Goal: Book appointment/travel/reservation

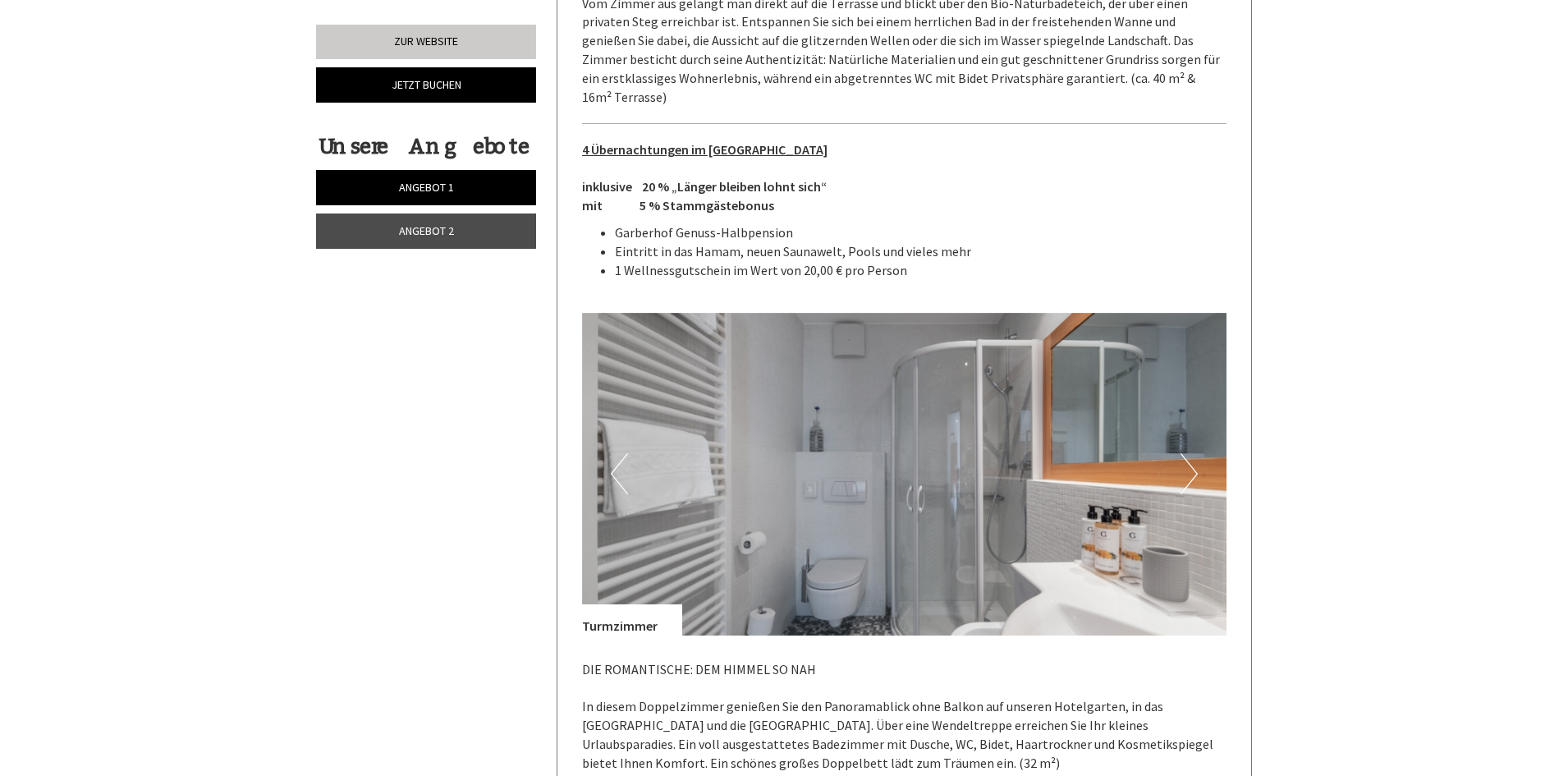
scroll to position [3581, 0]
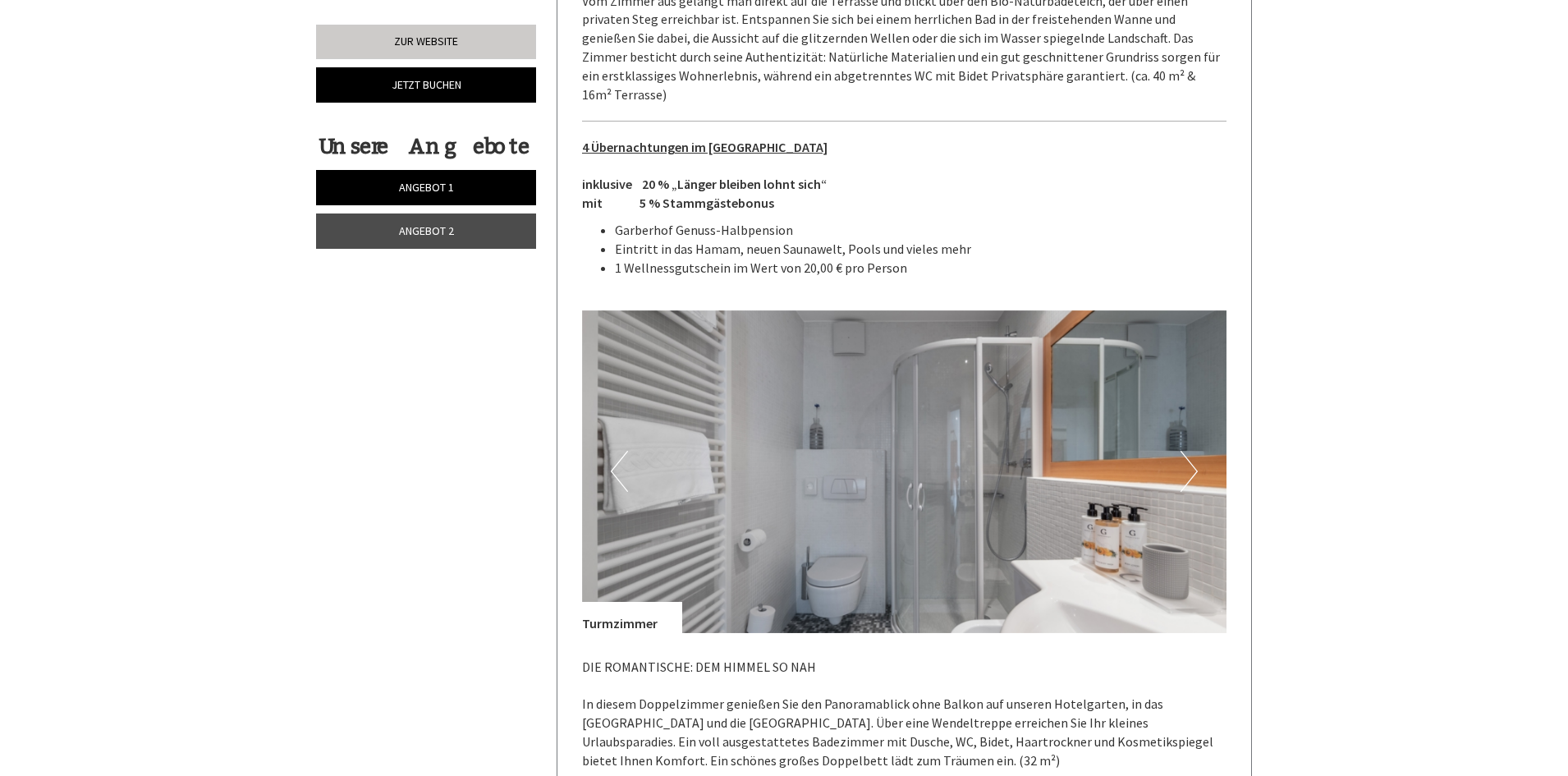
click at [1190, 451] on button "Next" at bounding box center [1188, 471] width 18 height 41
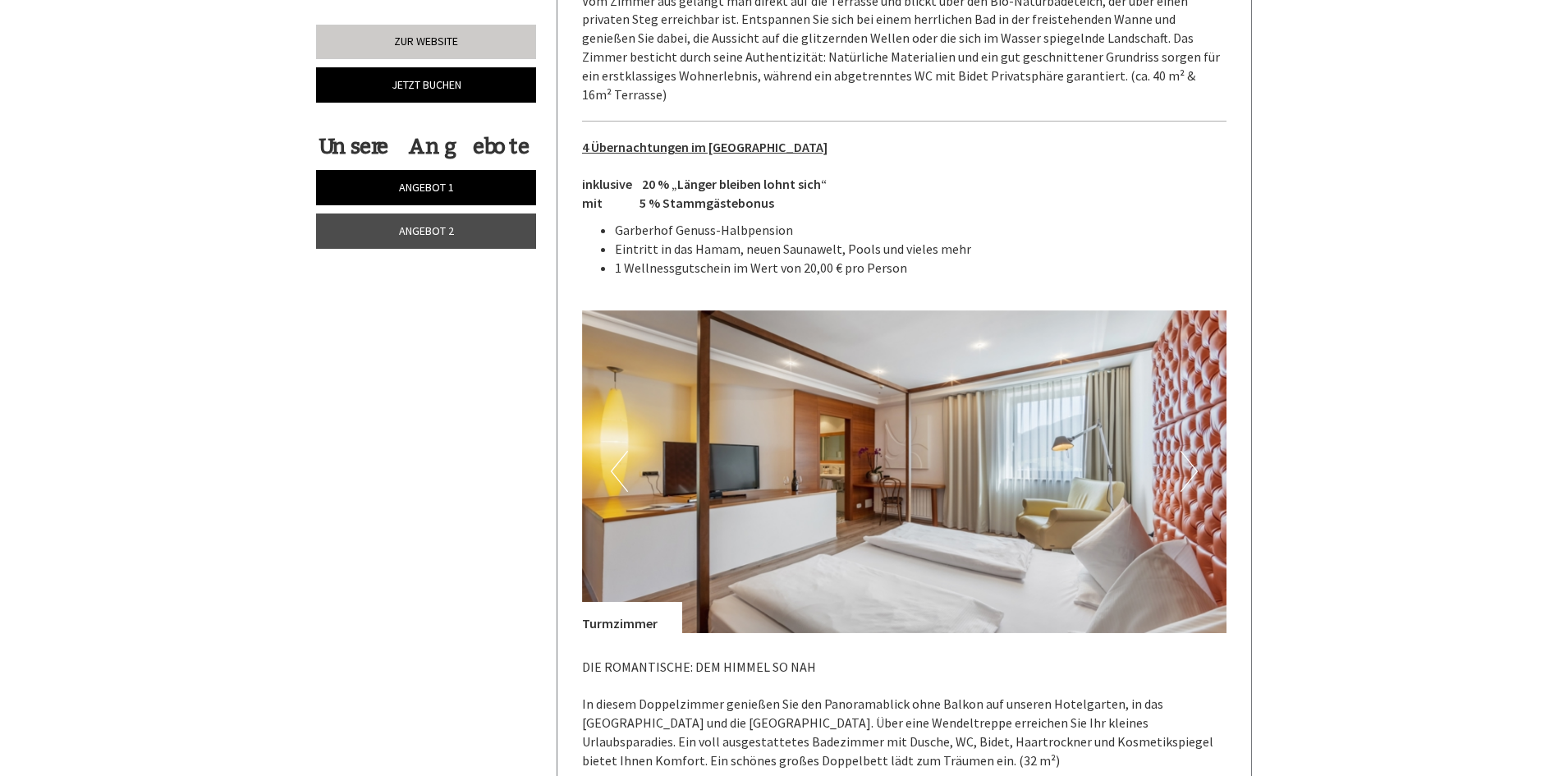
click at [1190, 451] on button "Next" at bounding box center [1188, 471] width 18 height 41
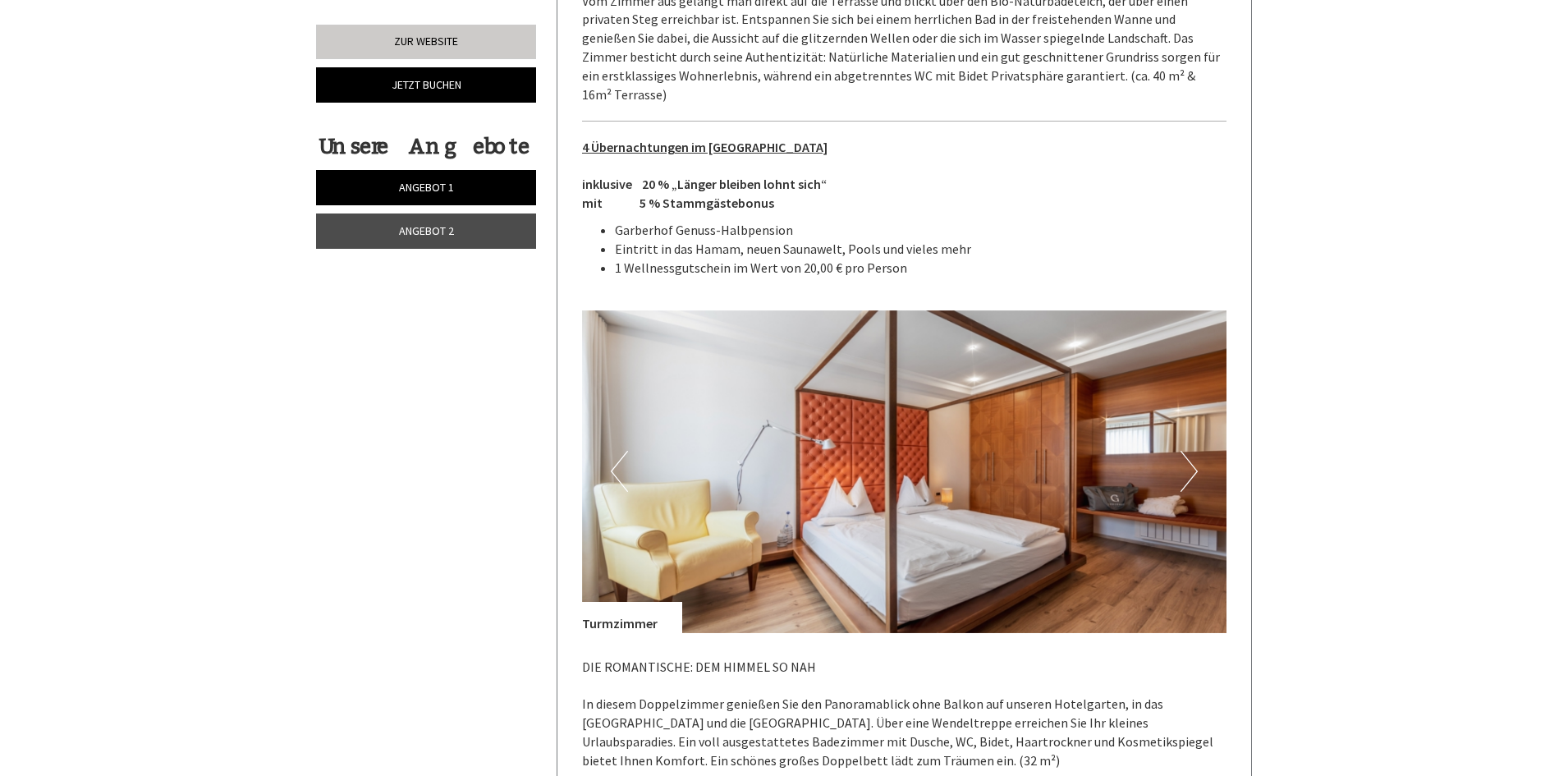
click at [1190, 451] on button "Next" at bounding box center [1188, 471] width 18 height 41
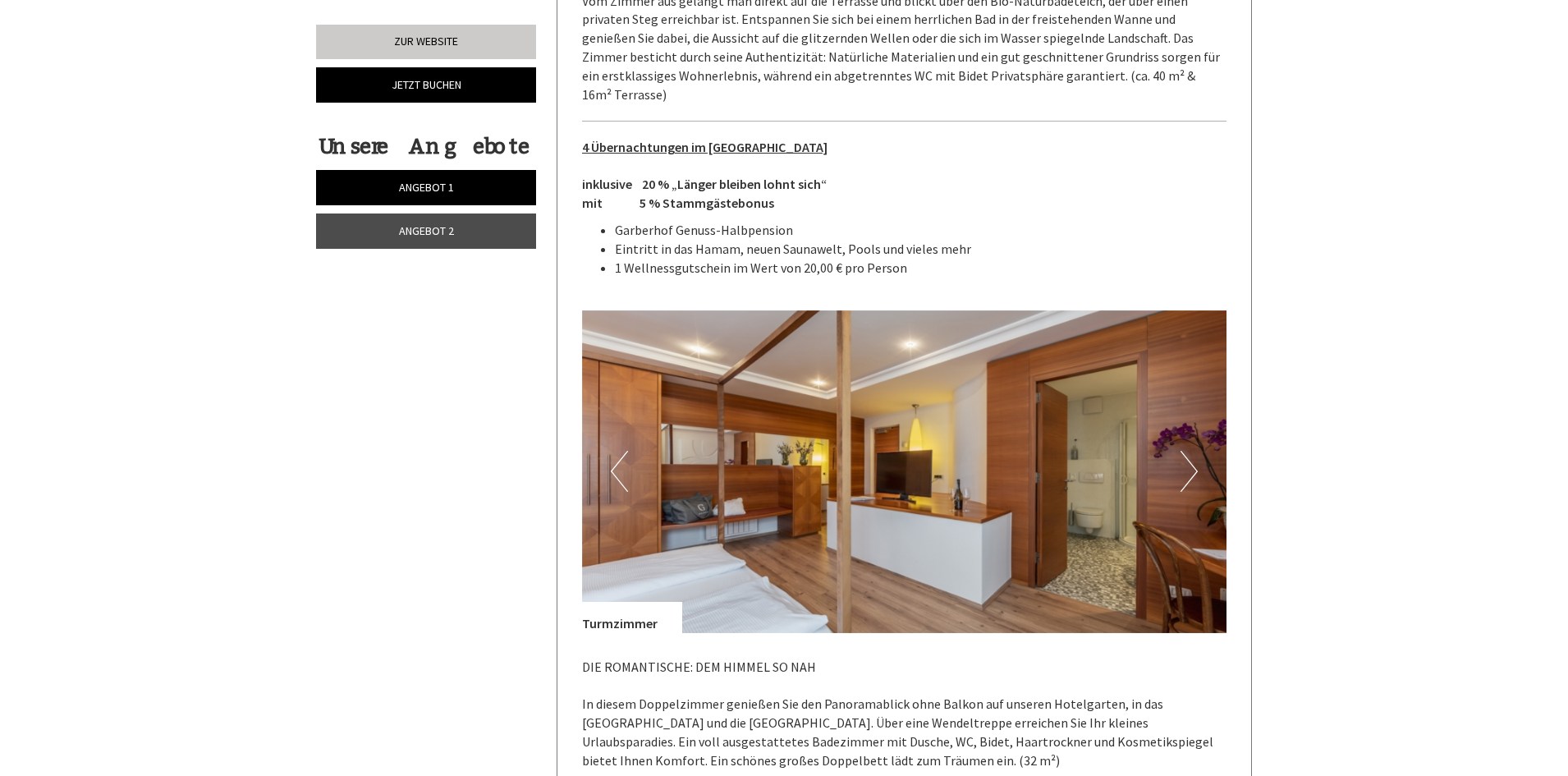
click at [1190, 451] on button "Next" at bounding box center [1188, 471] width 18 height 41
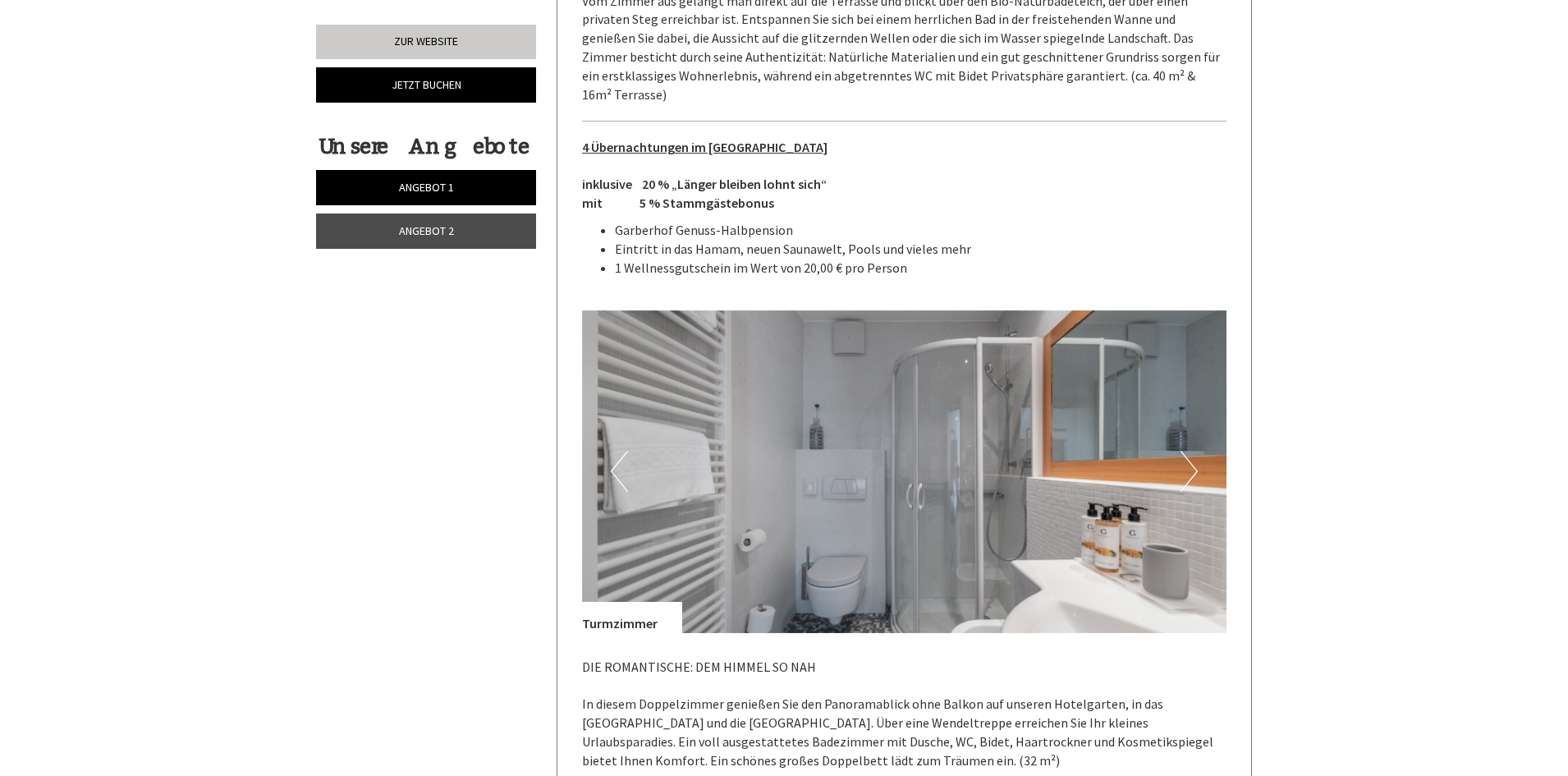
click at [1190, 451] on button "Next" at bounding box center [1188, 471] width 18 height 41
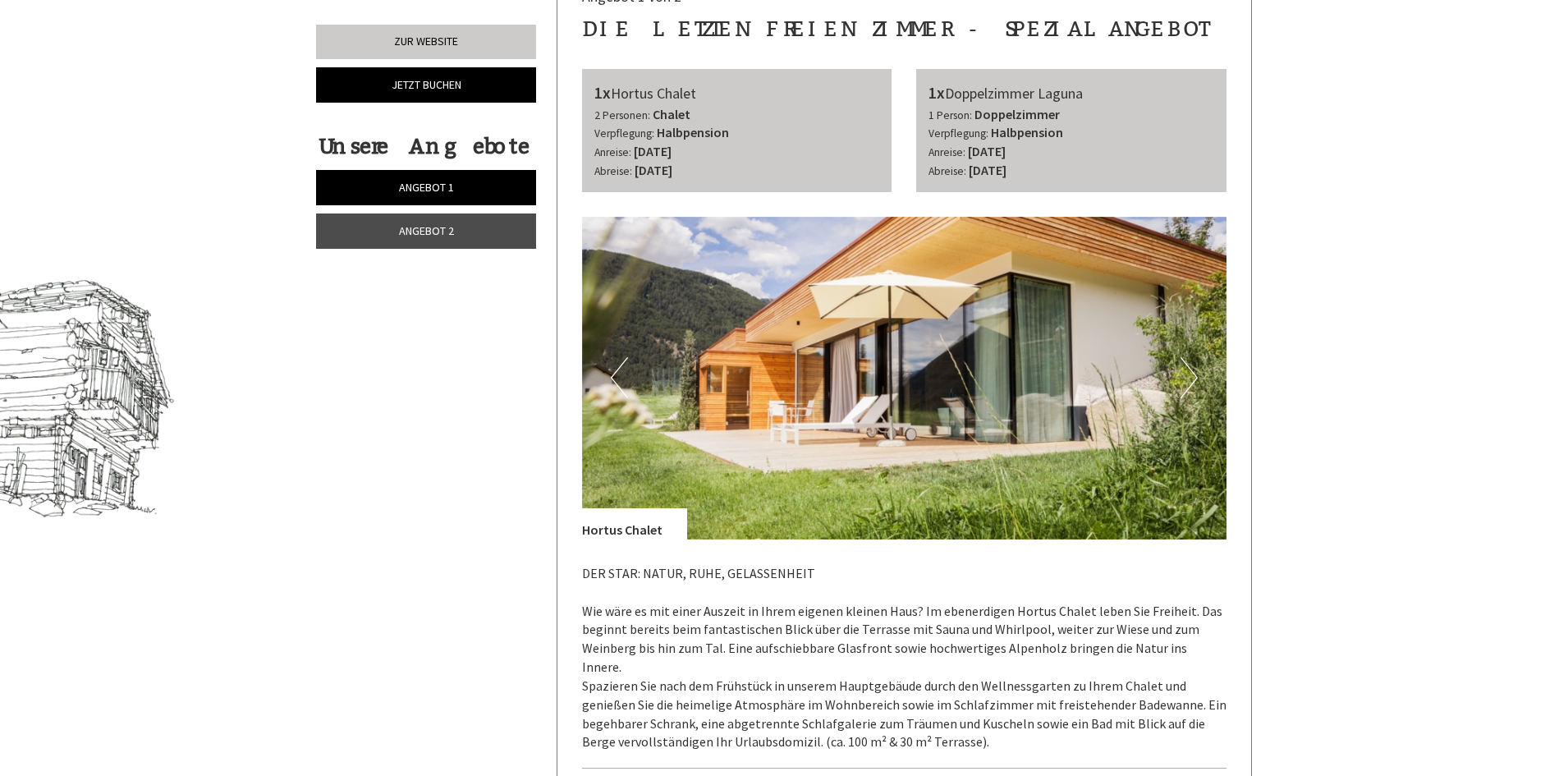
scroll to position [832, 0]
click at [1189, 375] on button "Next" at bounding box center [1188, 378] width 18 height 41
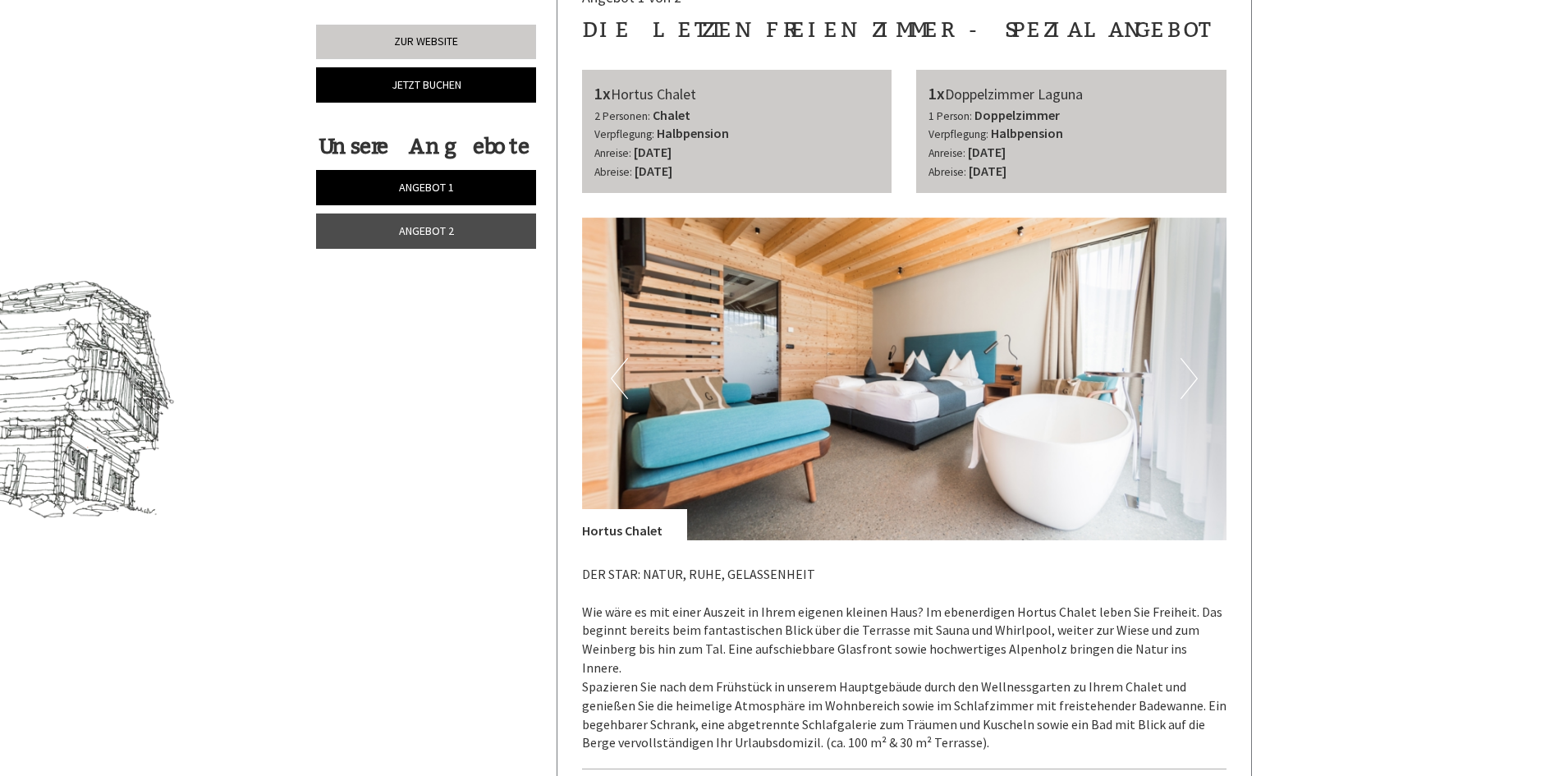
click at [1189, 375] on button "Next" at bounding box center [1188, 378] width 18 height 41
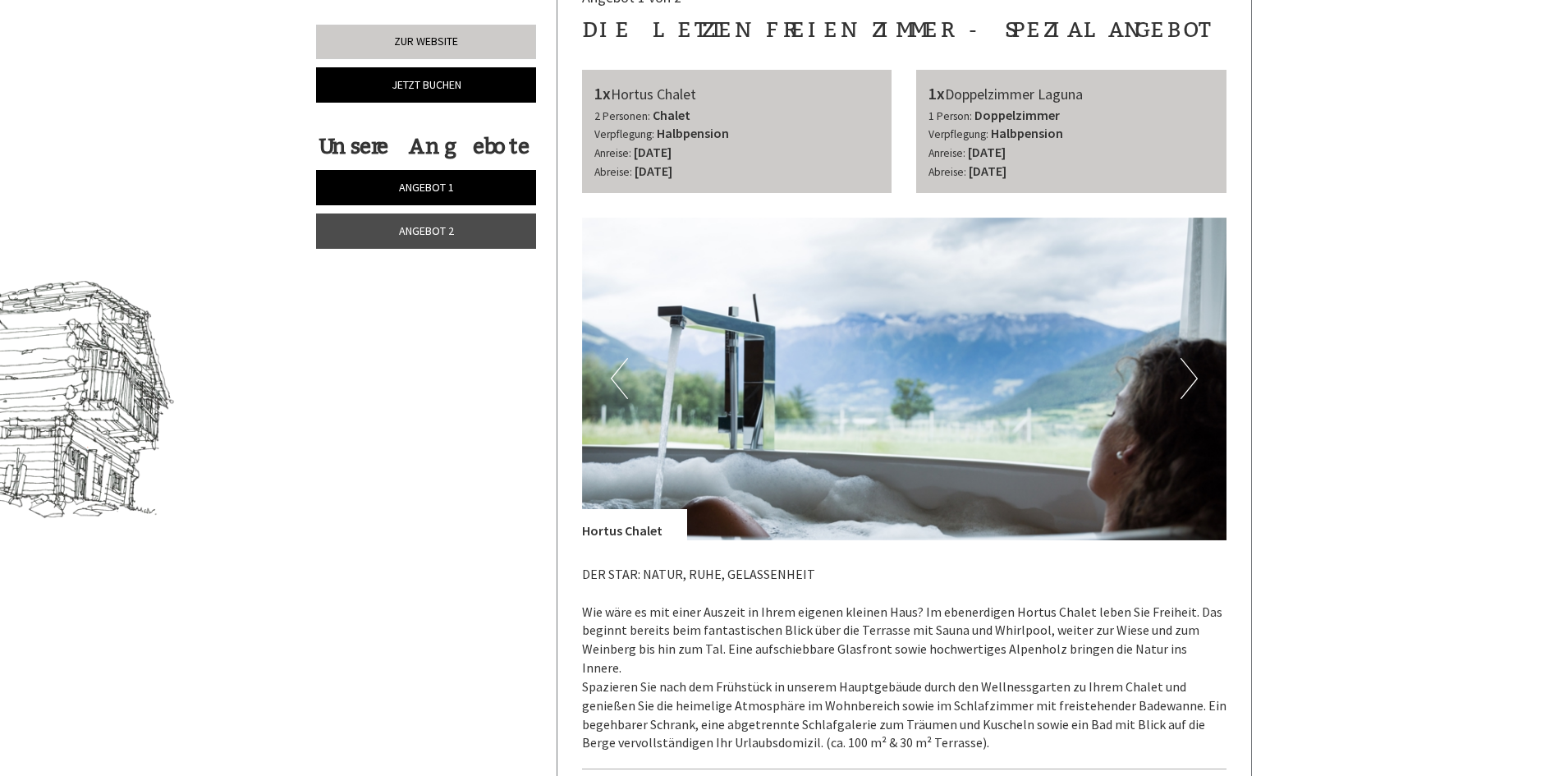
click at [1189, 375] on button "Next" at bounding box center [1188, 378] width 18 height 41
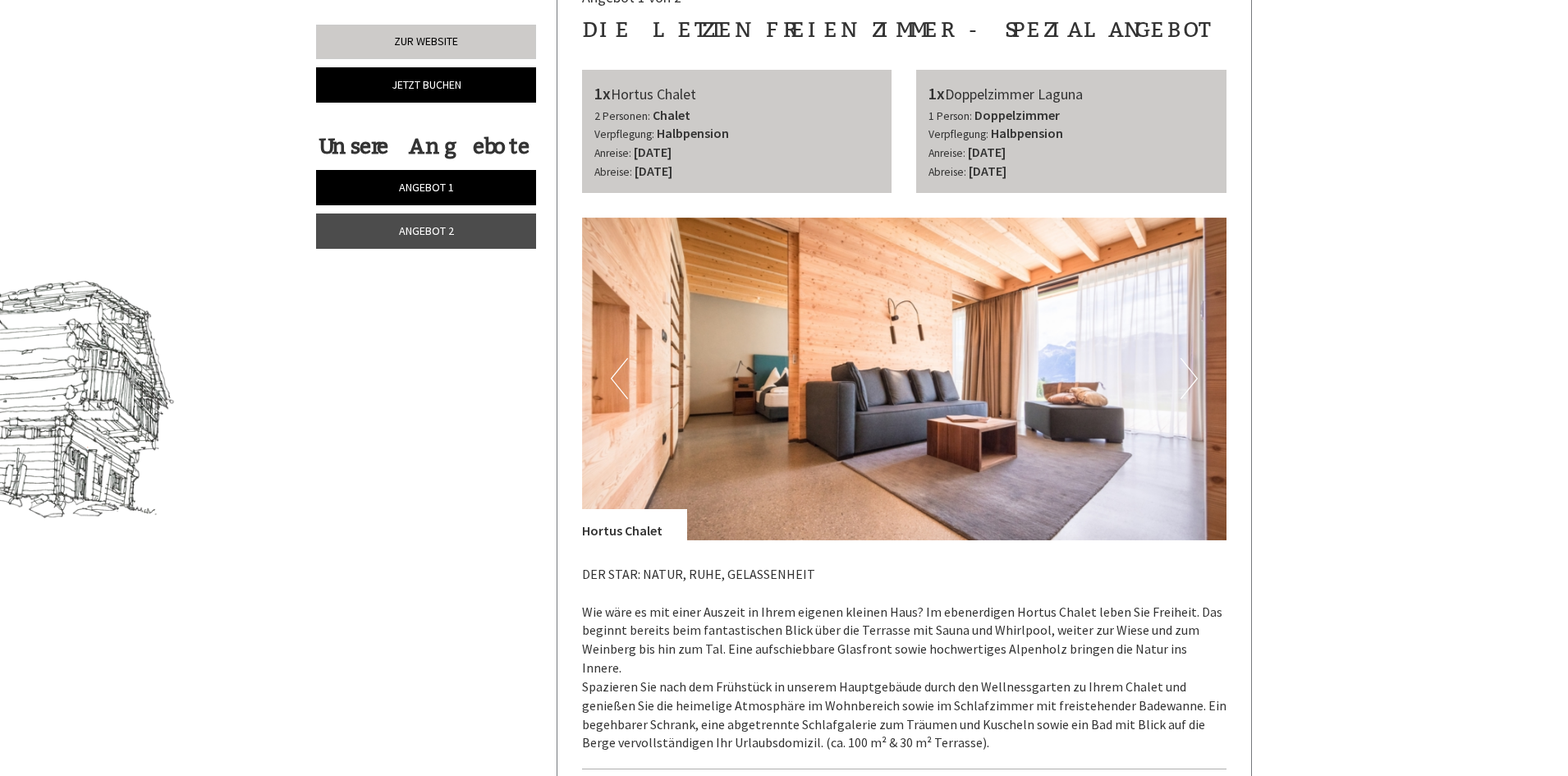
click at [1189, 375] on button "Next" at bounding box center [1188, 378] width 18 height 41
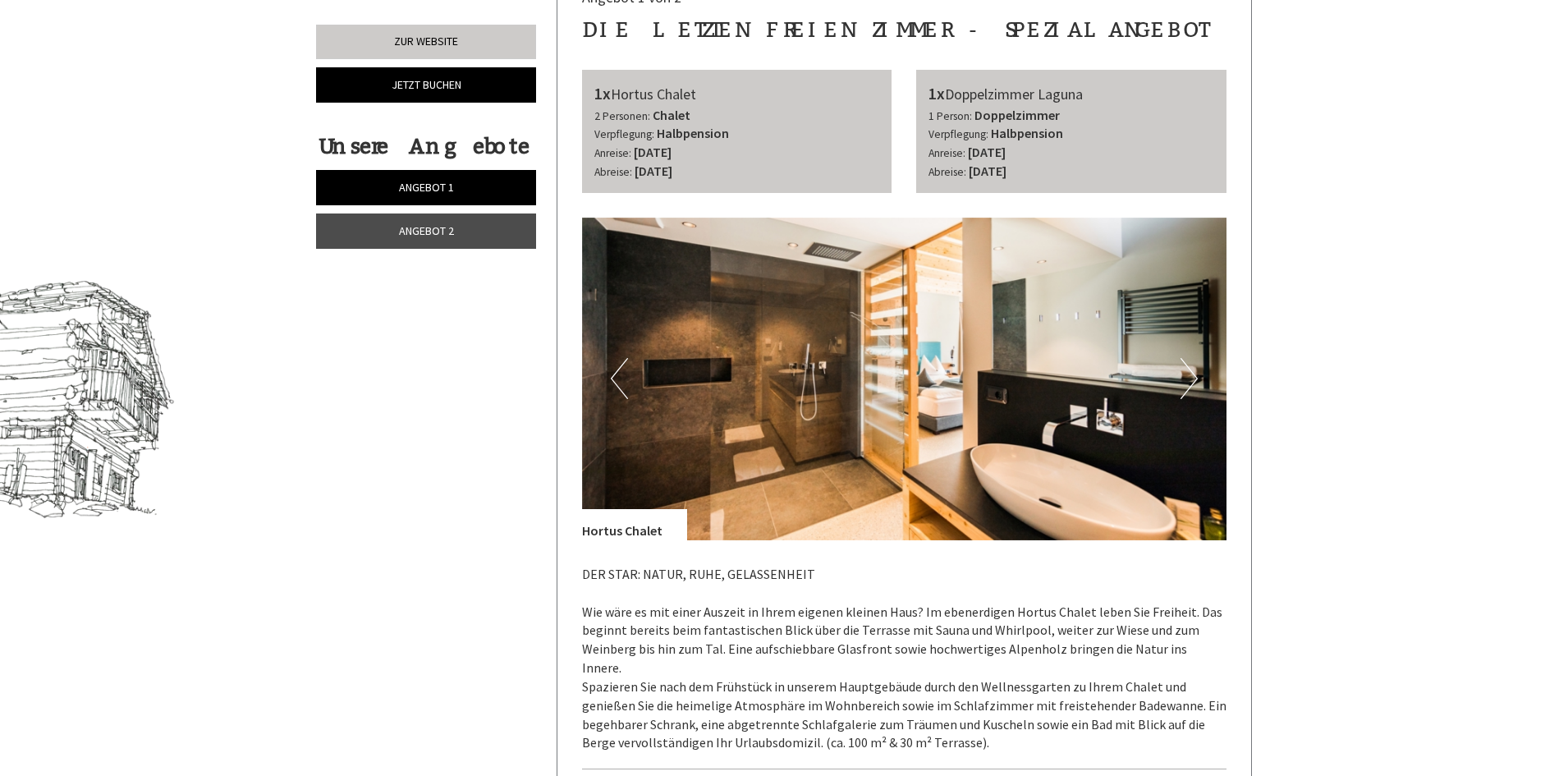
click at [1189, 375] on button "Next" at bounding box center [1188, 378] width 18 height 41
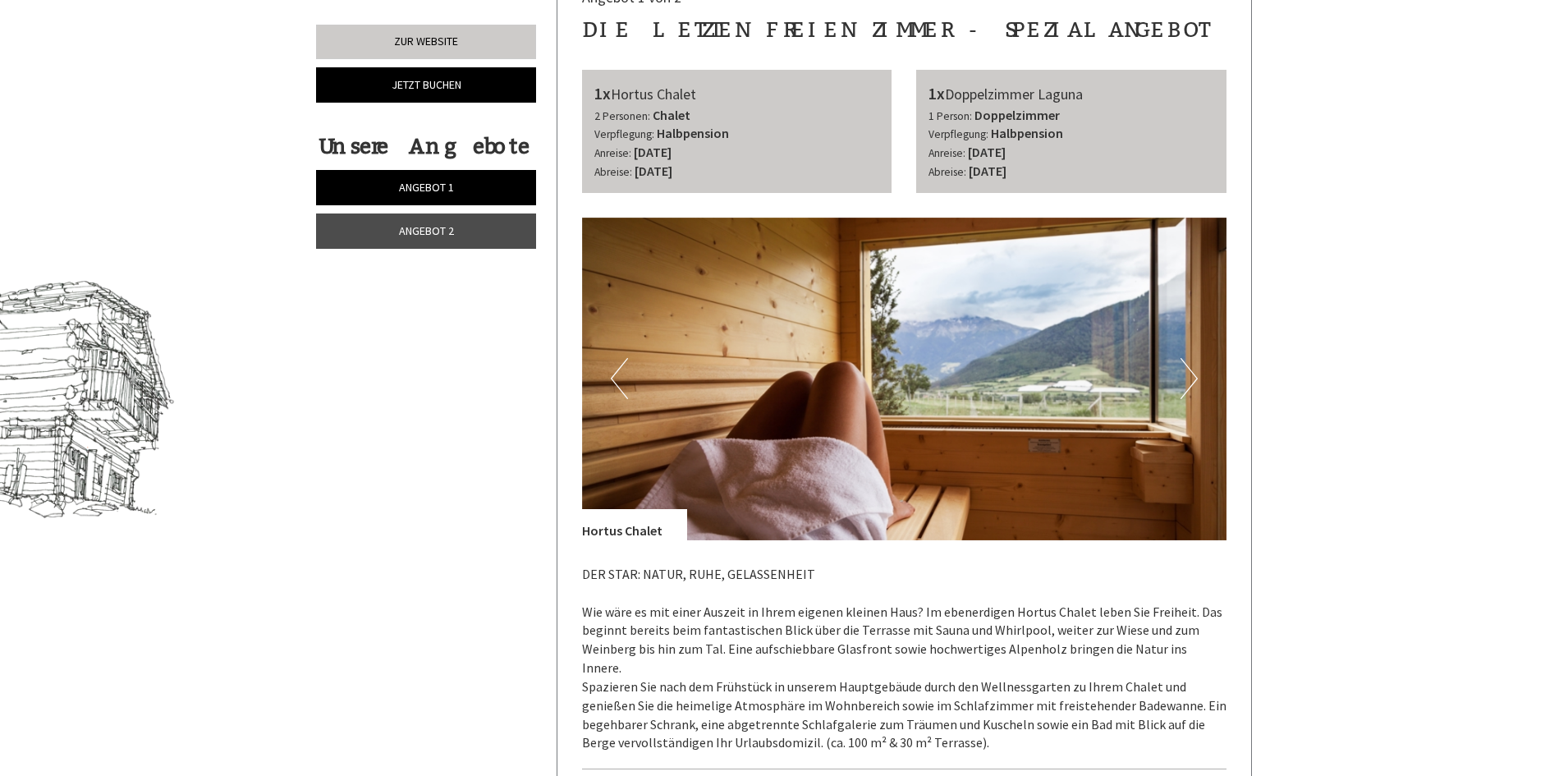
click at [1189, 375] on button "Next" at bounding box center [1188, 378] width 18 height 41
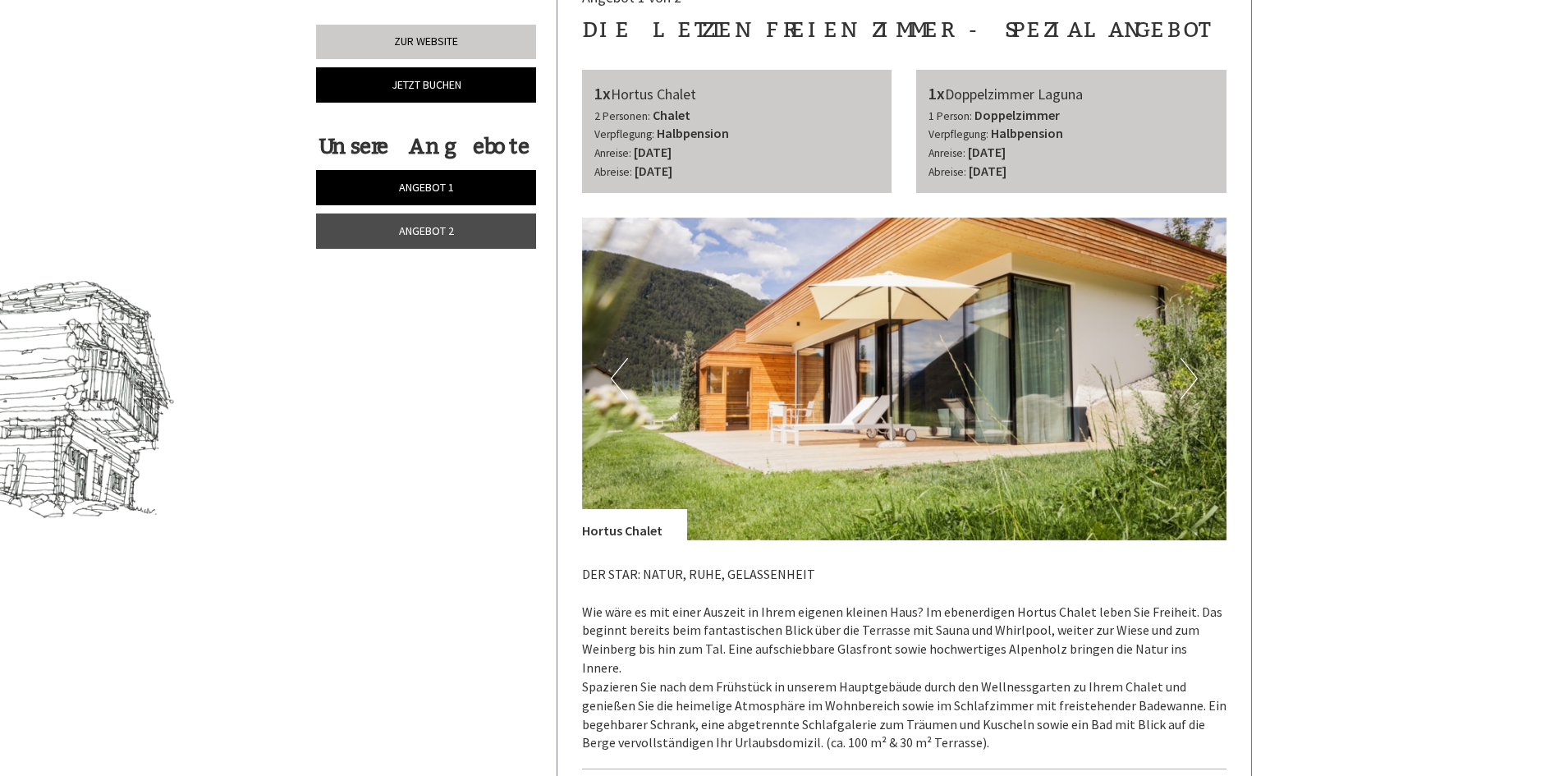
click at [1189, 375] on button "Next" at bounding box center [1188, 378] width 18 height 41
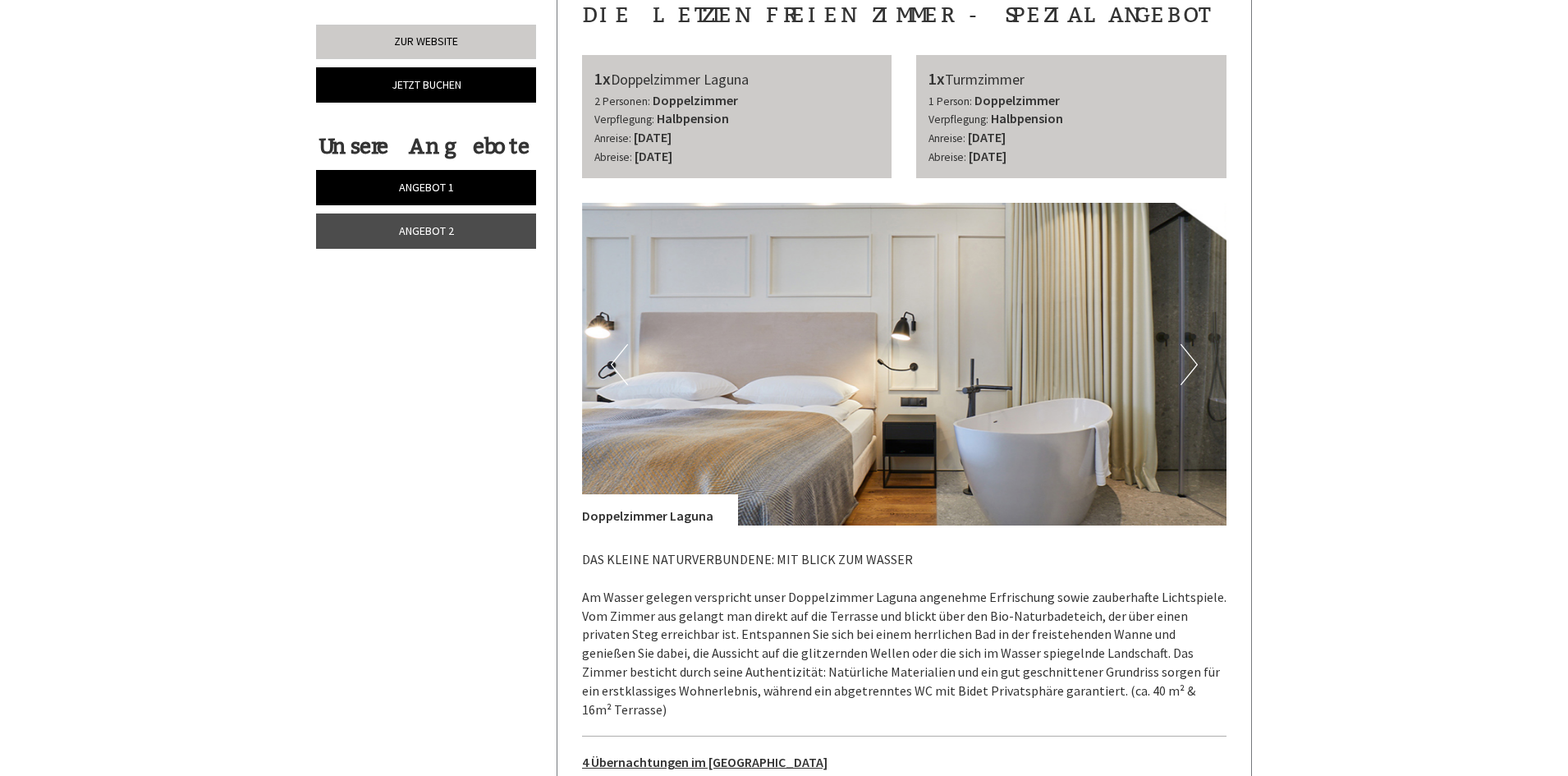
scroll to position [2972, 0]
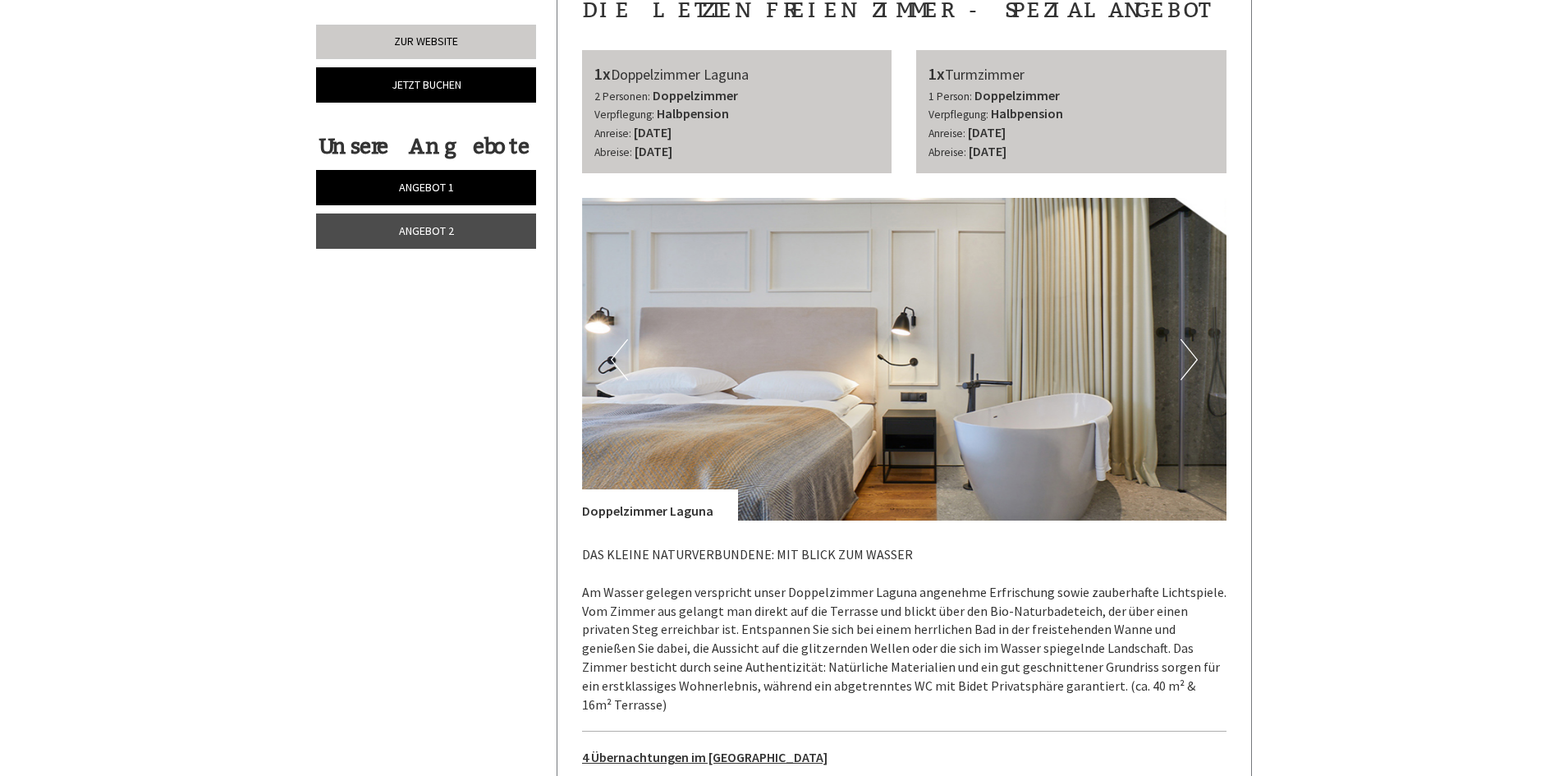
click at [1192, 339] on button "Next" at bounding box center [1188, 360] width 18 height 41
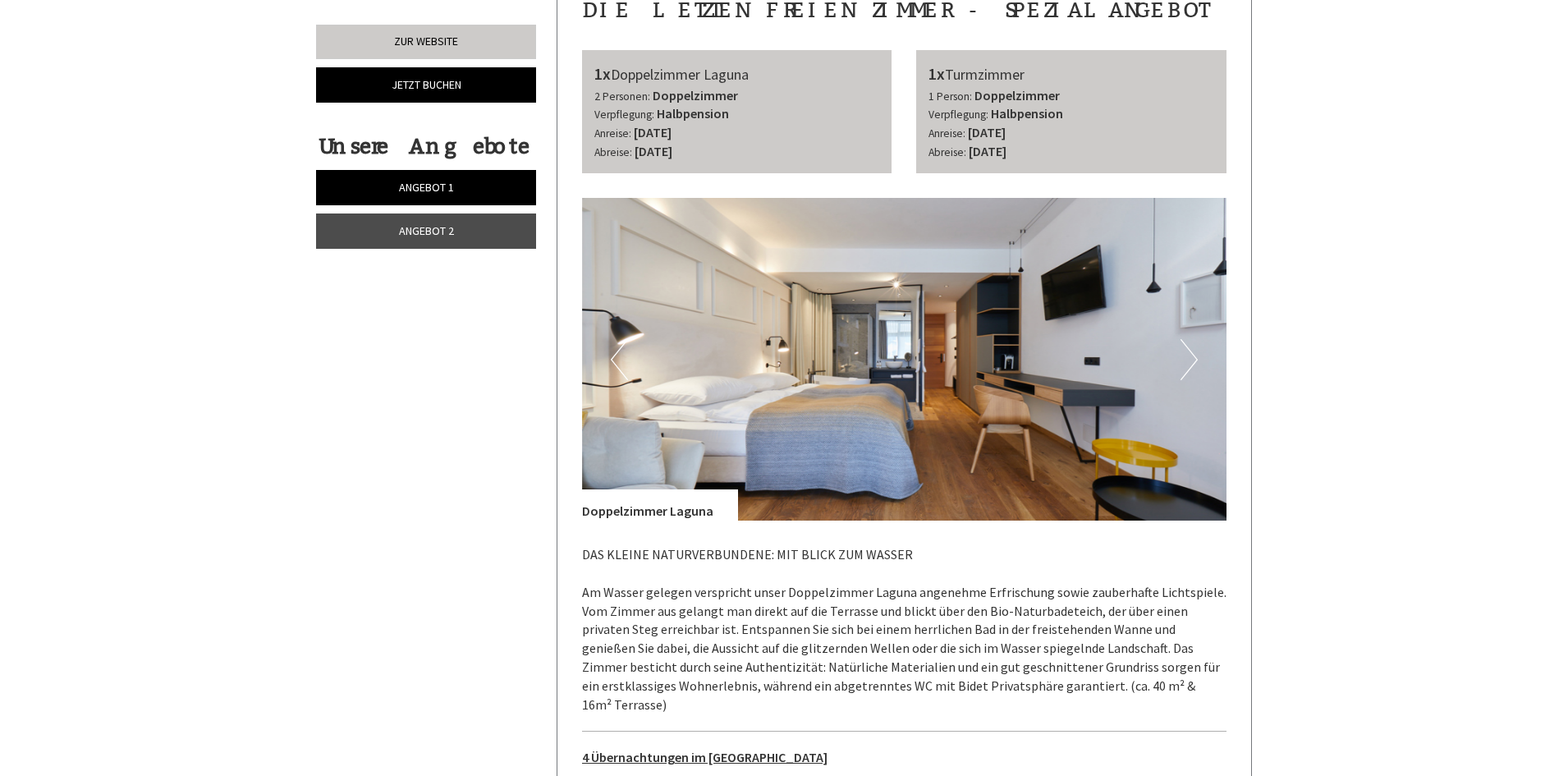
click at [1192, 339] on button "Next" at bounding box center [1188, 360] width 18 height 41
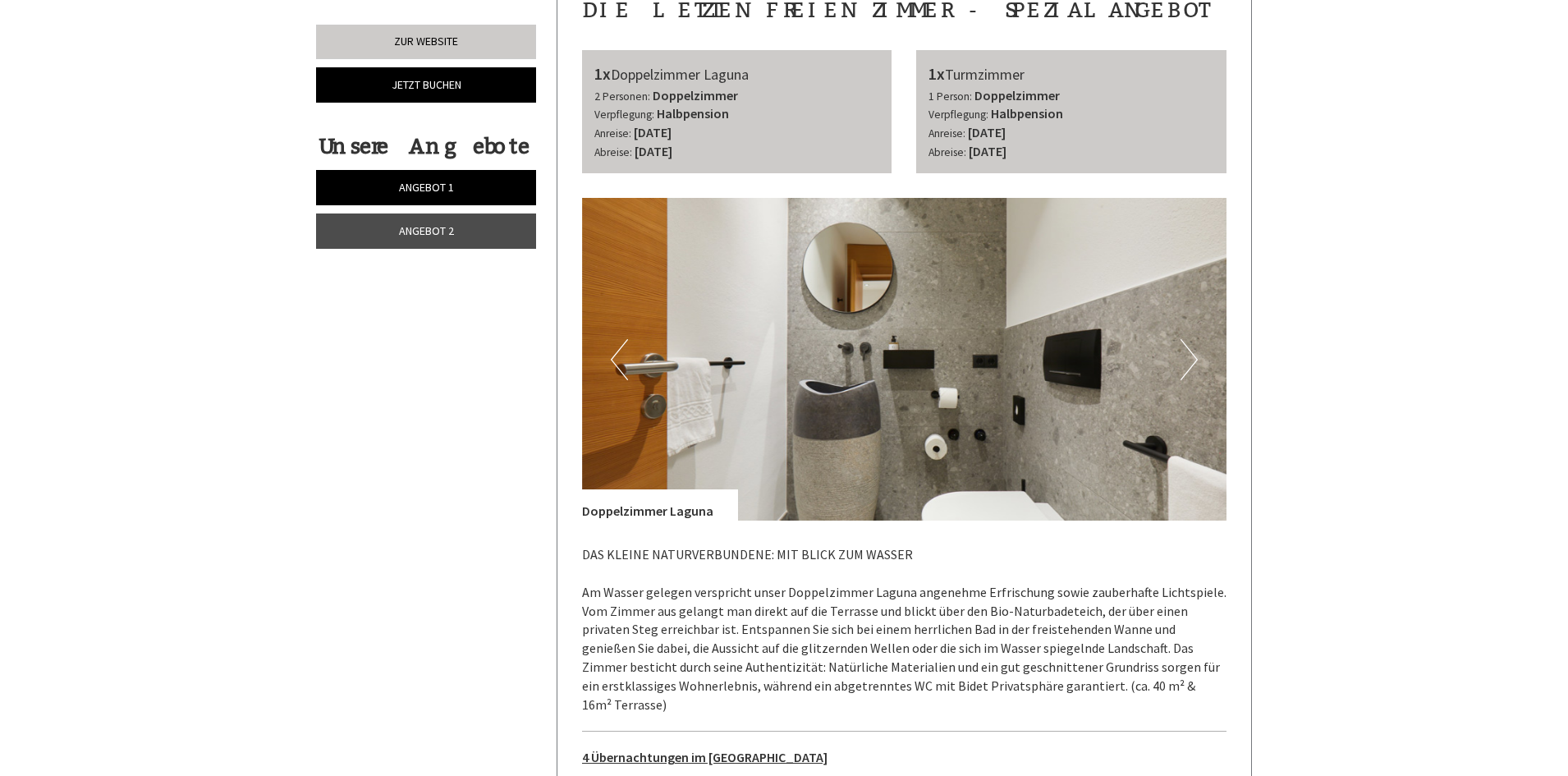
click at [1192, 339] on button "Next" at bounding box center [1188, 360] width 18 height 41
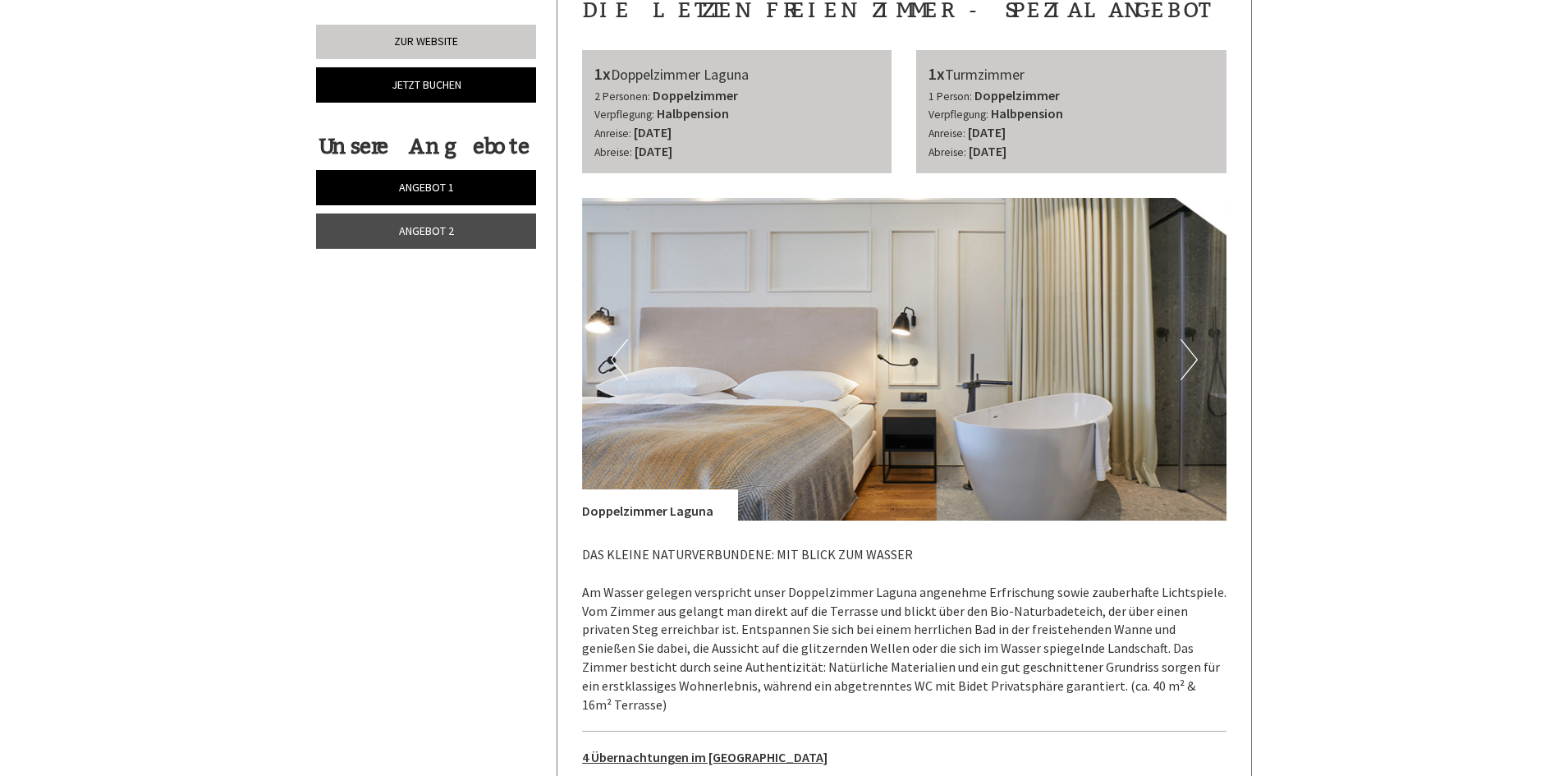
click at [1192, 339] on button "Next" at bounding box center [1188, 360] width 18 height 41
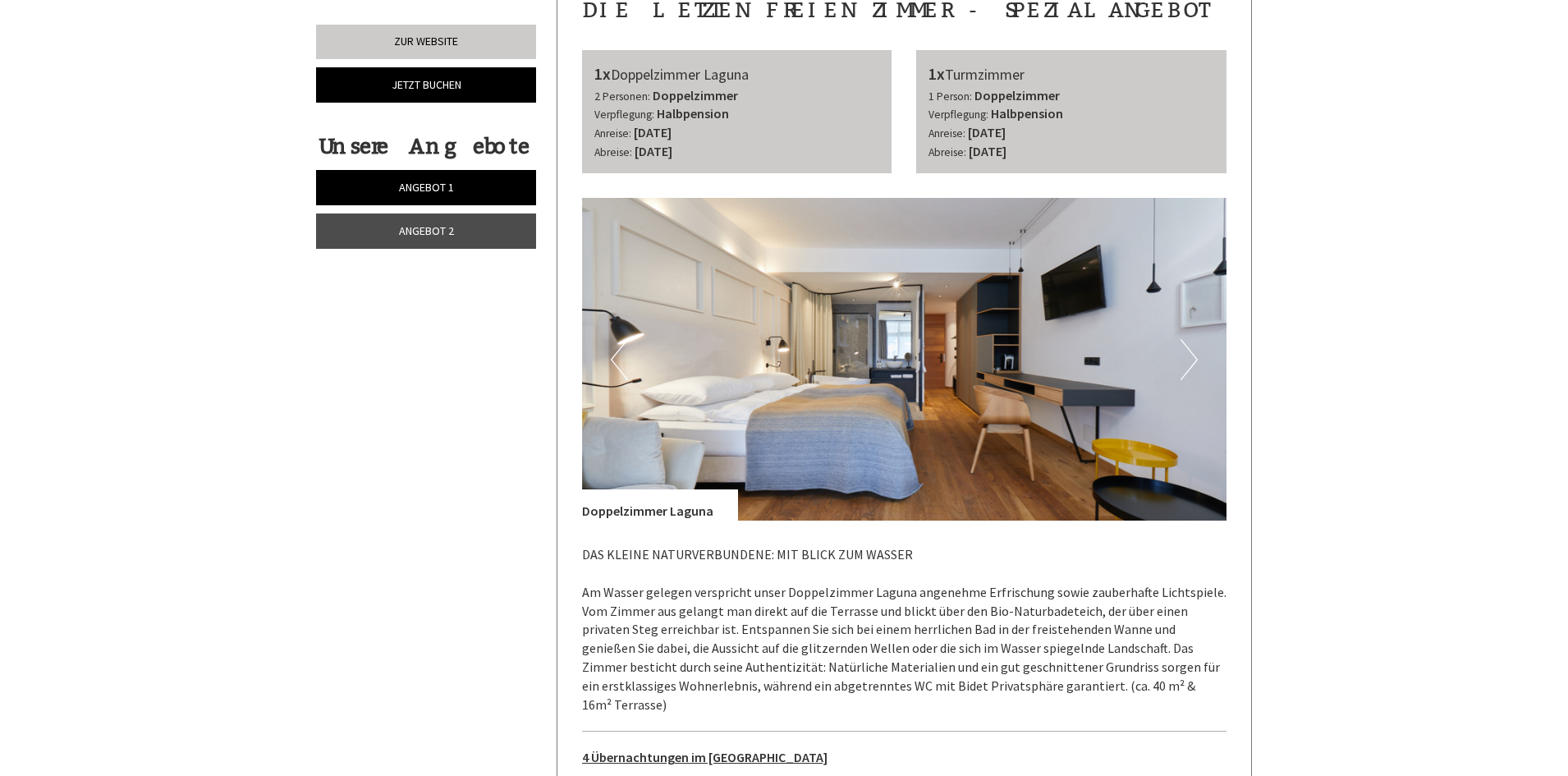
click at [1192, 339] on button "Next" at bounding box center [1188, 360] width 18 height 41
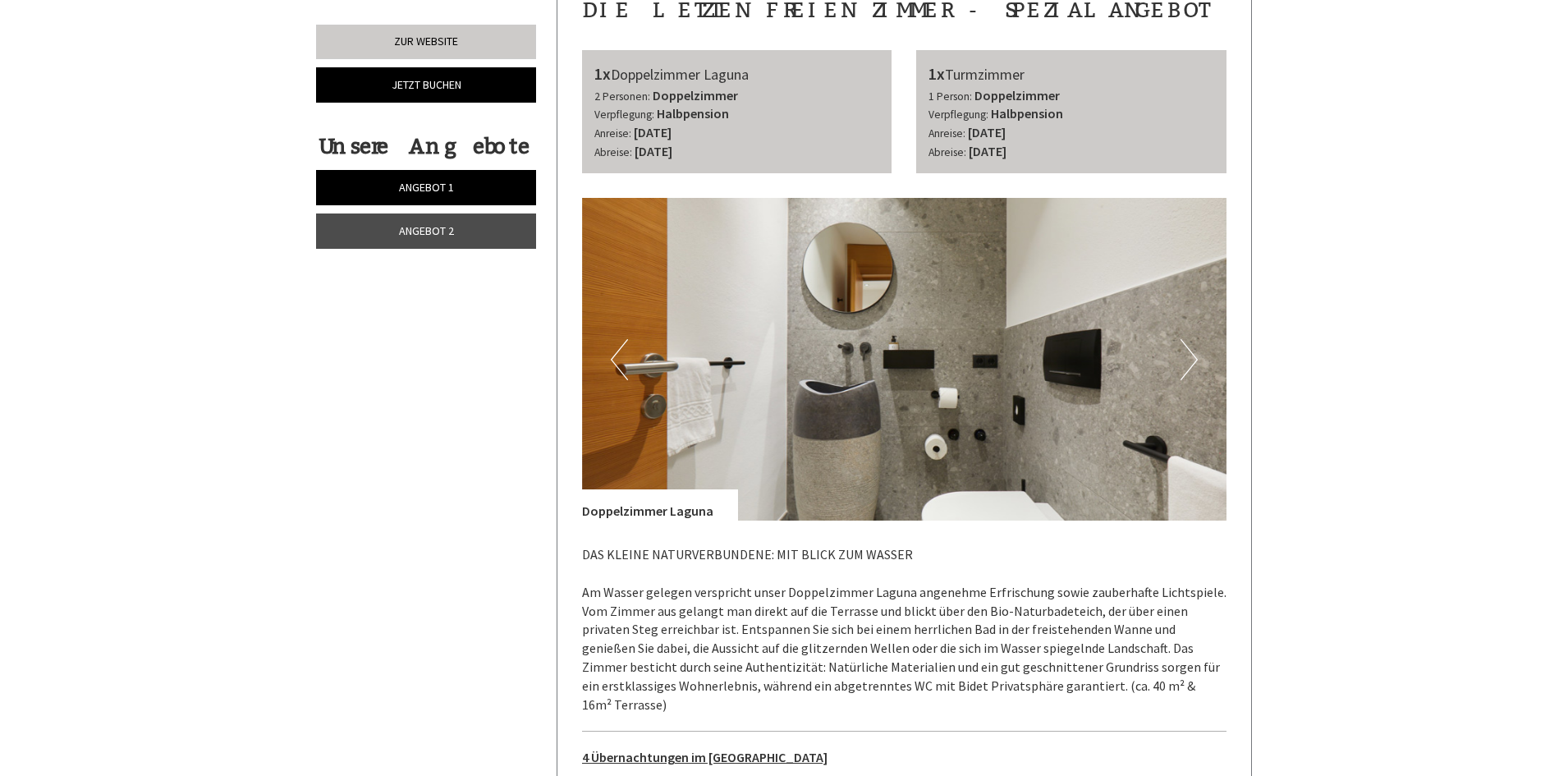
click at [1192, 339] on button "Next" at bounding box center [1188, 360] width 18 height 41
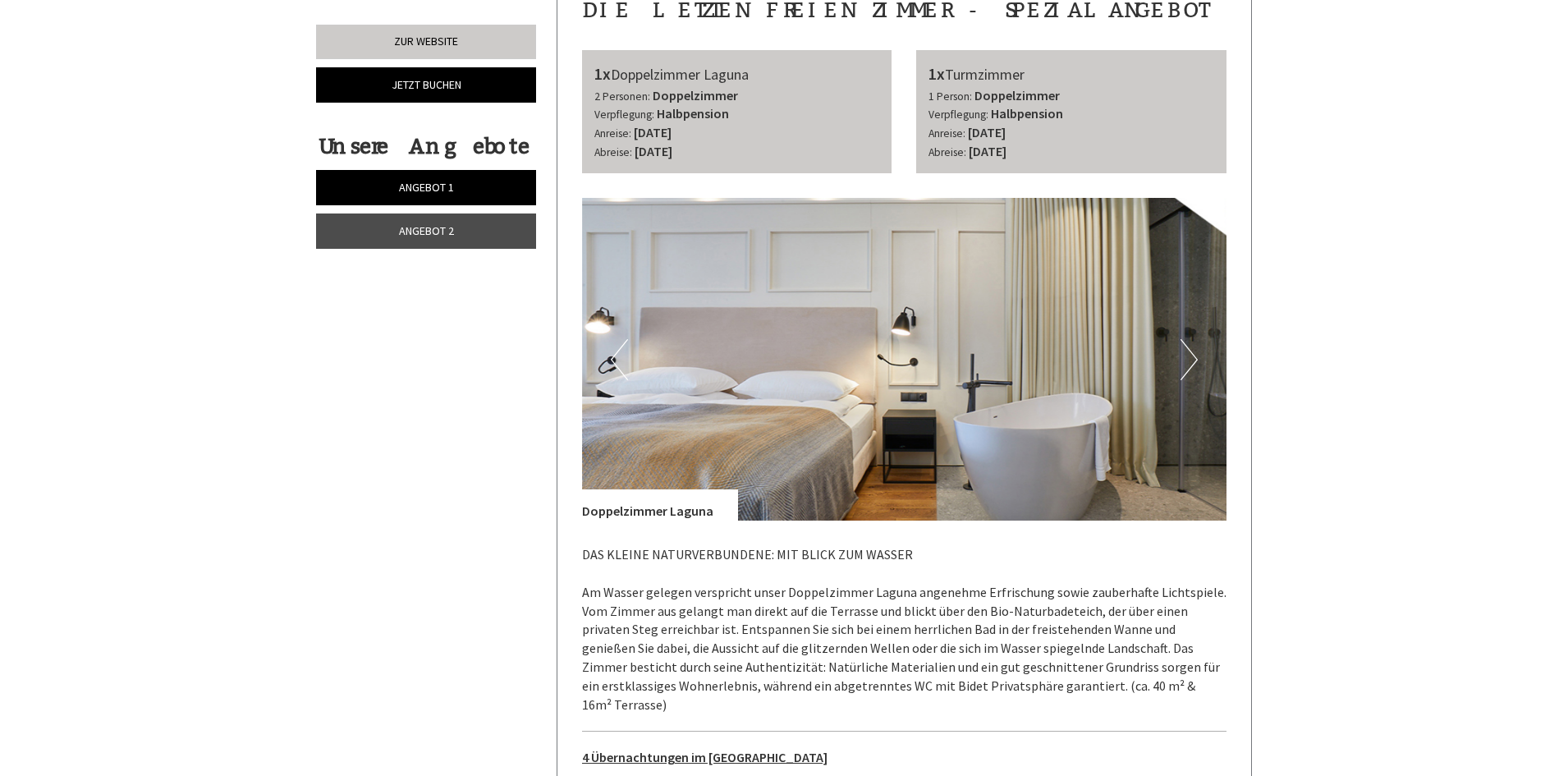
click at [1192, 339] on button "Next" at bounding box center [1188, 360] width 18 height 41
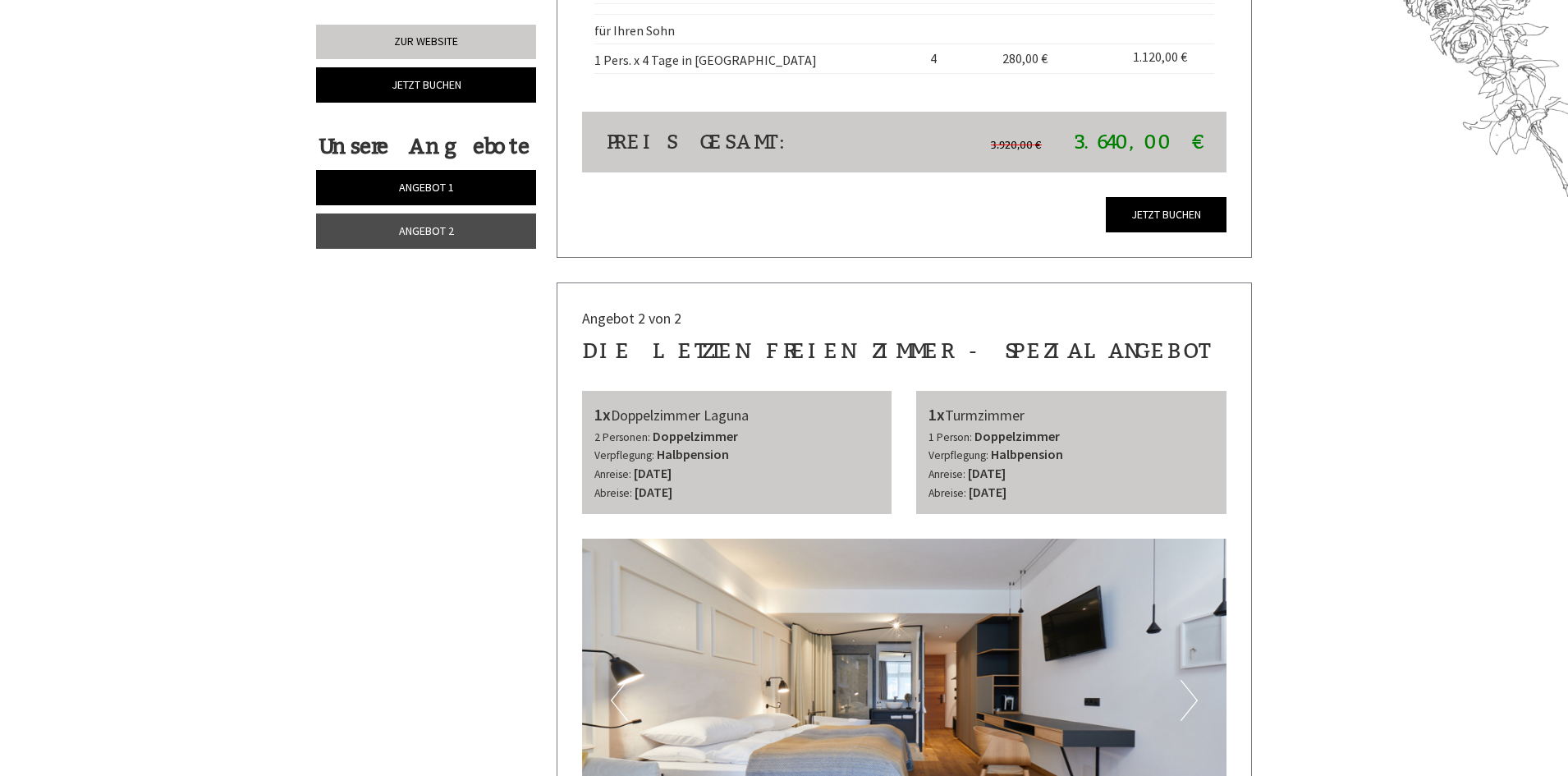
scroll to position [2630, 0]
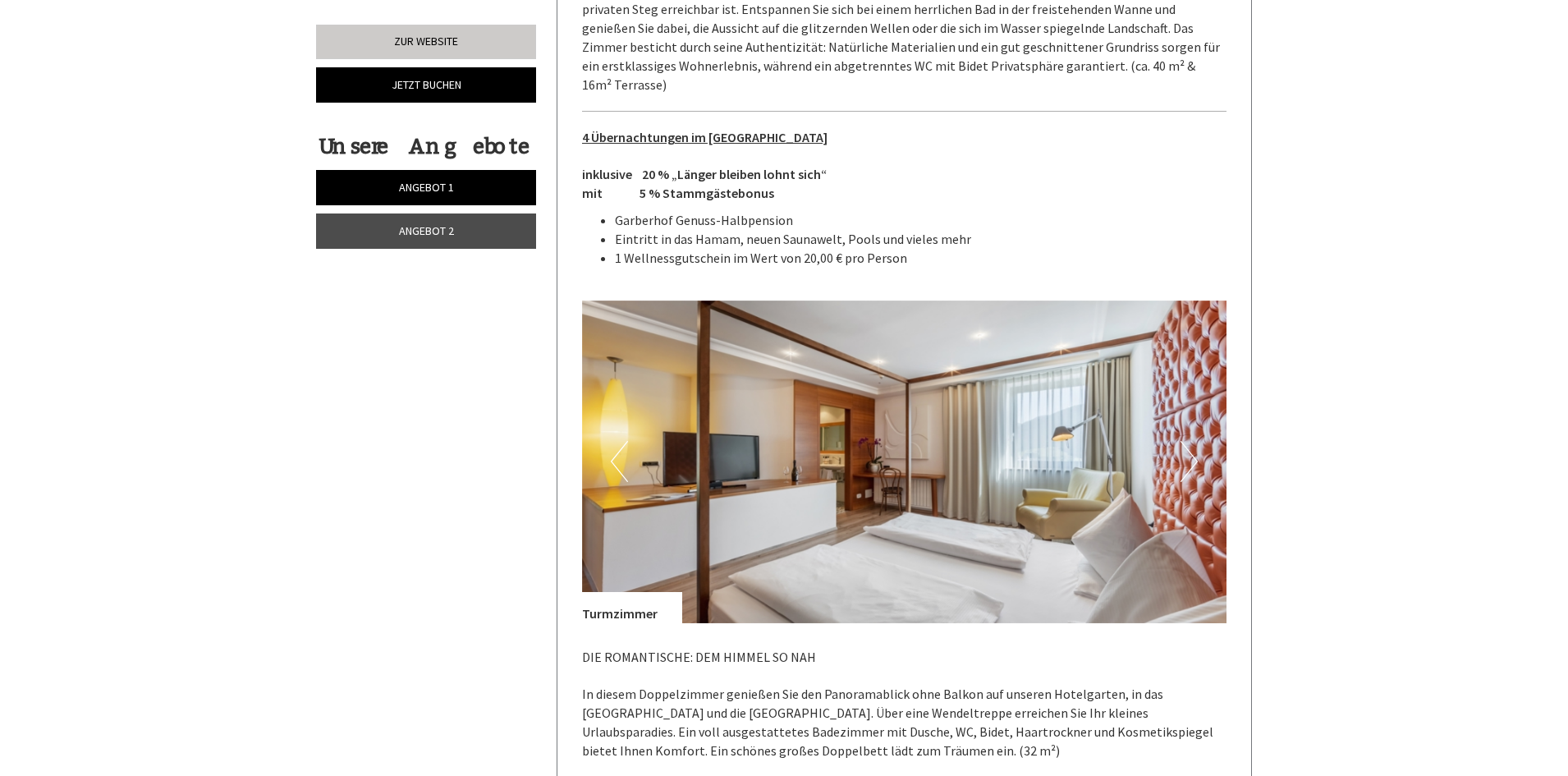
scroll to position [3592, 0]
click at [1193, 440] on button "Next" at bounding box center [1188, 460] width 18 height 41
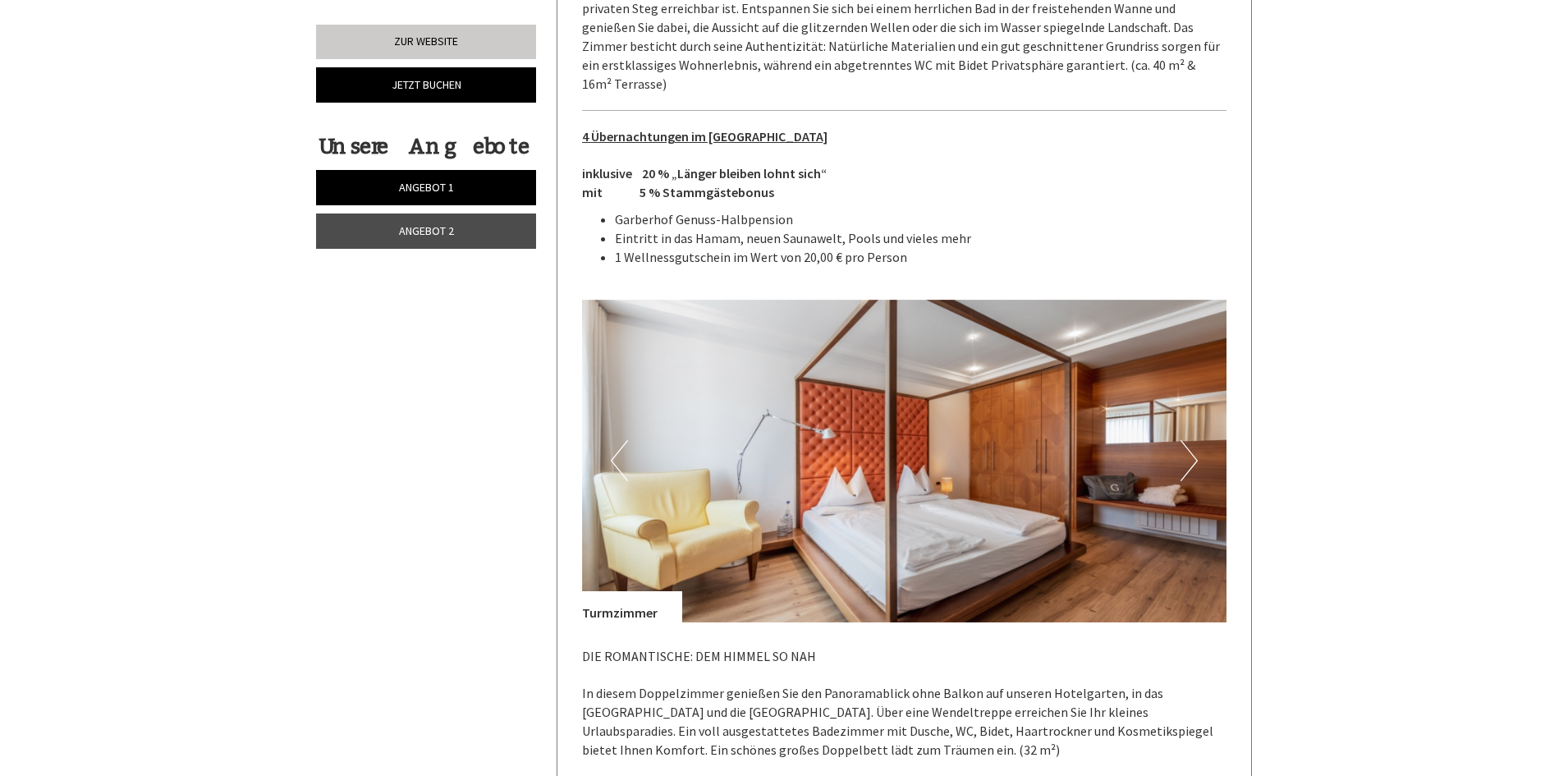
click at [1193, 440] on button "Next" at bounding box center [1188, 460] width 18 height 41
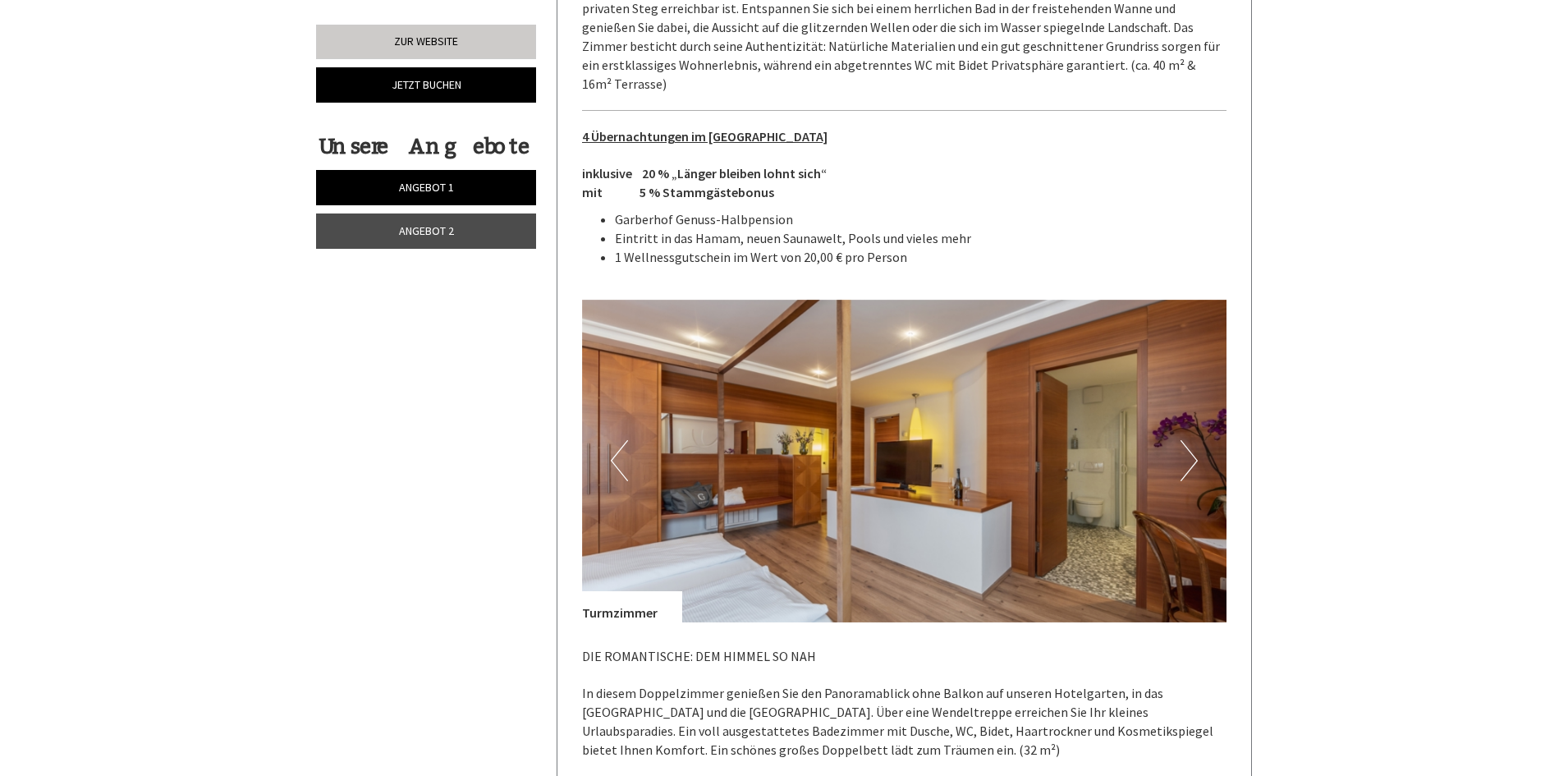
click at [1193, 440] on button "Next" at bounding box center [1188, 460] width 18 height 41
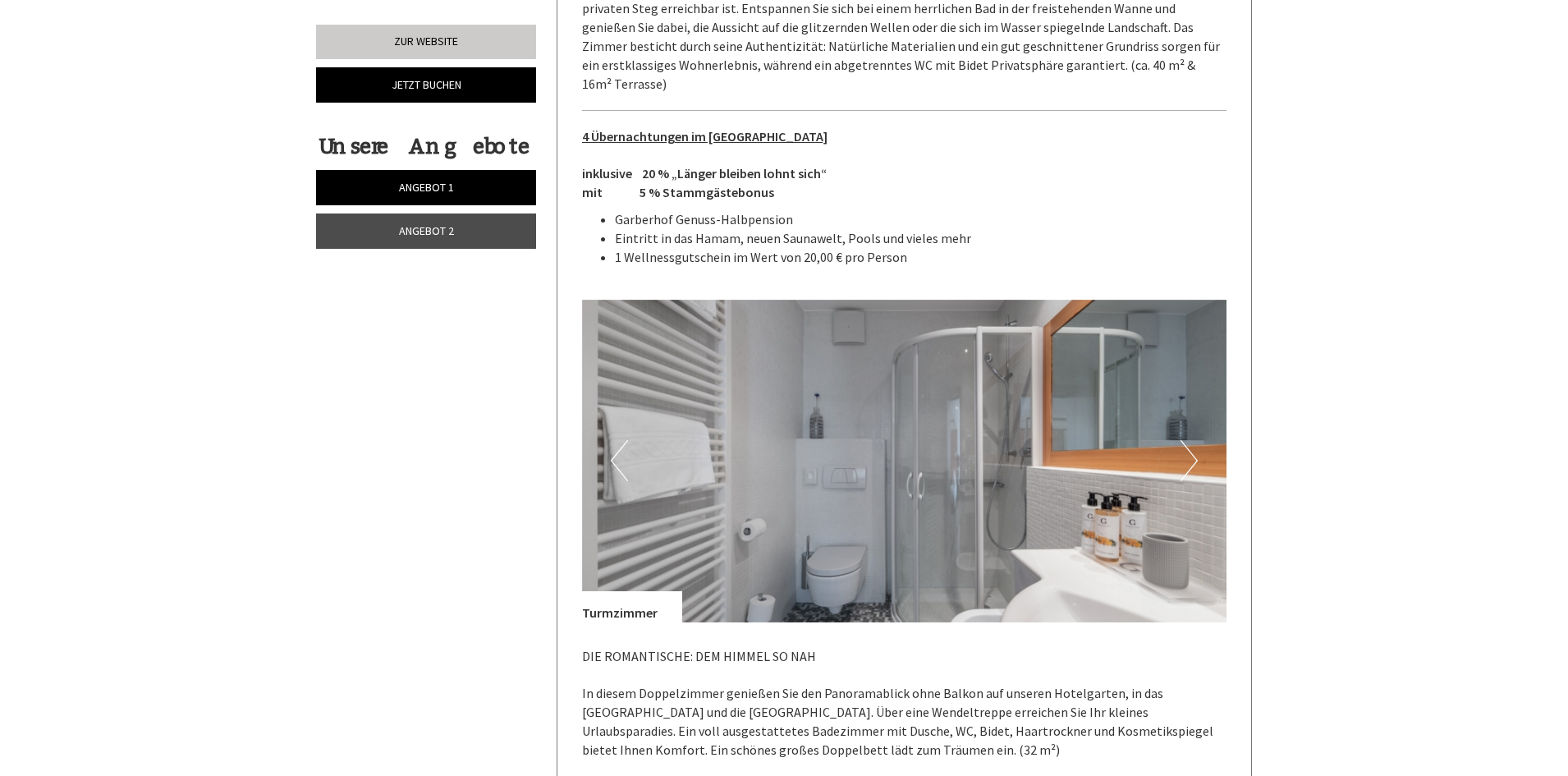
click at [1193, 440] on button "Next" at bounding box center [1188, 460] width 18 height 41
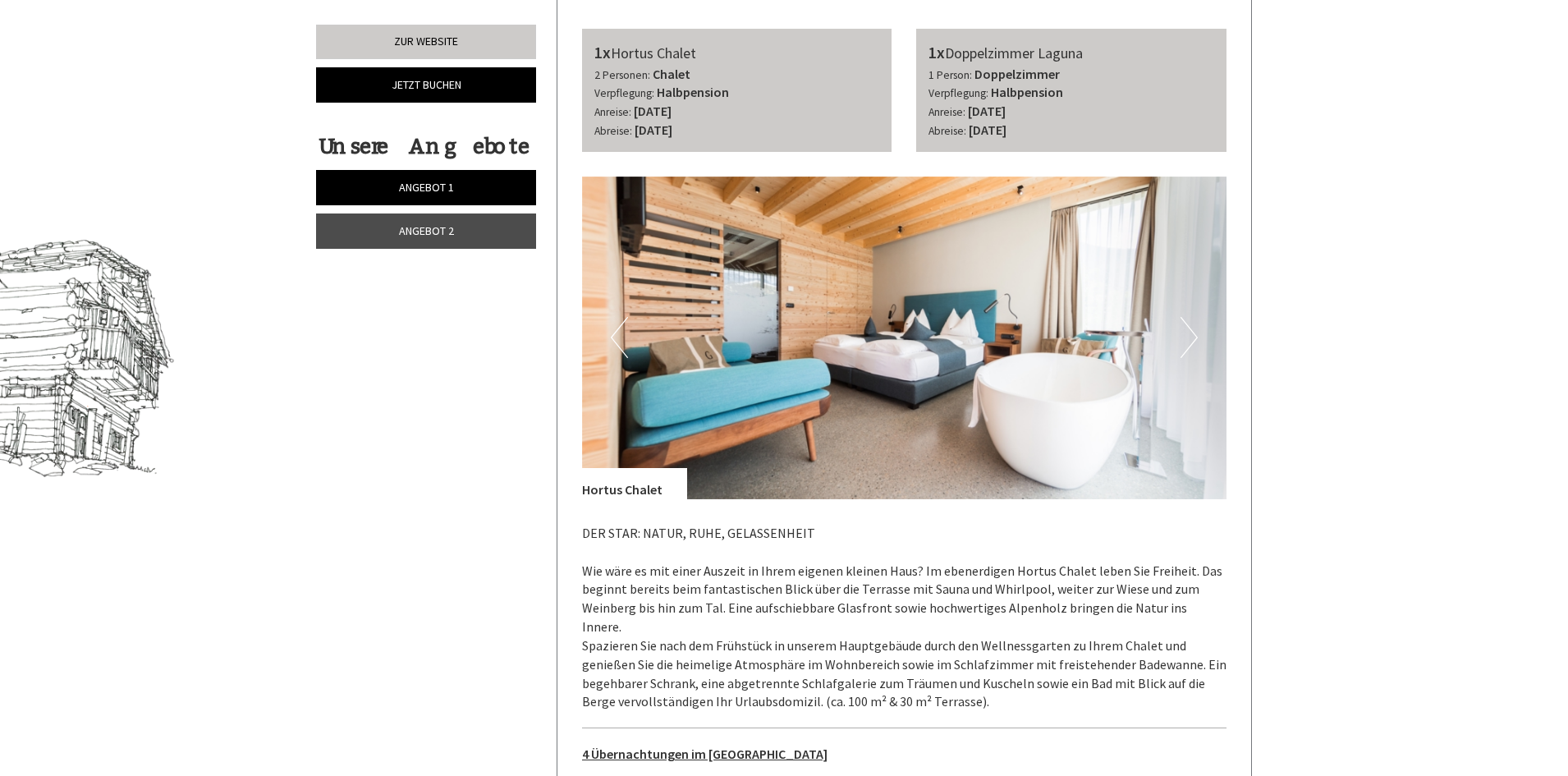
scroll to position [872, 0]
click at [1180, 343] on button "Next" at bounding box center [1188, 338] width 18 height 41
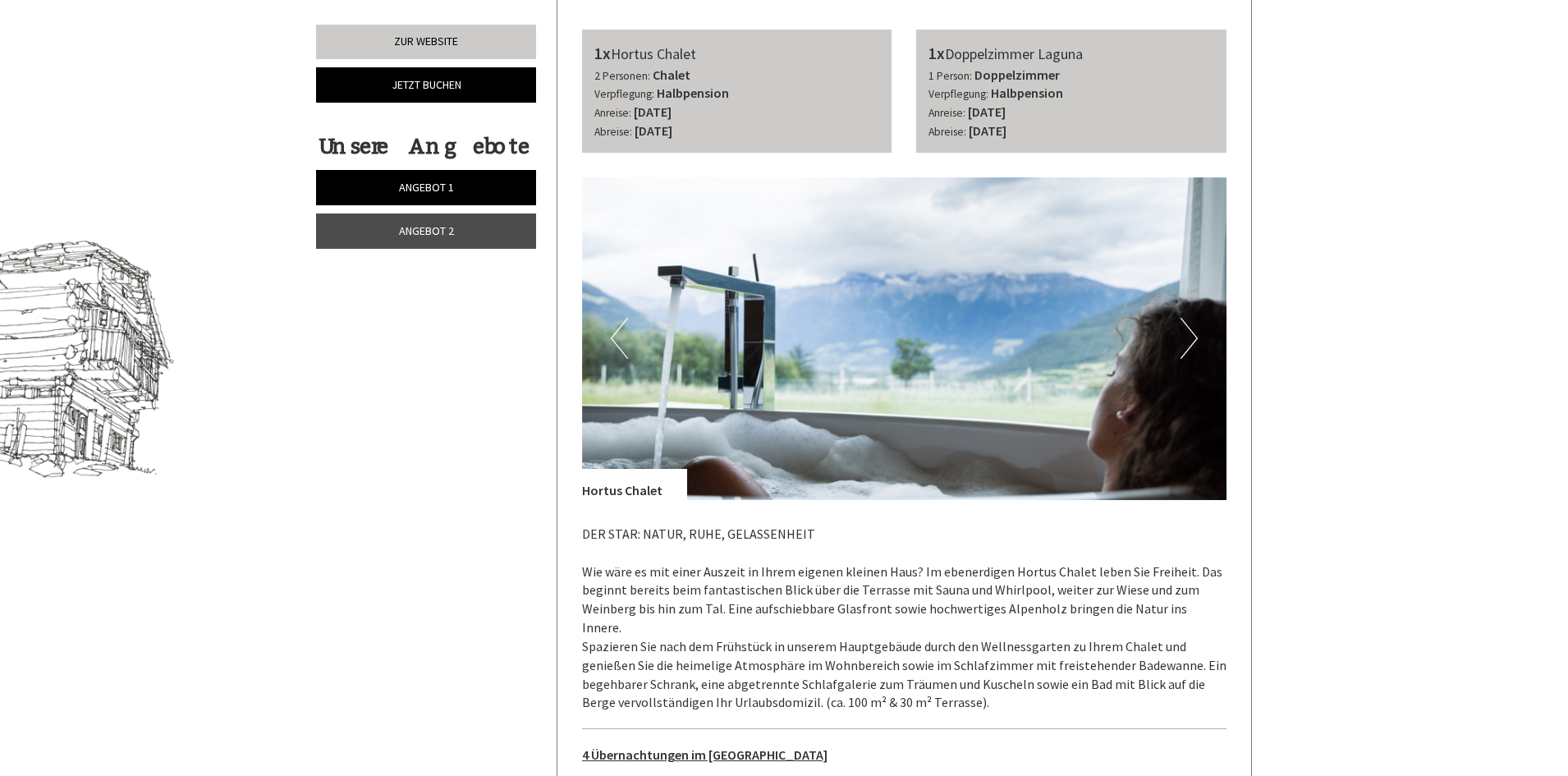
click at [1180, 343] on button "Next" at bounding box center [1188, 338] width 18 height 41
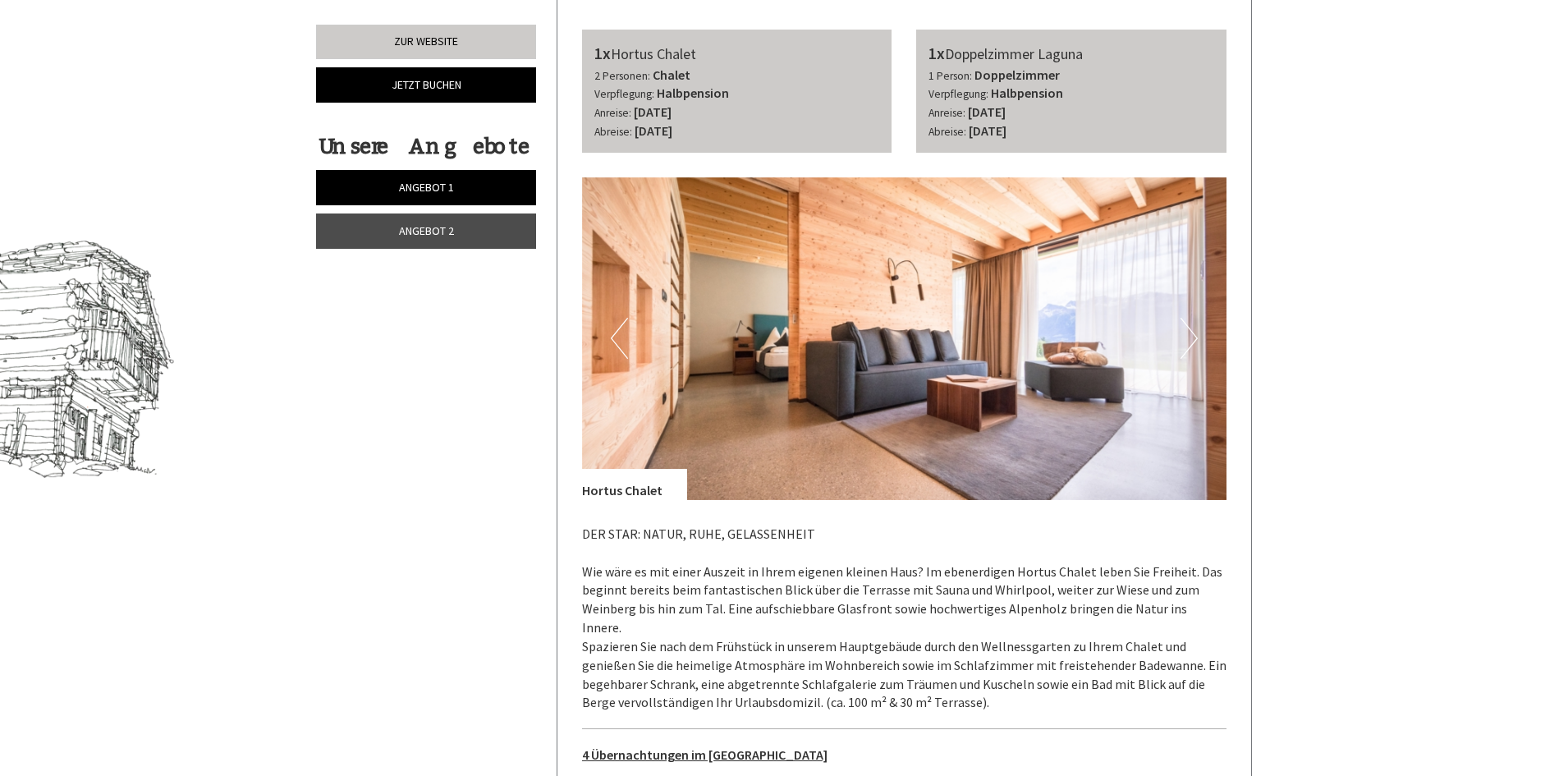
click at [1180, 343] on button "Next" at bounding box center [1188, 338] width 18 height 41
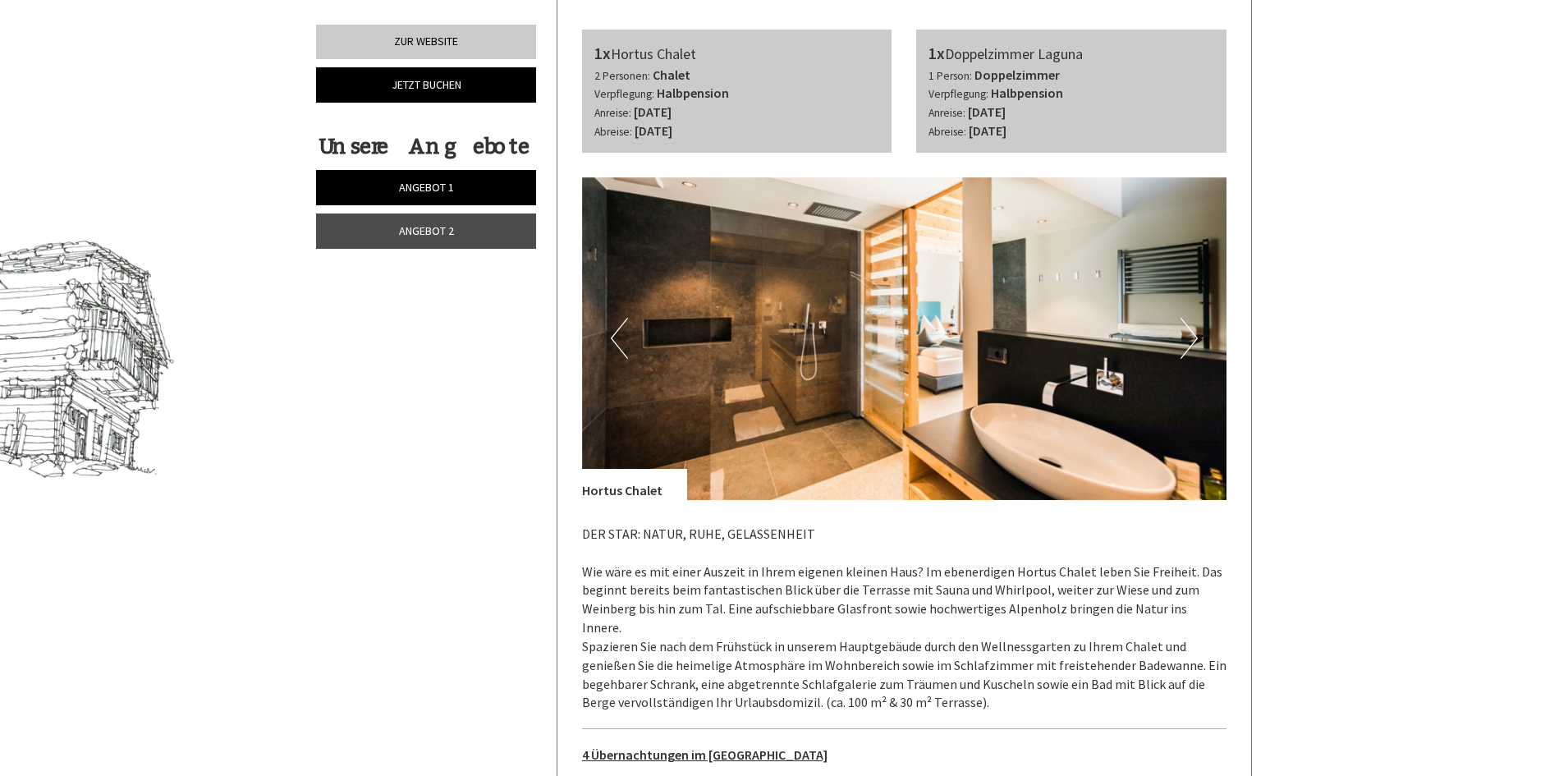
click at [1180, 343] on button "Next" at bounding box center [1188, 338] width 18 height 41
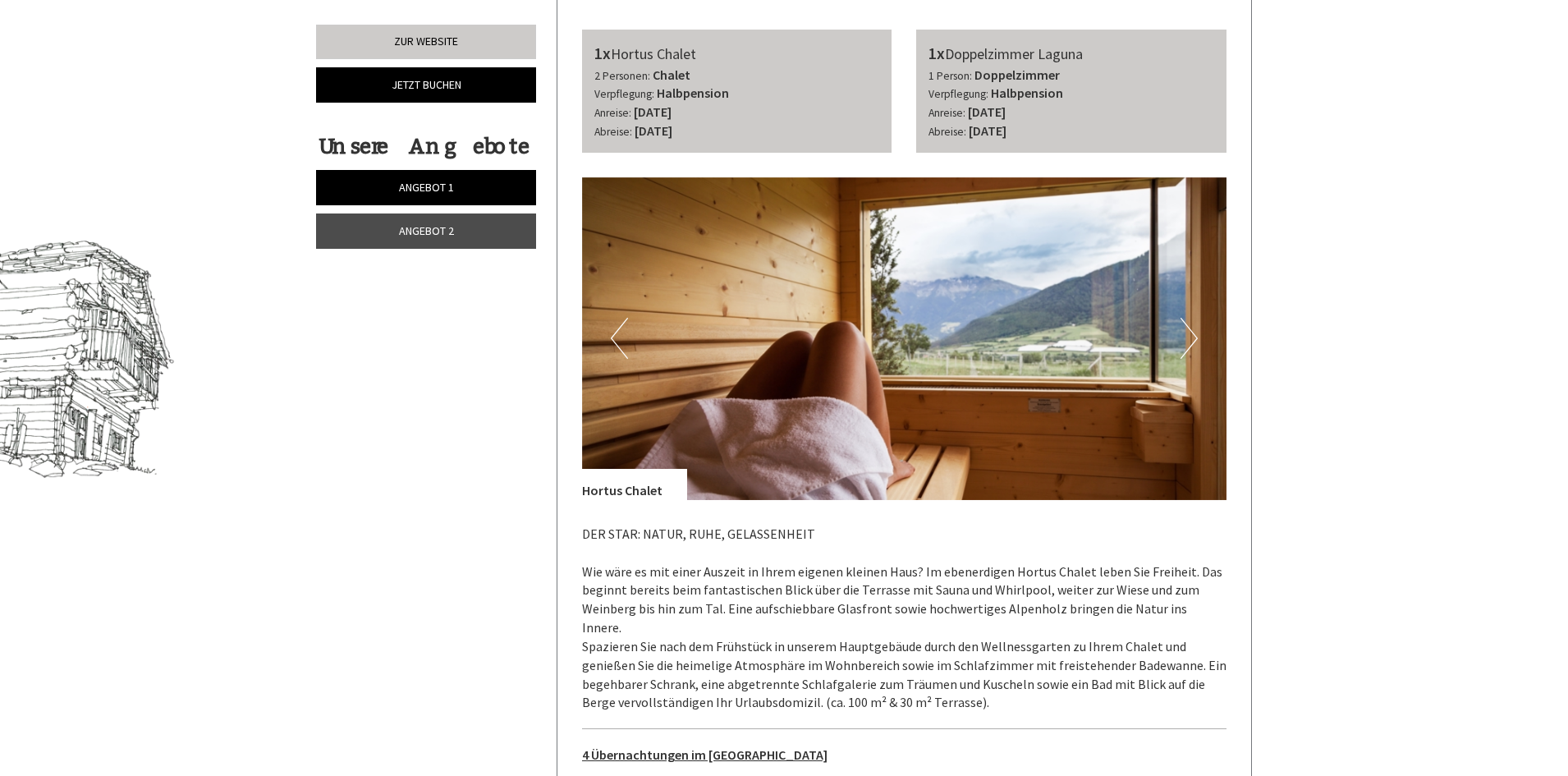
click at [1180, 343] on button "Next" at bounding box center [1188, 338] width 18 height 41
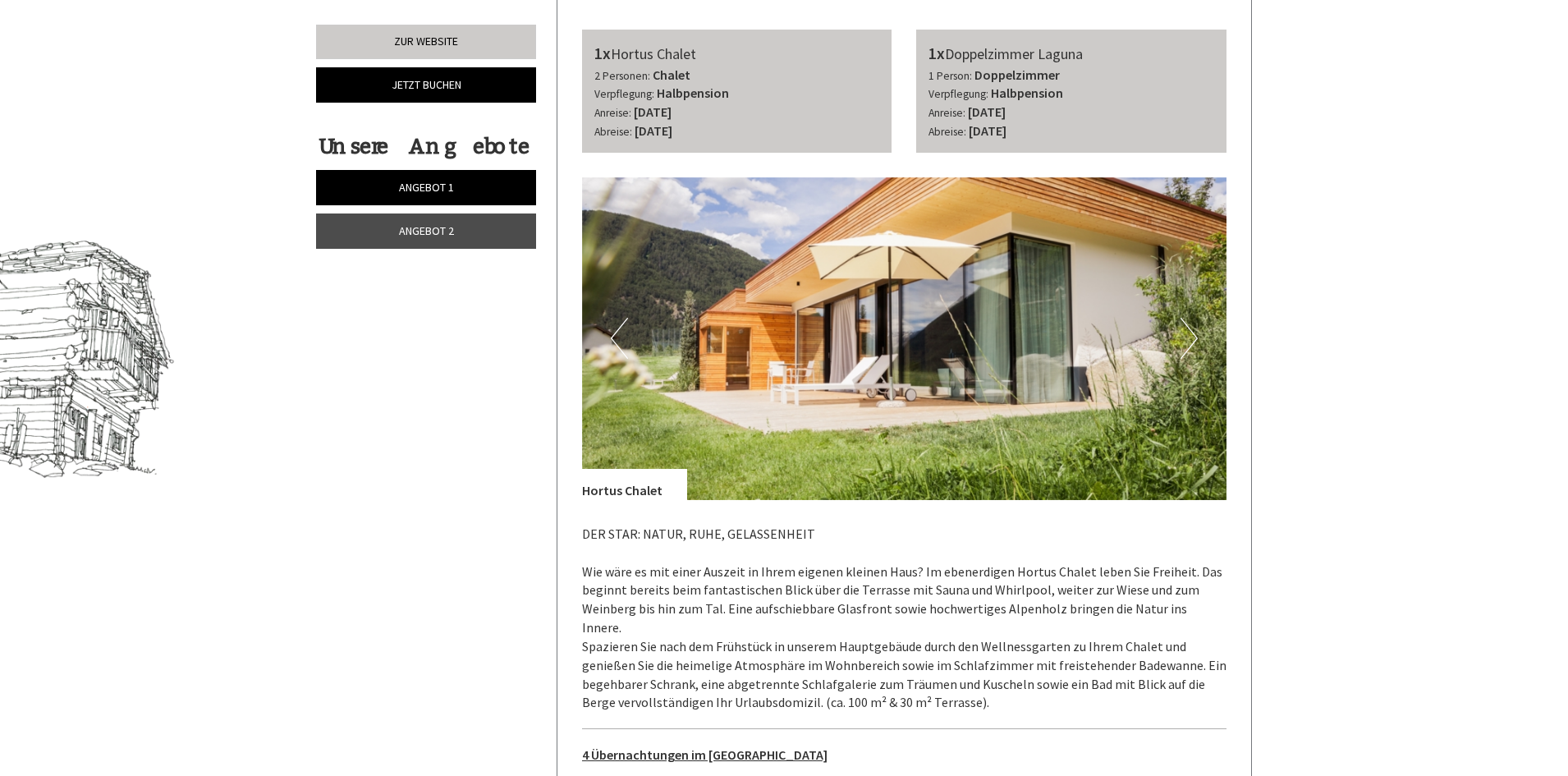
click at [1180, 343] on button "Next" at bounding box center [1188, 338] width 18 height 41
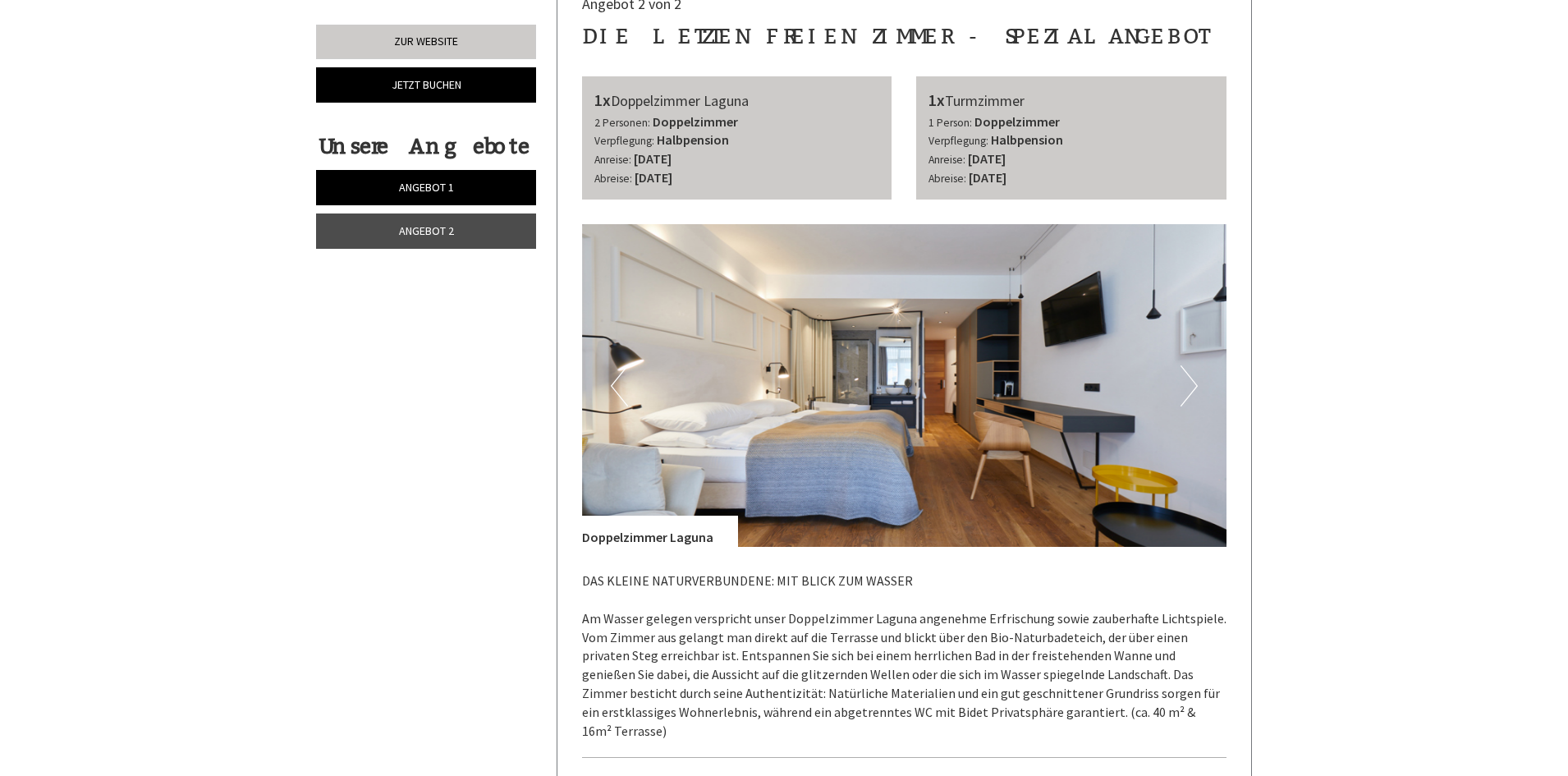
scroll to position [2939, 0]
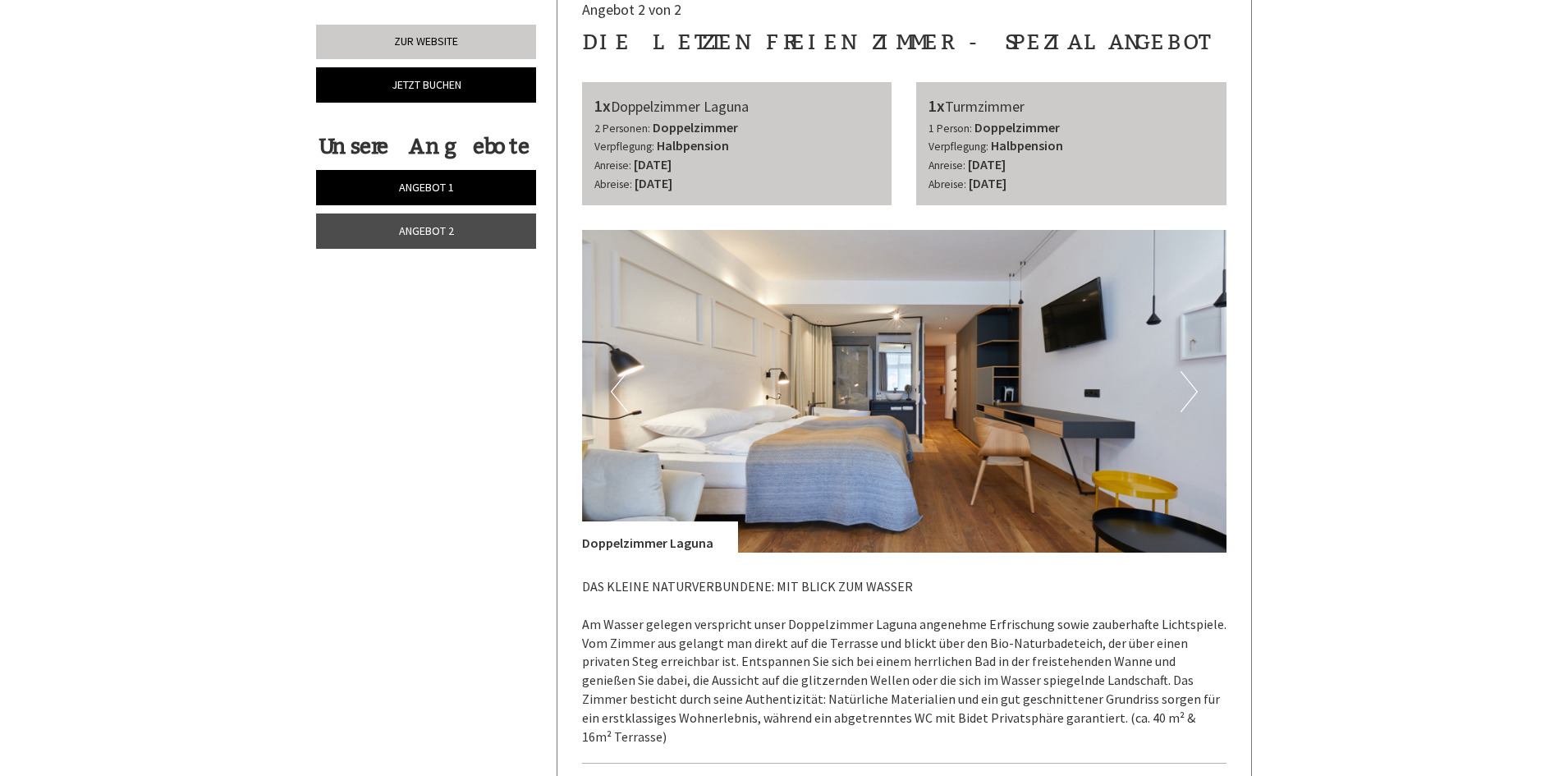
click at [1192, 371] on button "Next" at bounding box center [1188, 391] width 18 height 41
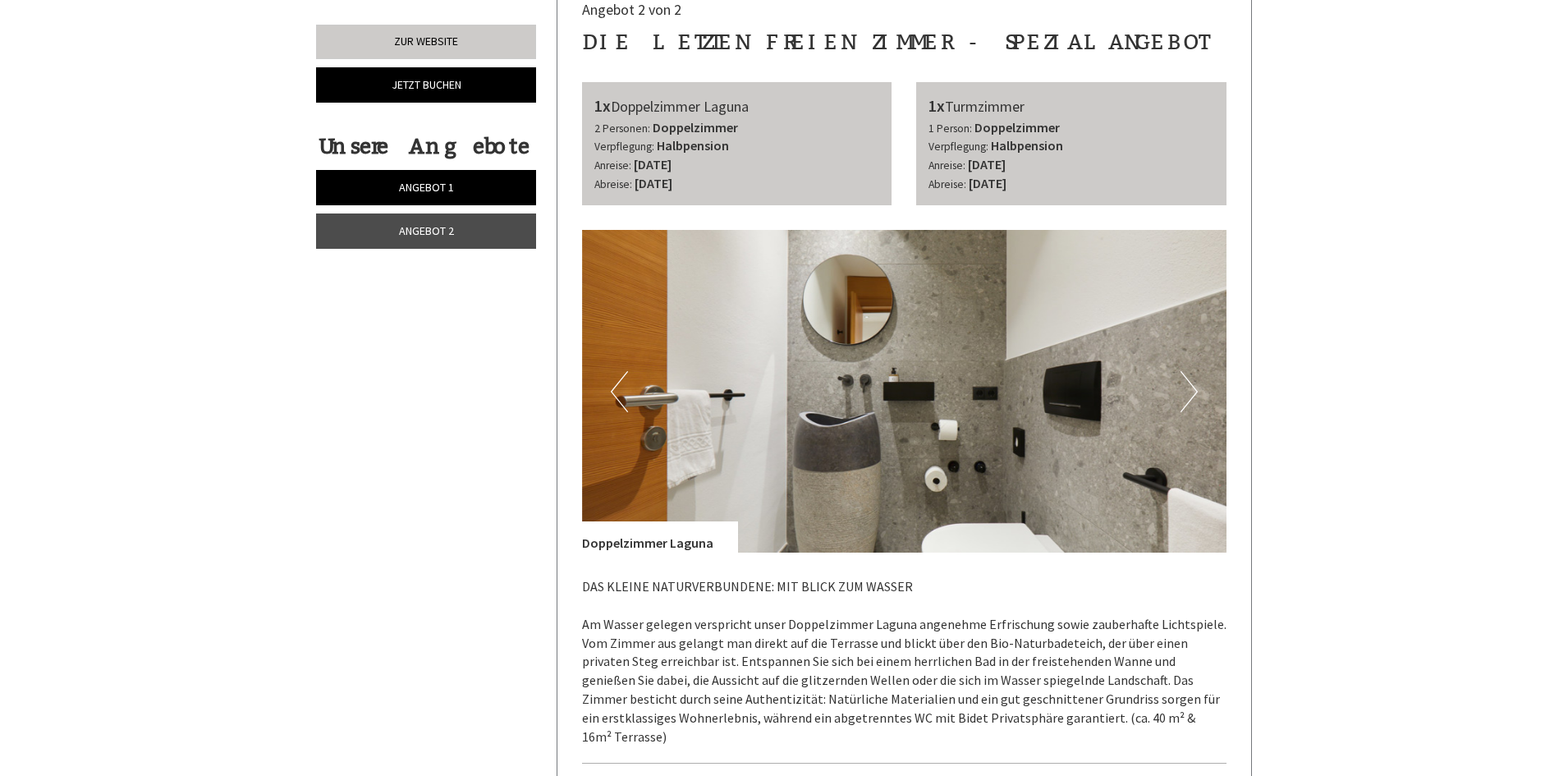
click at [1192, 371] on button "Next" at bounding box center [1188, 391] width 18 height 41
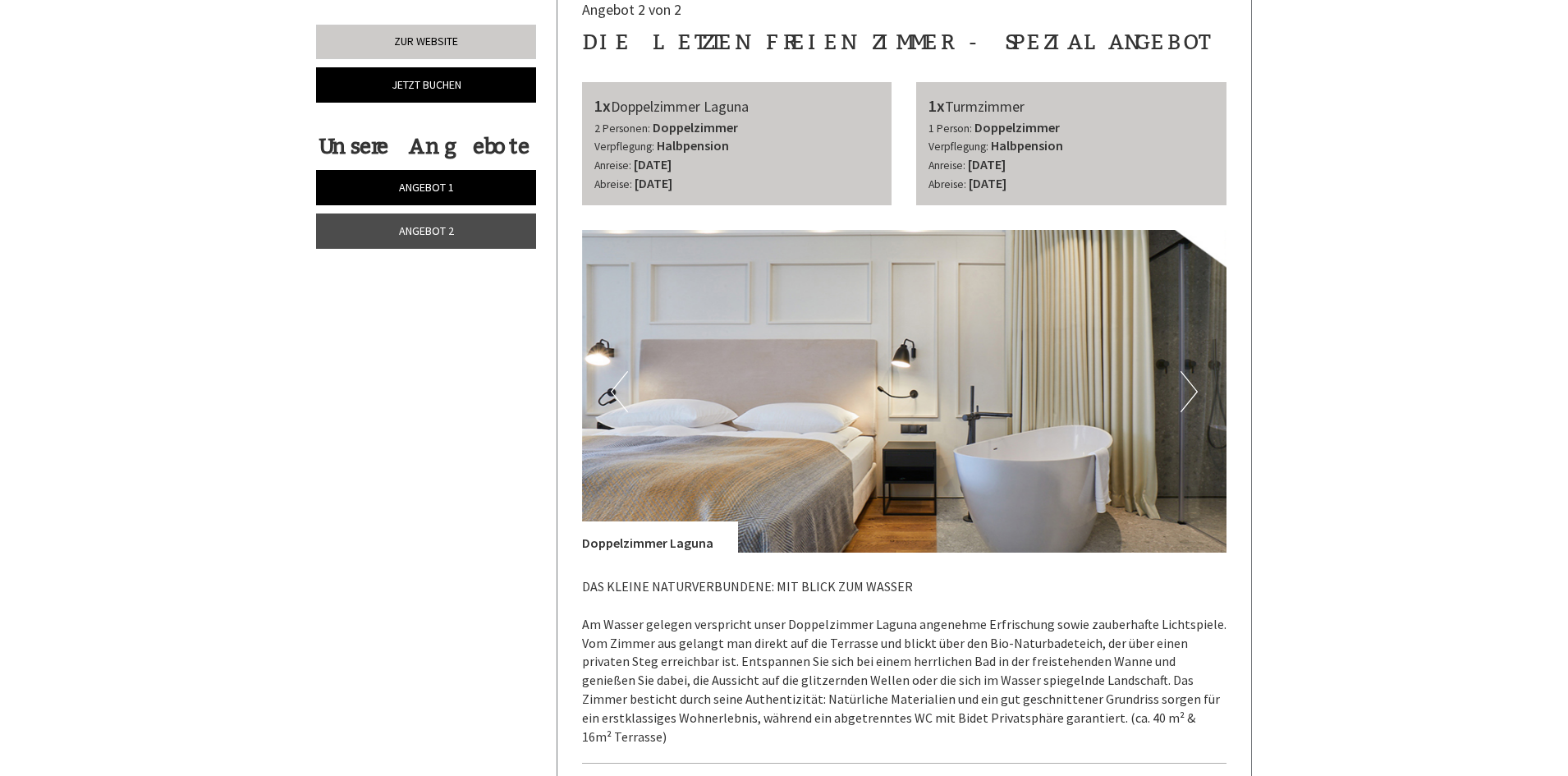
click at [1192, 371] on button "Next" at bounding box center [1188, 391] width 18 height 41
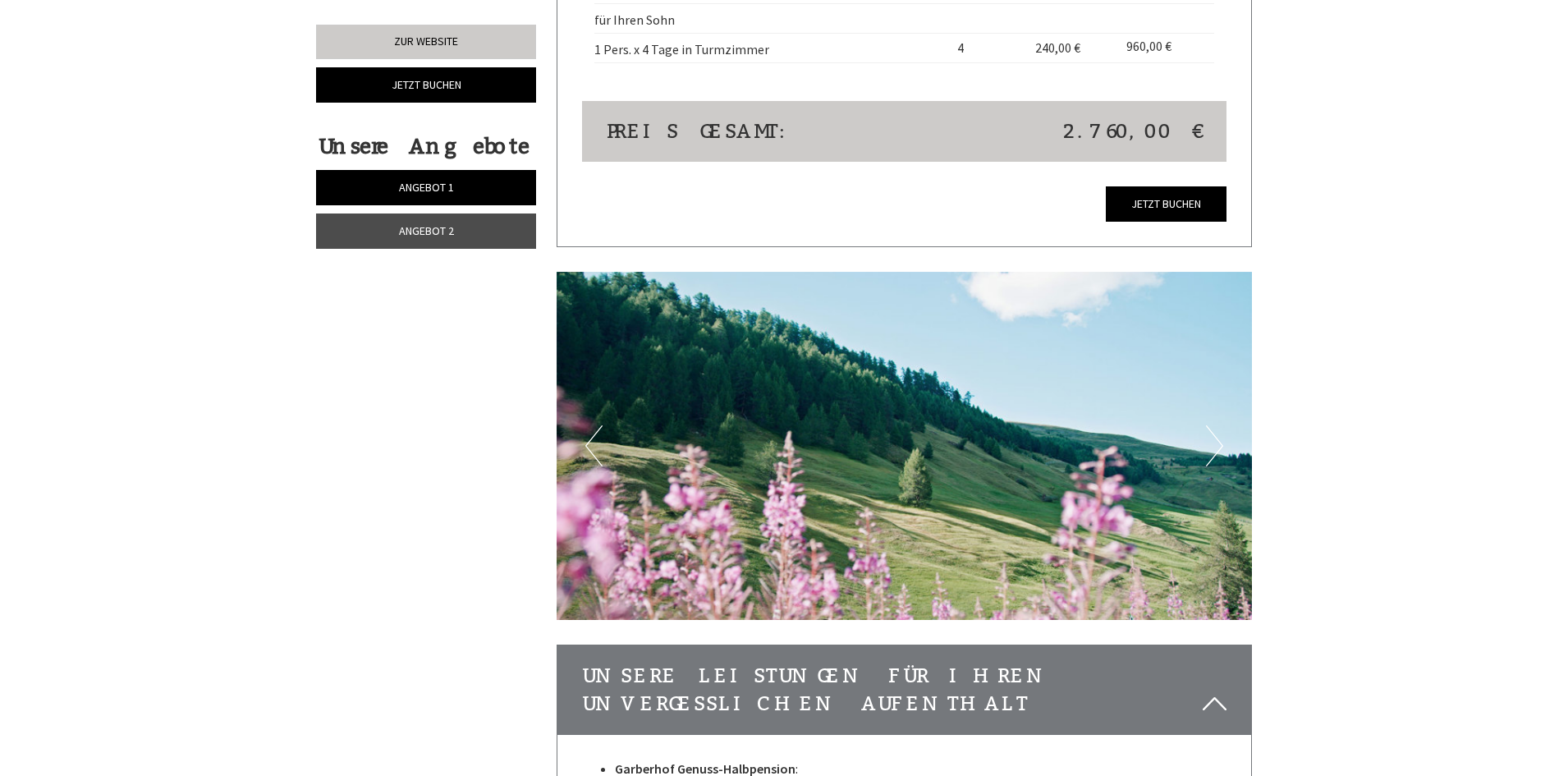
scroll to position [4687, 0]
click at [1206, 424] on button "Next" at bounding box center [1214, 444] width 18 height 41
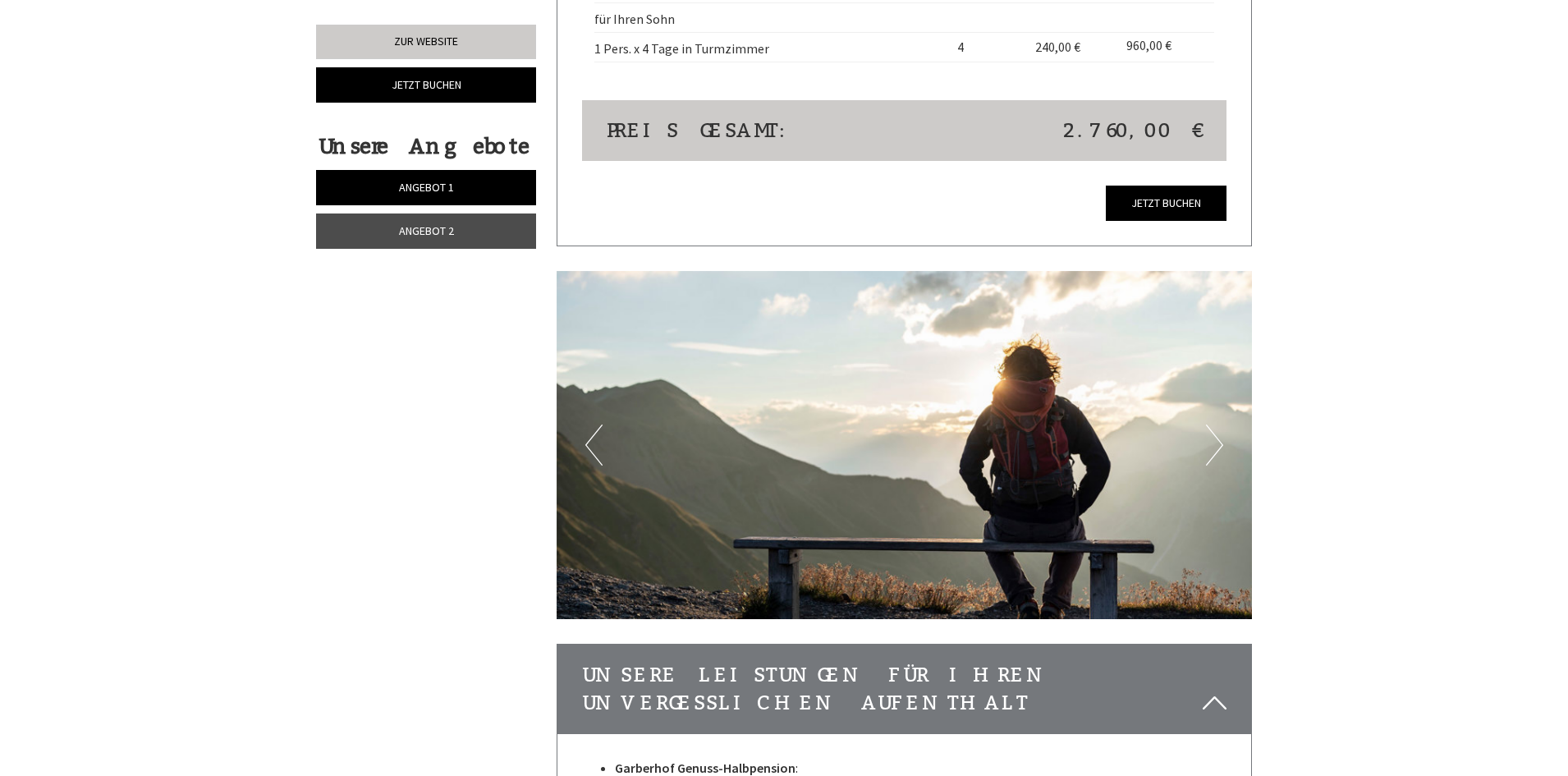
click at [1206, 424] on button "Next" at bounding box center [1214, 444] width 18 height 41
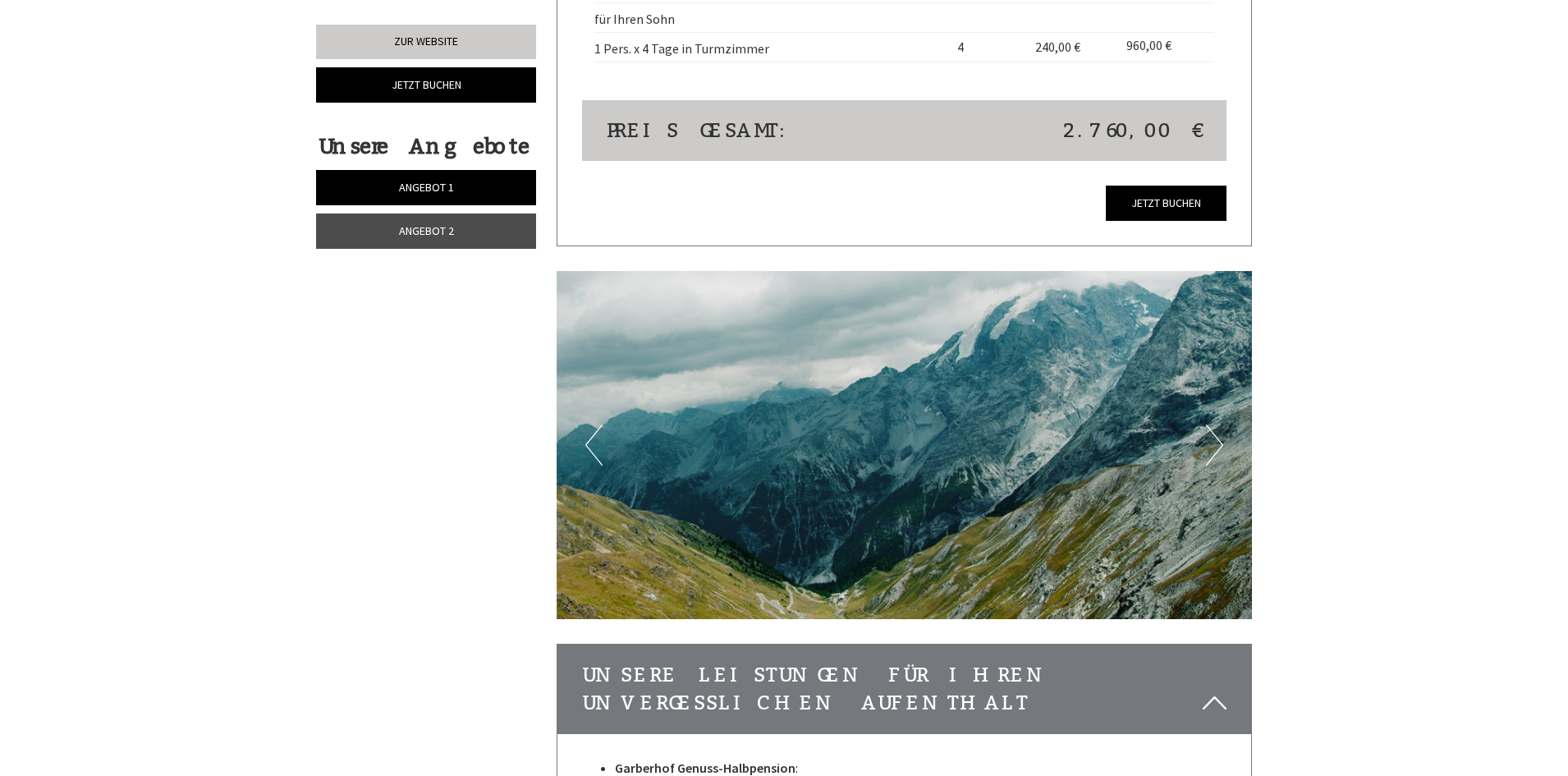
click at [1206, 424] on button "Next" at bounding box center [1214, 444] width 18 height 41
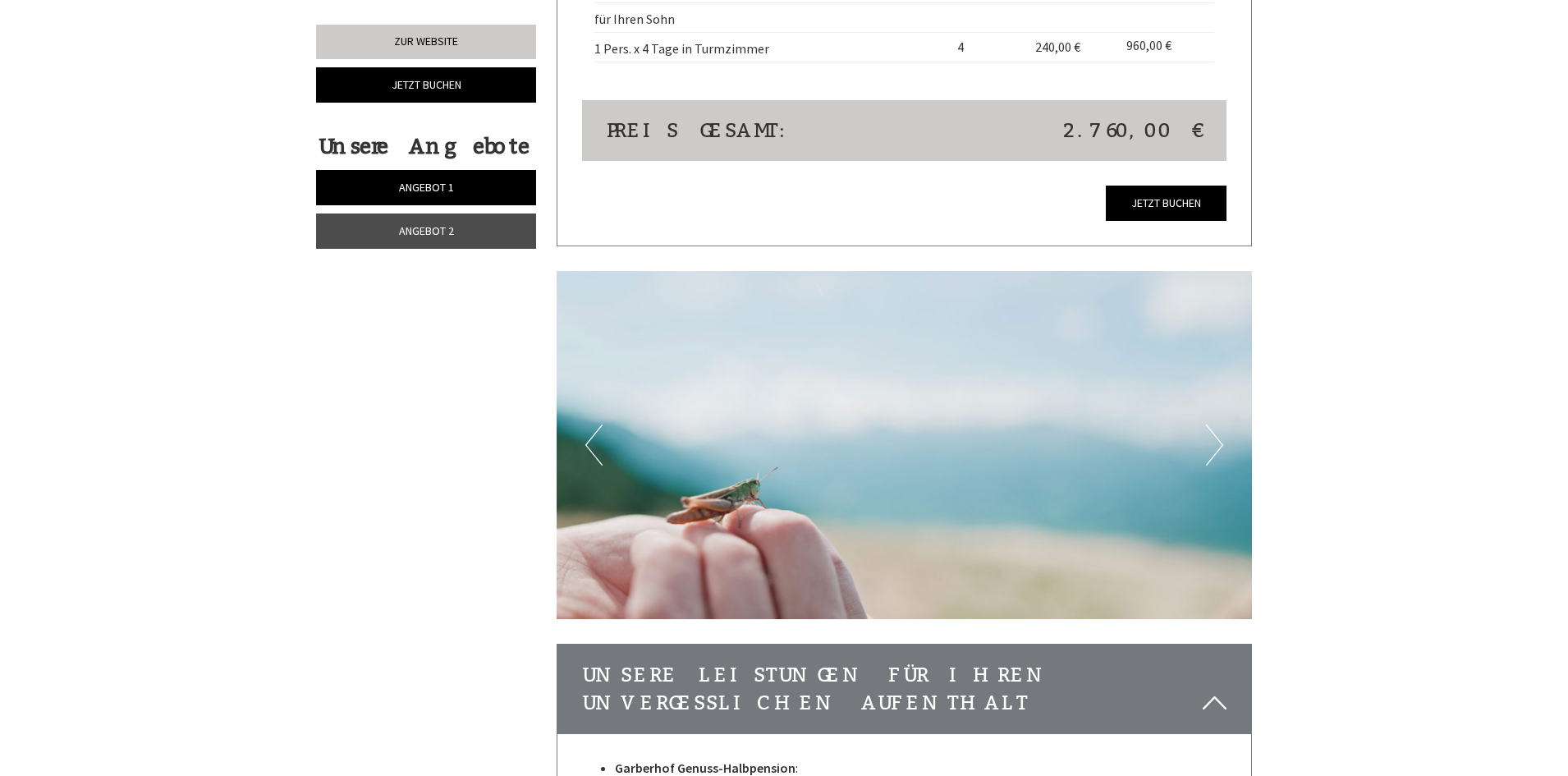
click at [1206, 424] on button "Next" at bounding box center [1214, 444] width 18 height 41
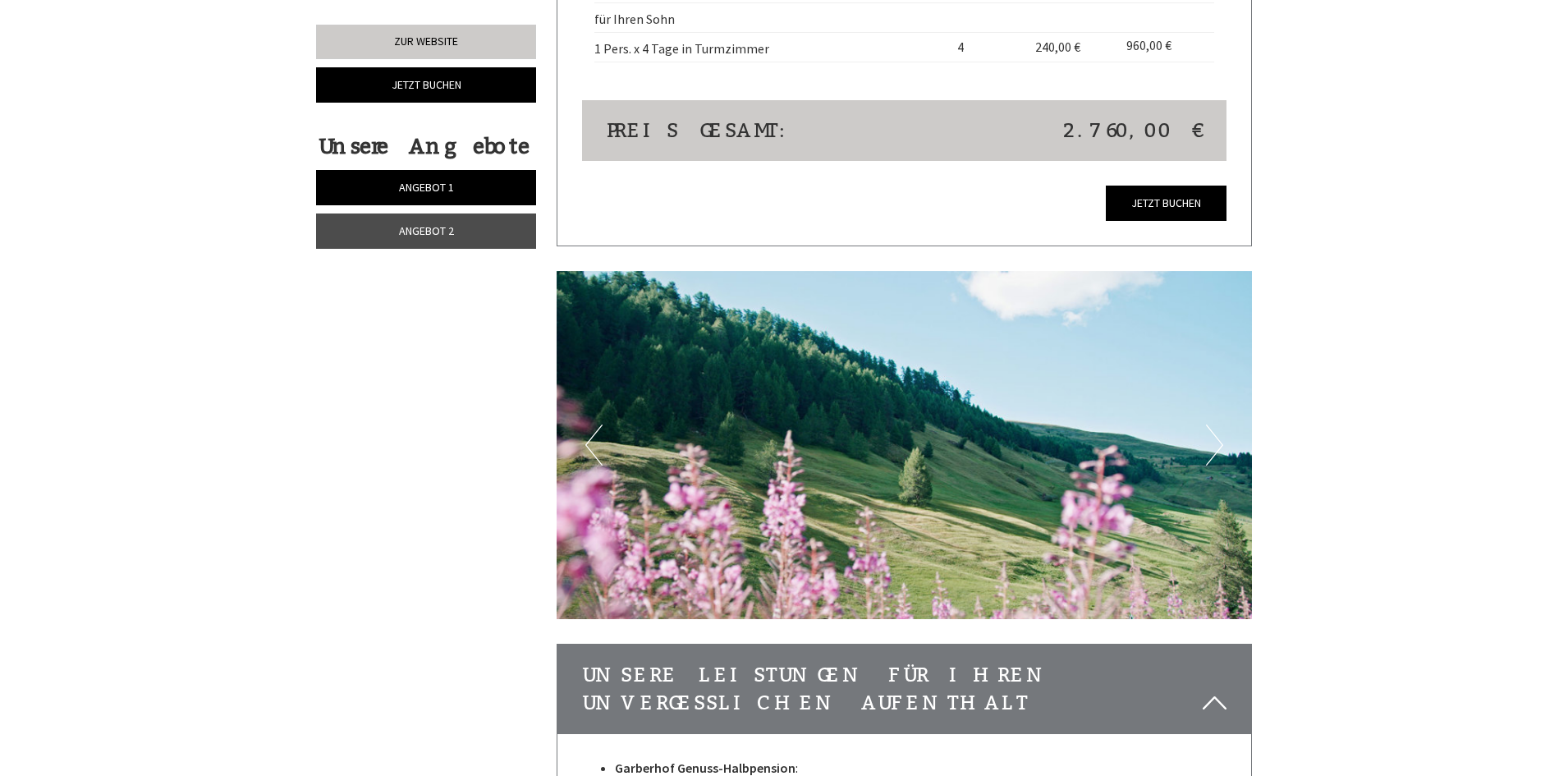
click at [1206, 424] on button "Next" at bounding box center [1214, 444] width 18 height 41
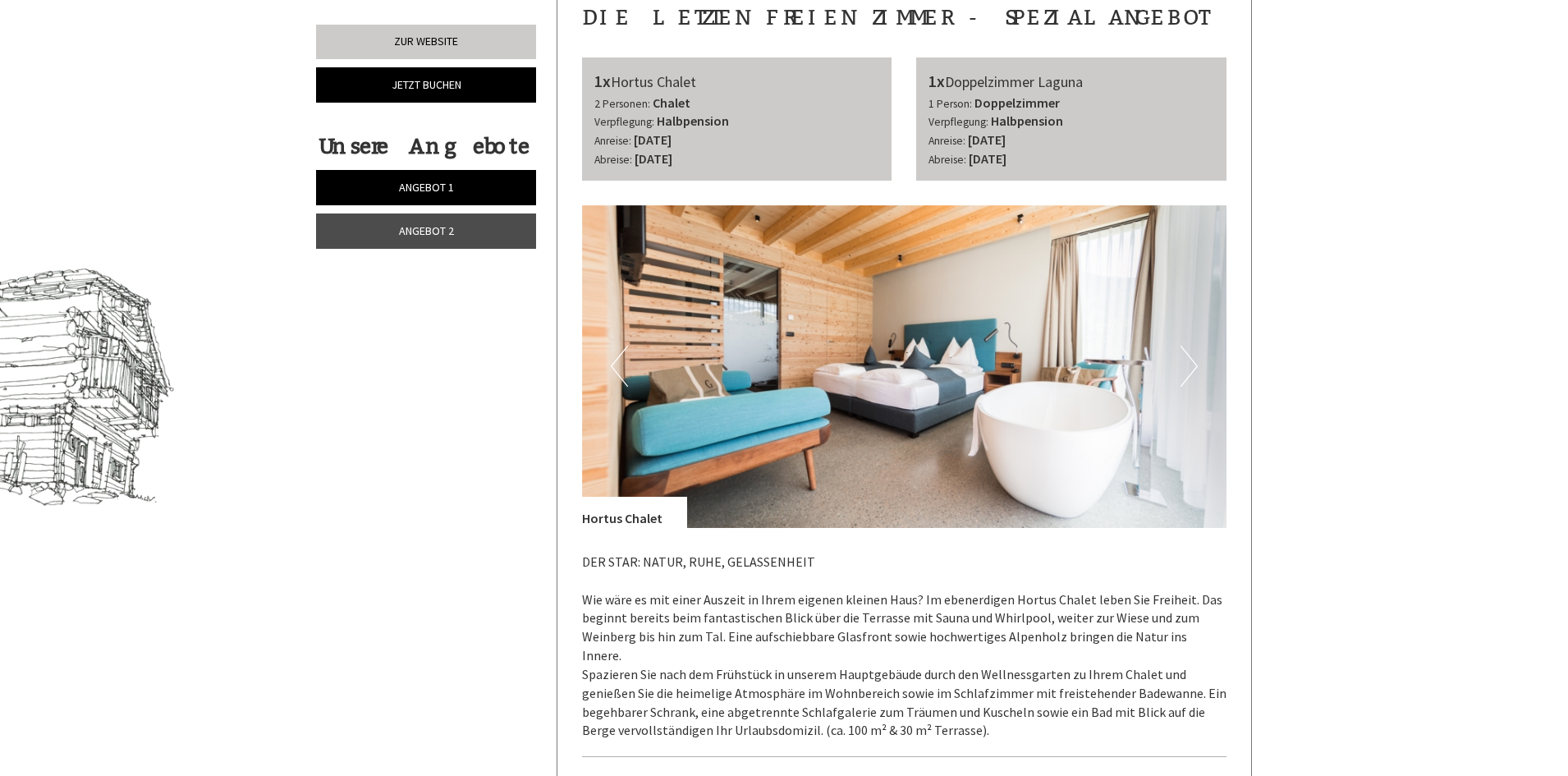
scroll to position [857, 0]
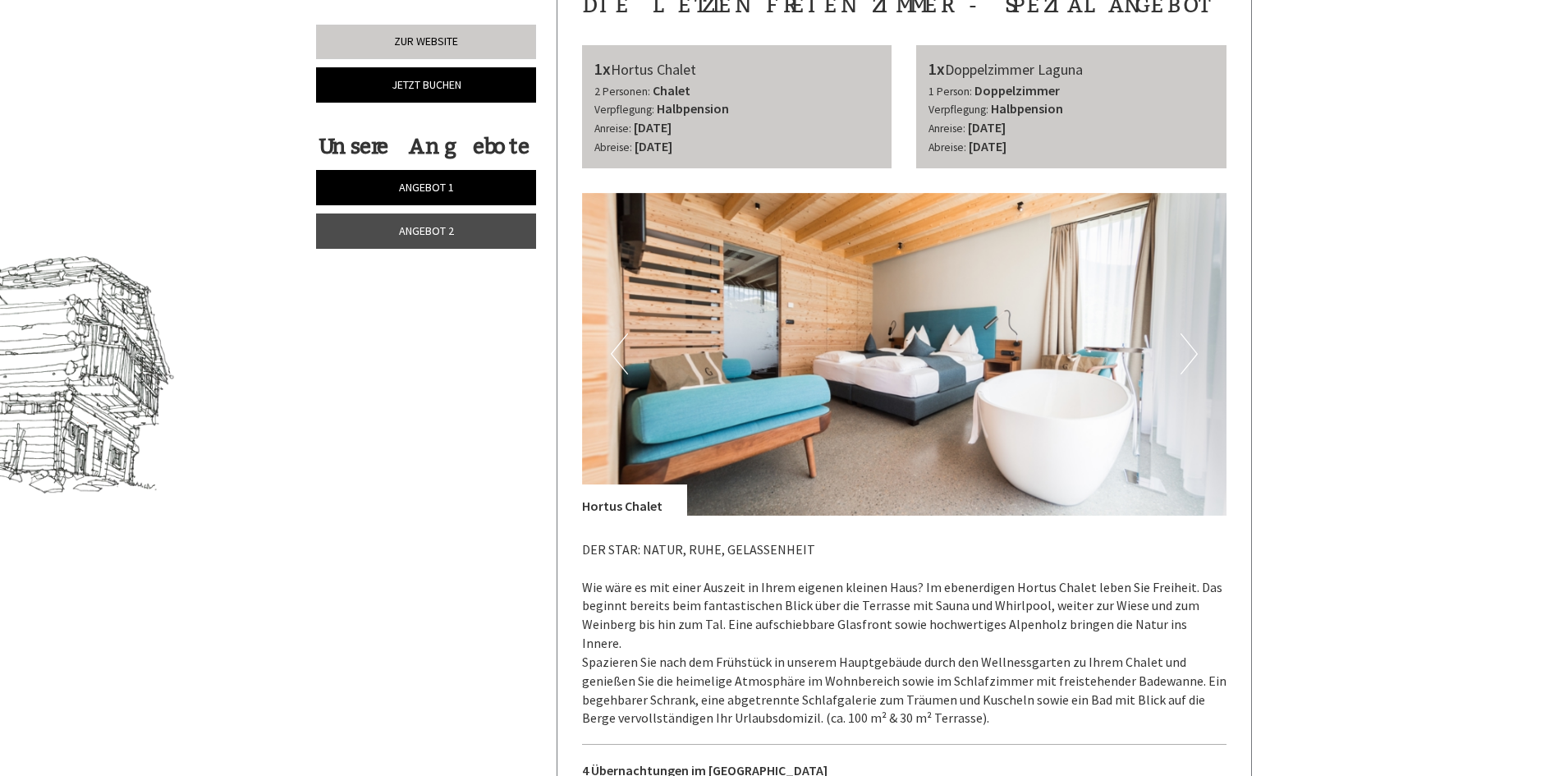
click at [1210, 363] on img at bounding box center [904, 354] width 645 height 323
click at [1198, 365] on img at bounding box center [904, 354] width 645 height 323
click at [1192, 339] on button "Next" at bounding box center [1188, 354] width 18 height 41
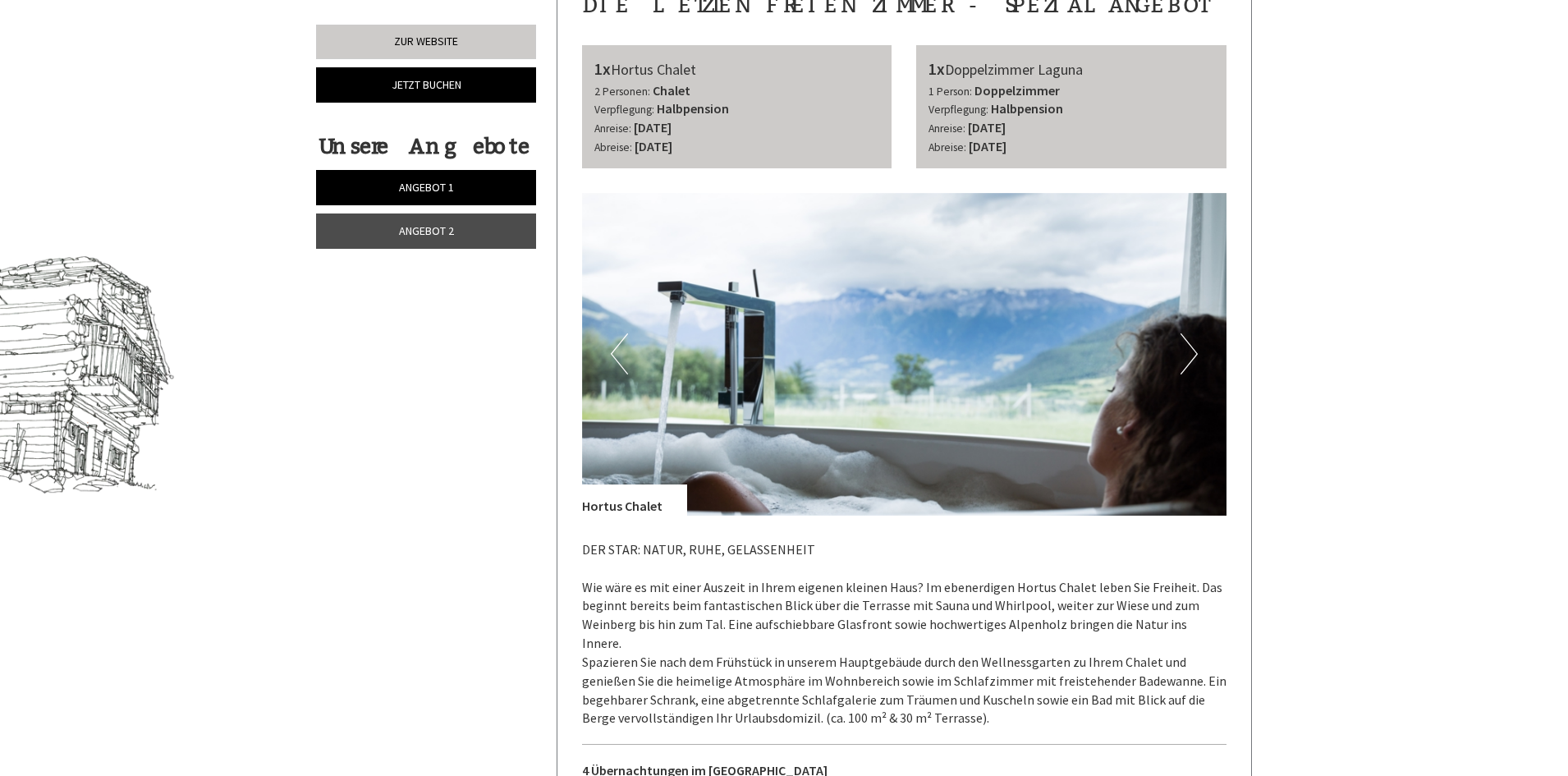
click at [1192, 339] on button "Next" at bounding box center [1188, 354] width 18 height 41
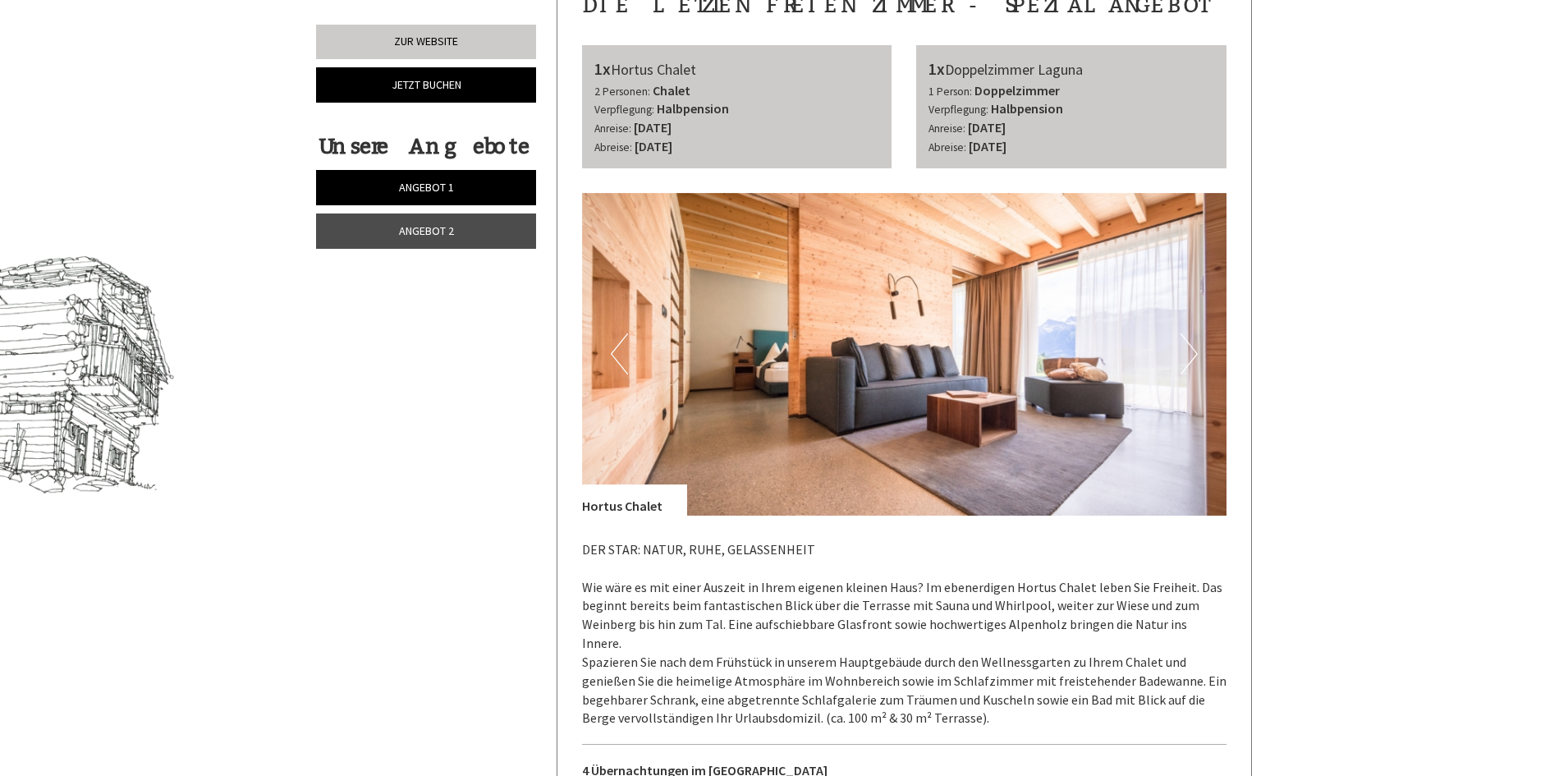
click at [1192, 339] on button "Next" at bounding box center [1188, 354] width 18 height 41
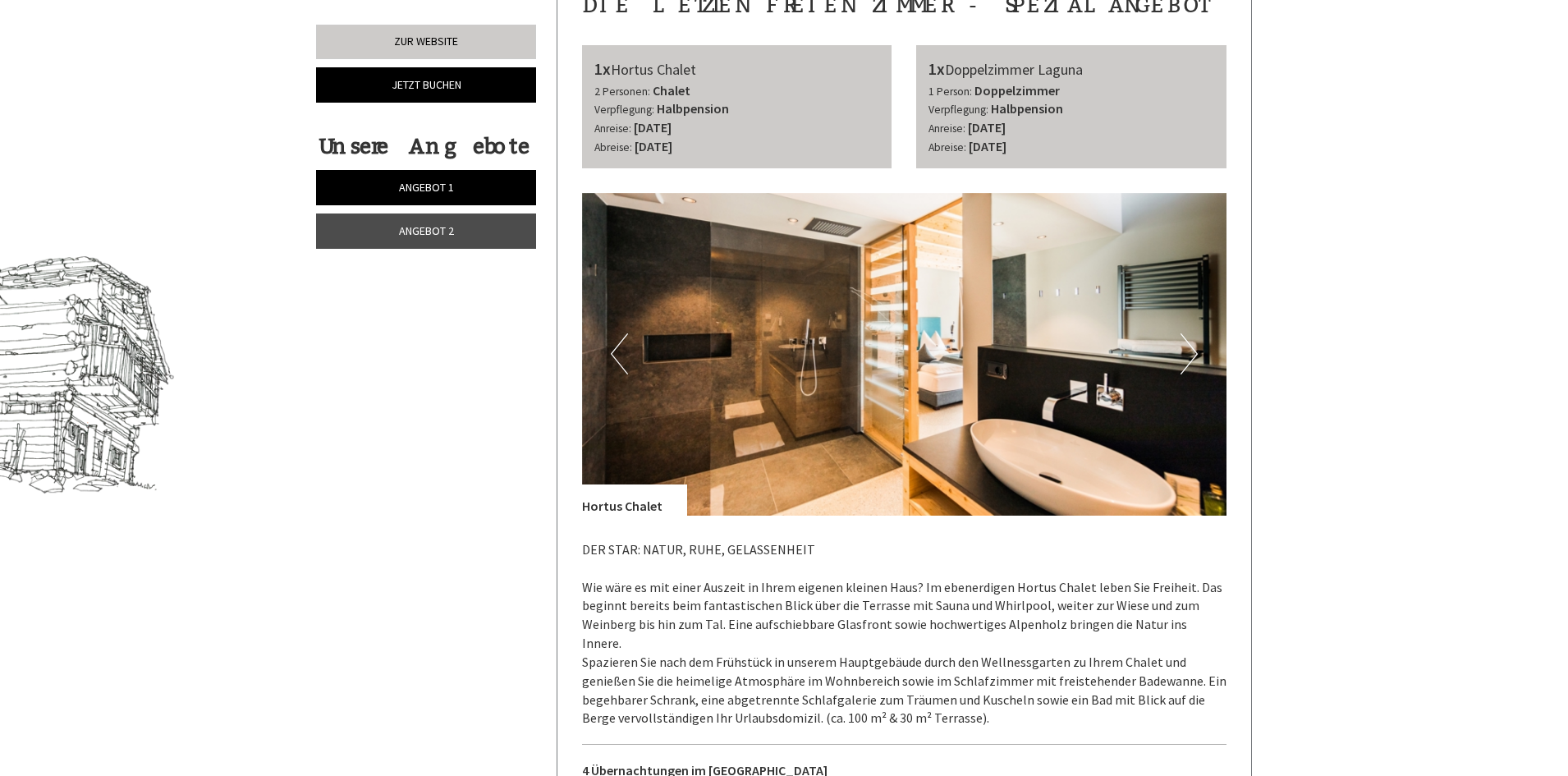
click at [1192, 339] on button "Next" at bounding box center [1188, 354] width 18 height 41
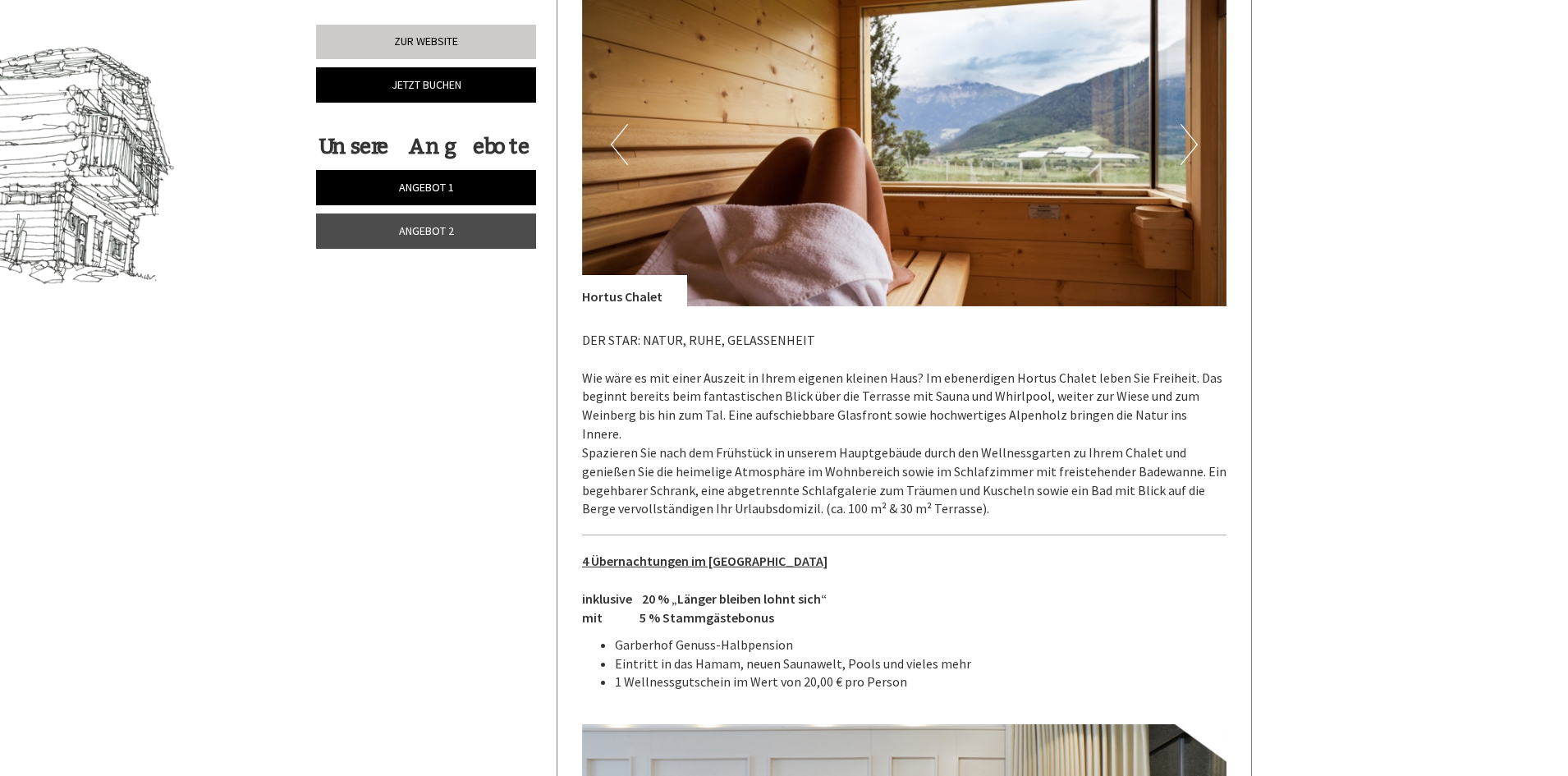
scroll to position [810, 0]
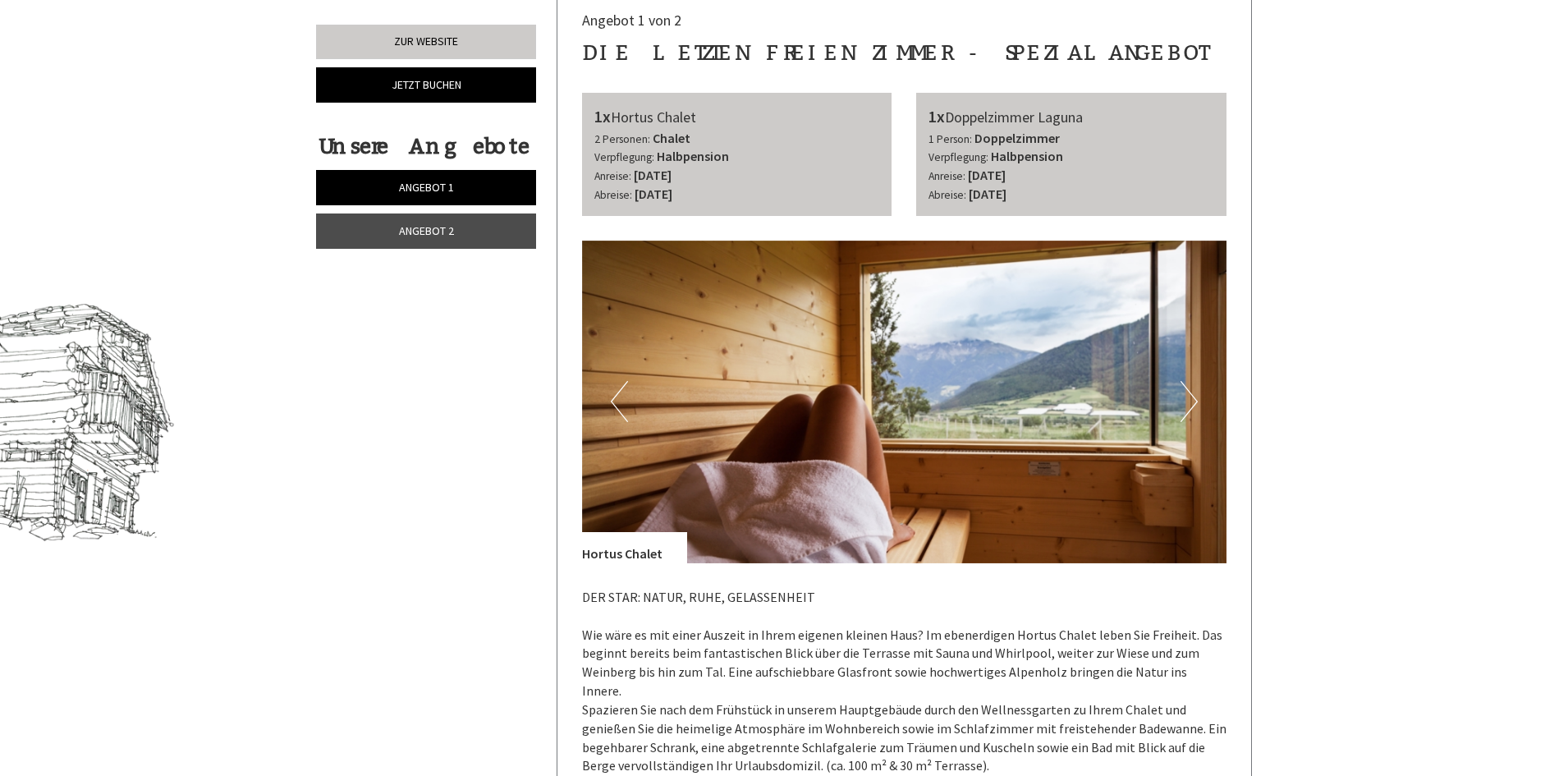
click at [1200, 396] on img at bounding box center [904, 401] width 645 height 323
click at [1194, 397] on button "Next" at bounding box center [1188, 401] width 18 height 41
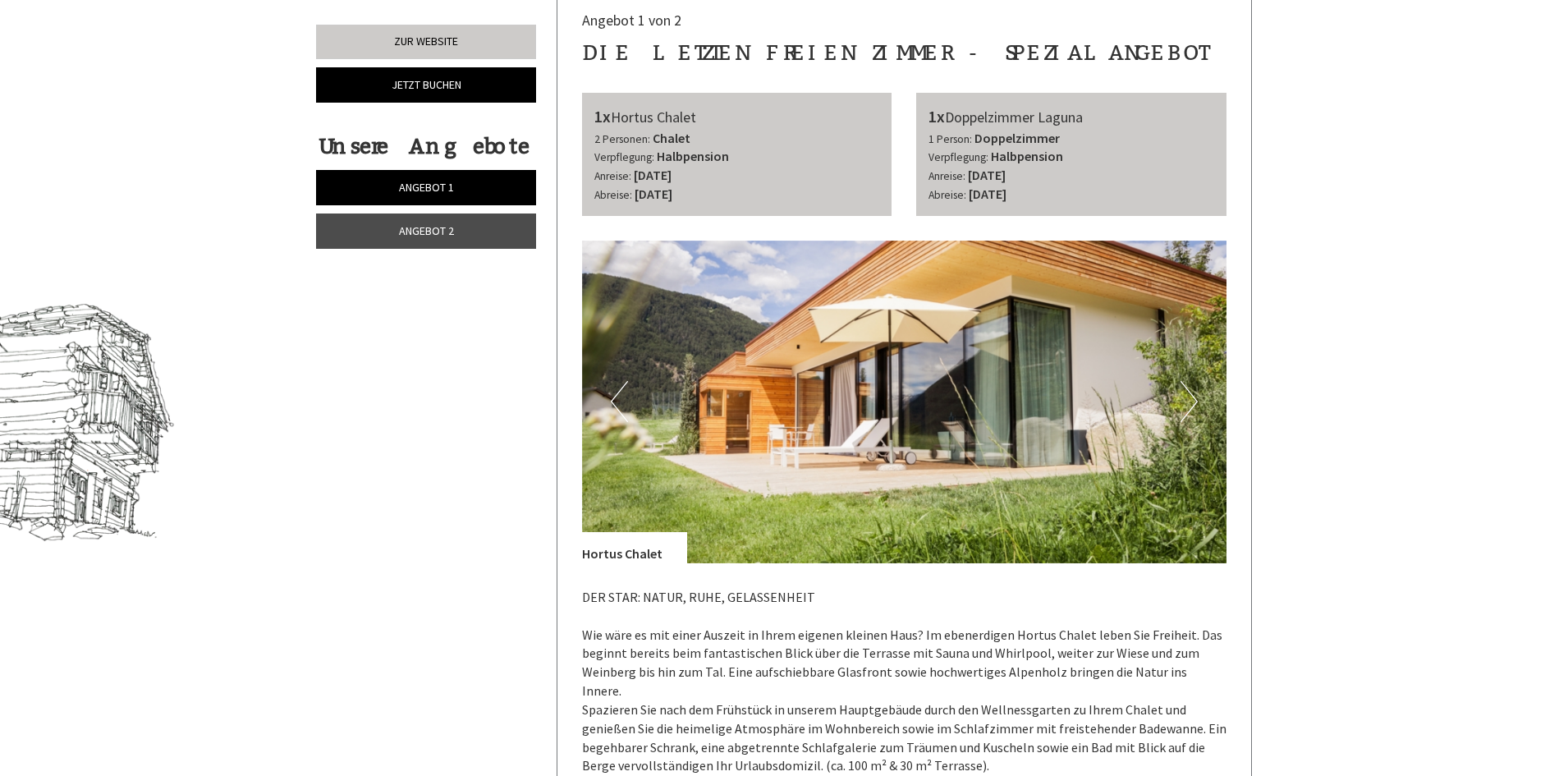
click at [1194, 397] on button "Next" at bounding box center [1188, 401] width 18 height 41
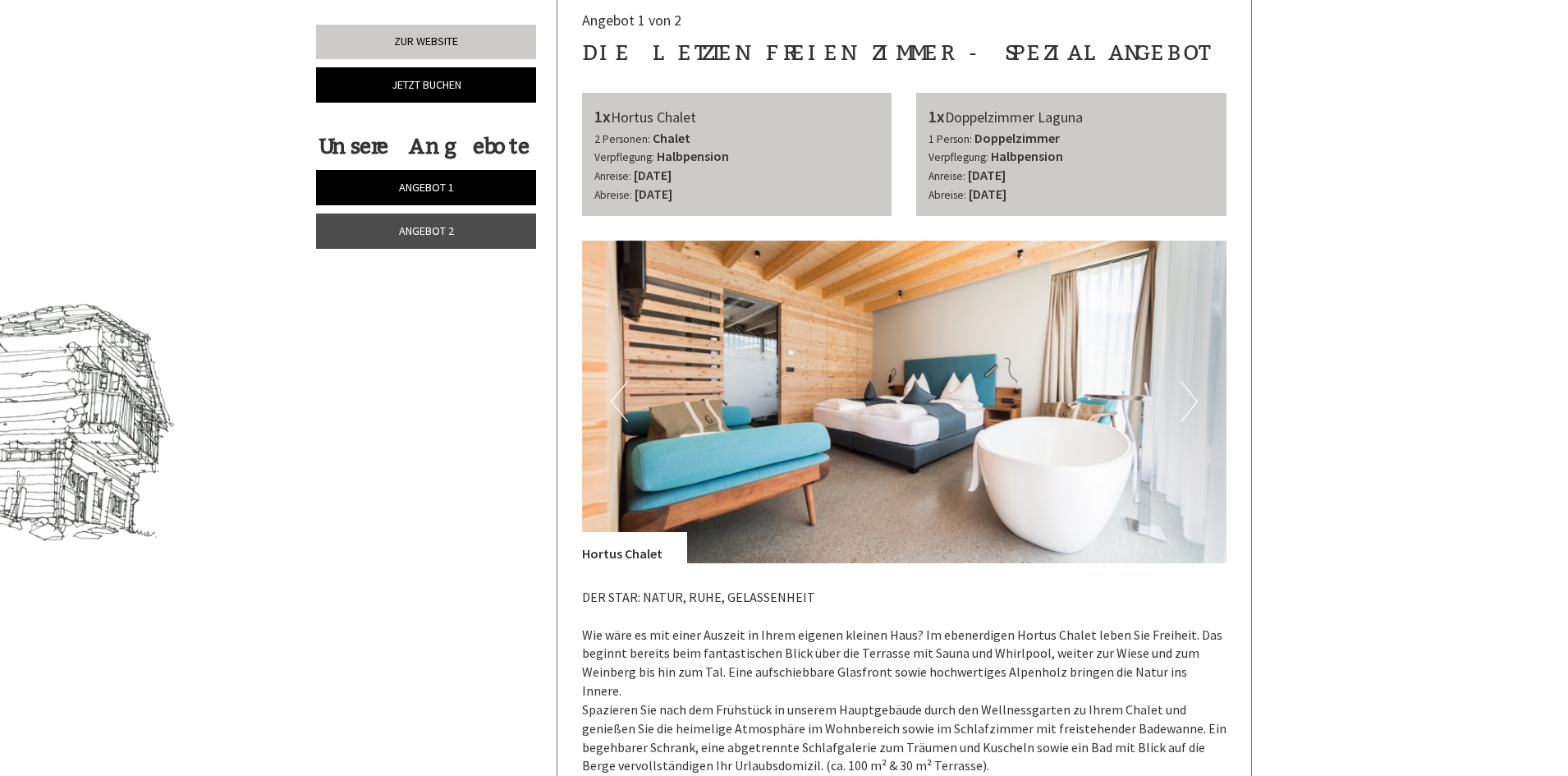
click at [1194, 397] on button "Next" at bounding box center [1188, 401] width 18 height 41
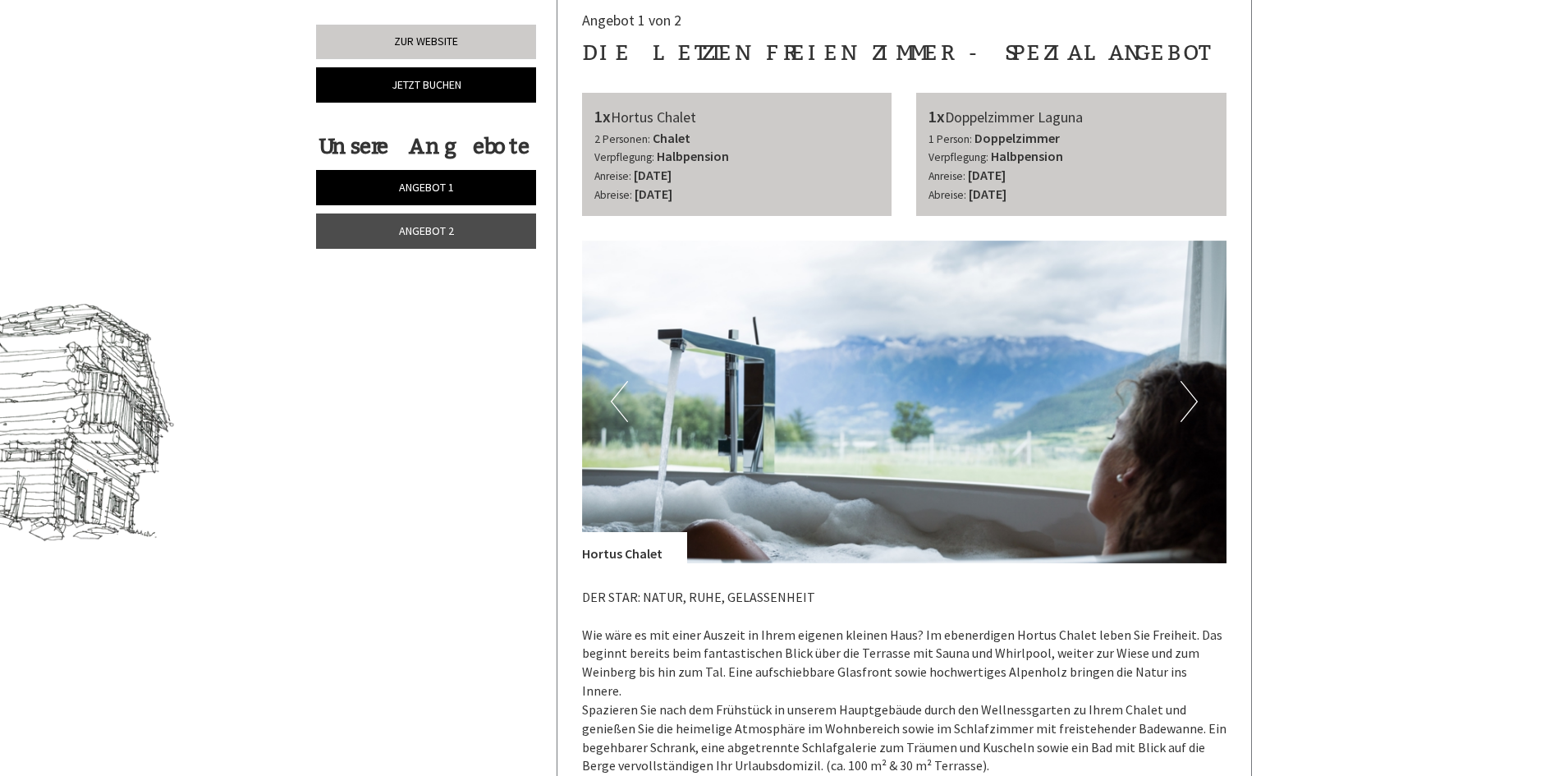
click at [1194, 397] on button "Next" at bounding box center [1188, 401] width 18 height 41
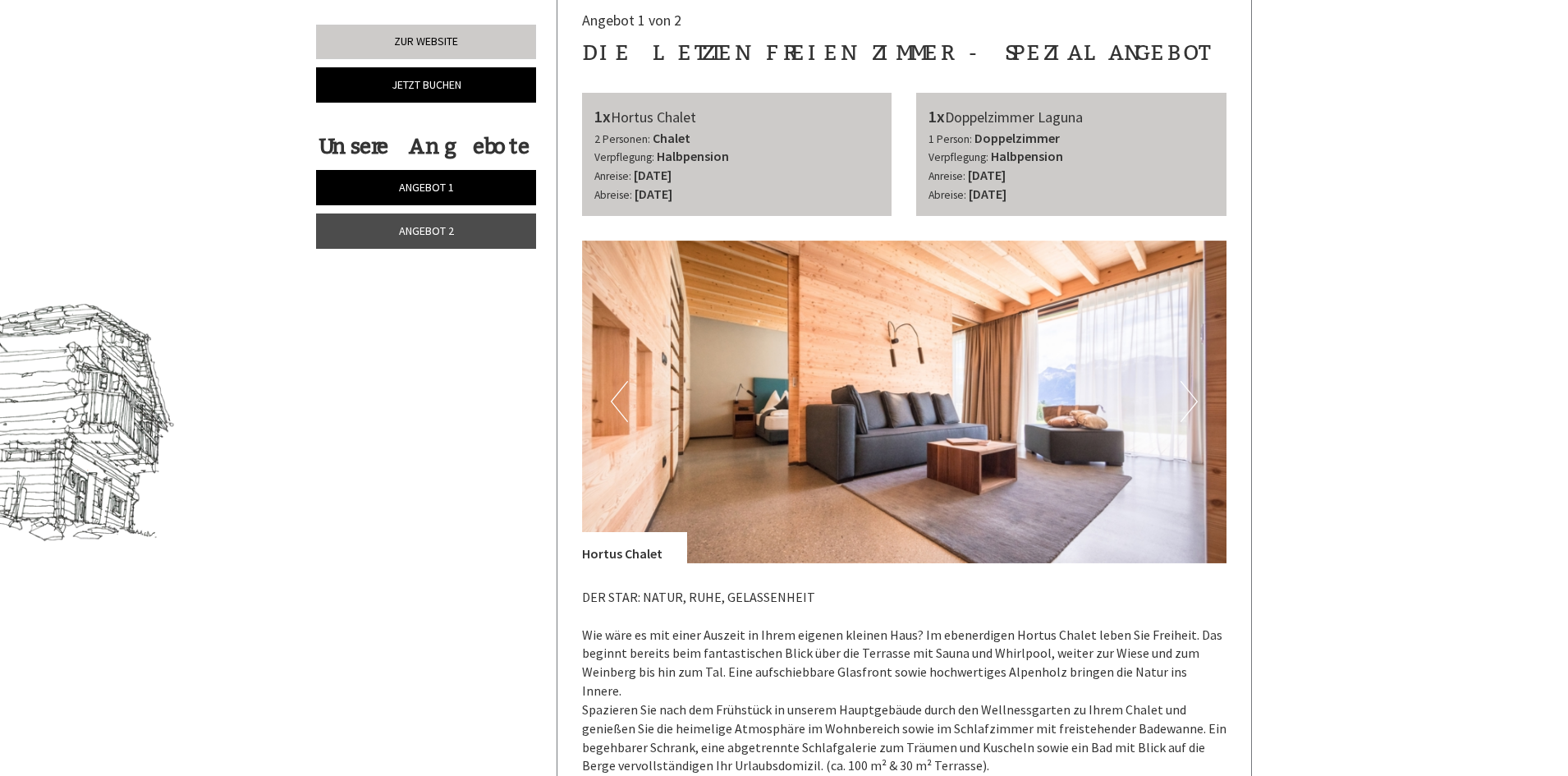
click at [1194, 397] on button "Next" at bounding box center [1188, 401] width 18 height 41
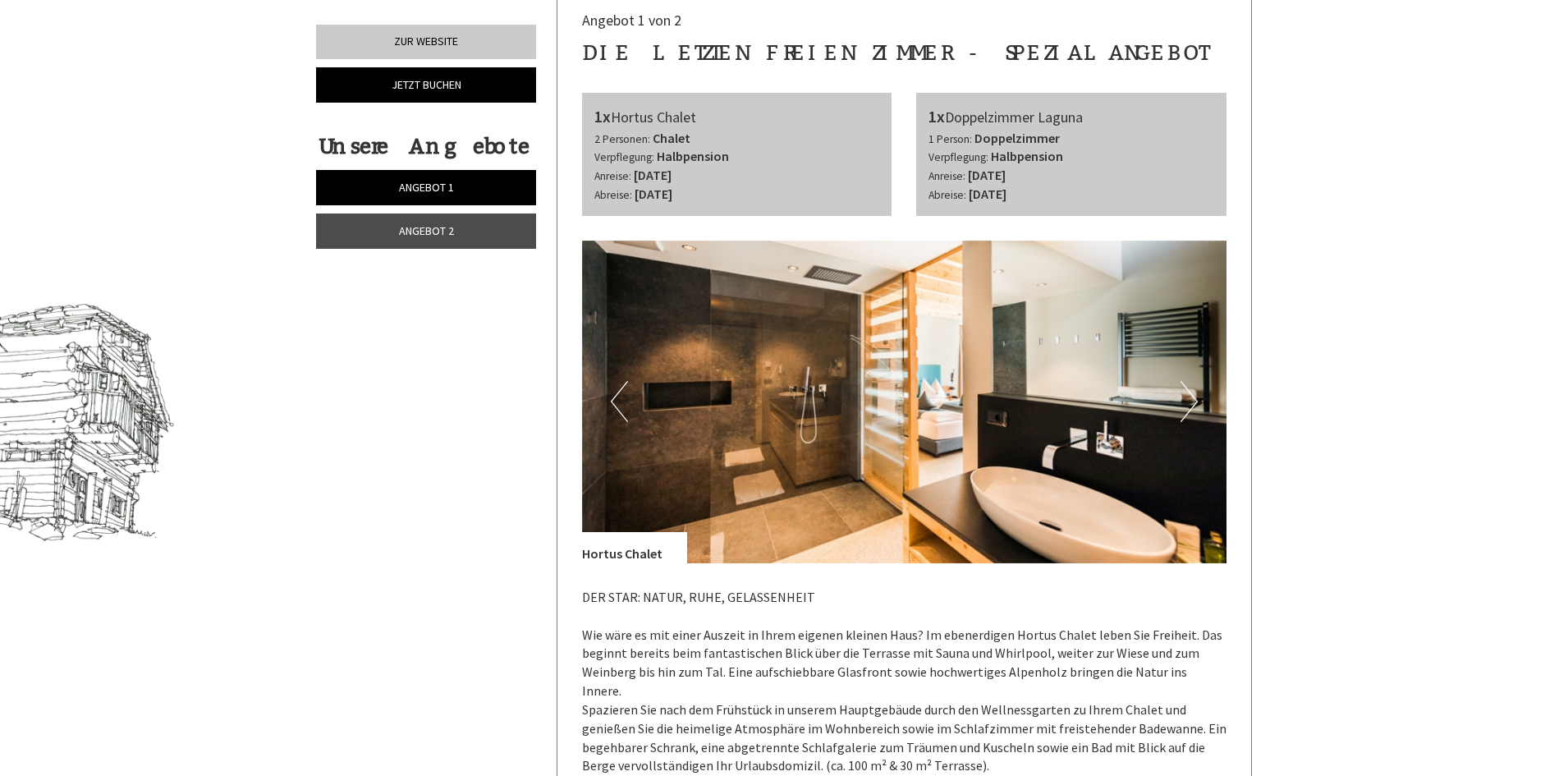
click at [1194, 397] on button "Next" at bounding box center [1188, 401] width 18 height 41
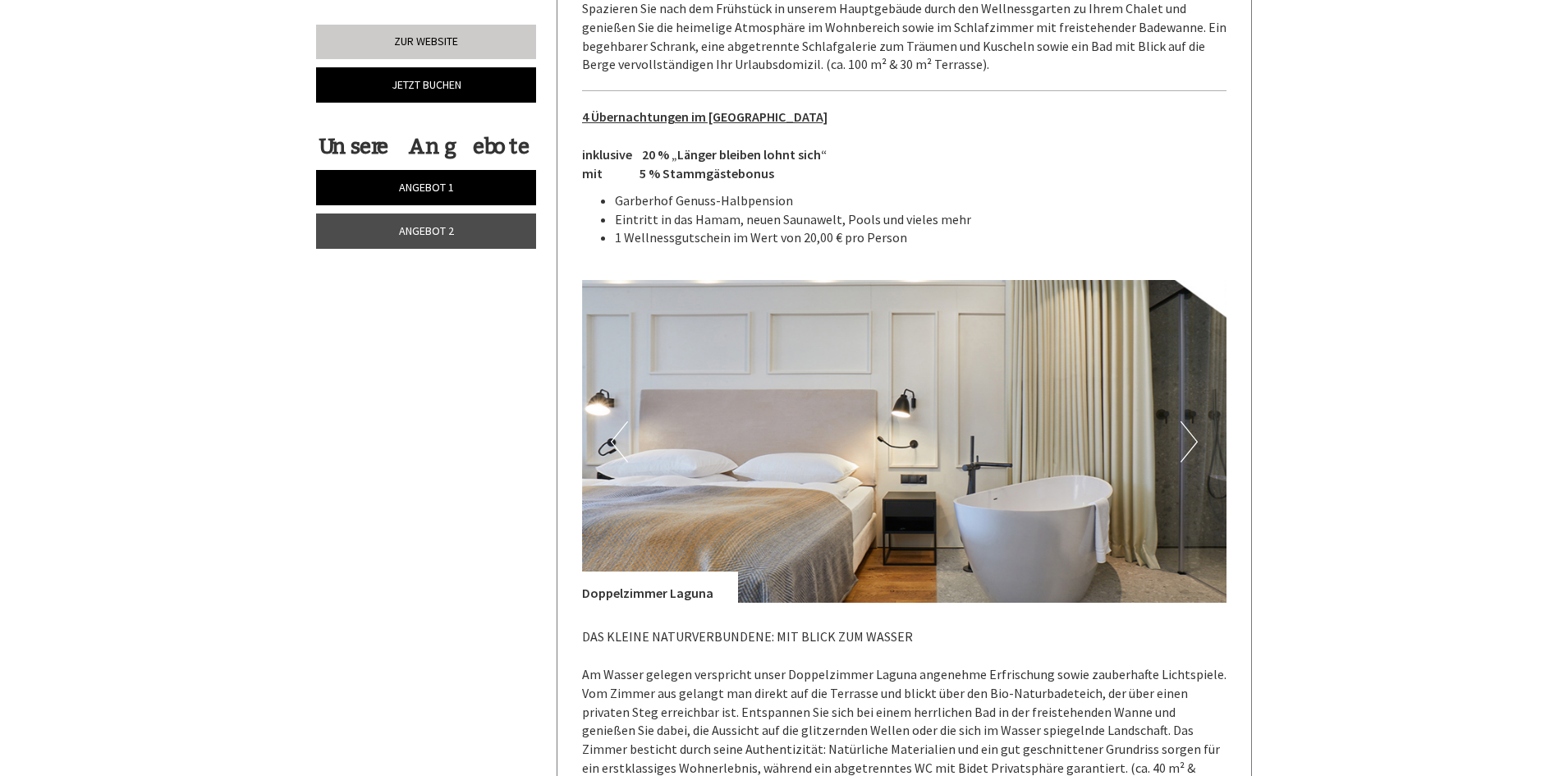
scroll to position [1512, 0]
click at [1198, 416] on img at bounding box center [904, 439] width 645 height 323
click at [1194, 431] on button "Next" at bounding box center [1188, 439] width 18 height 41
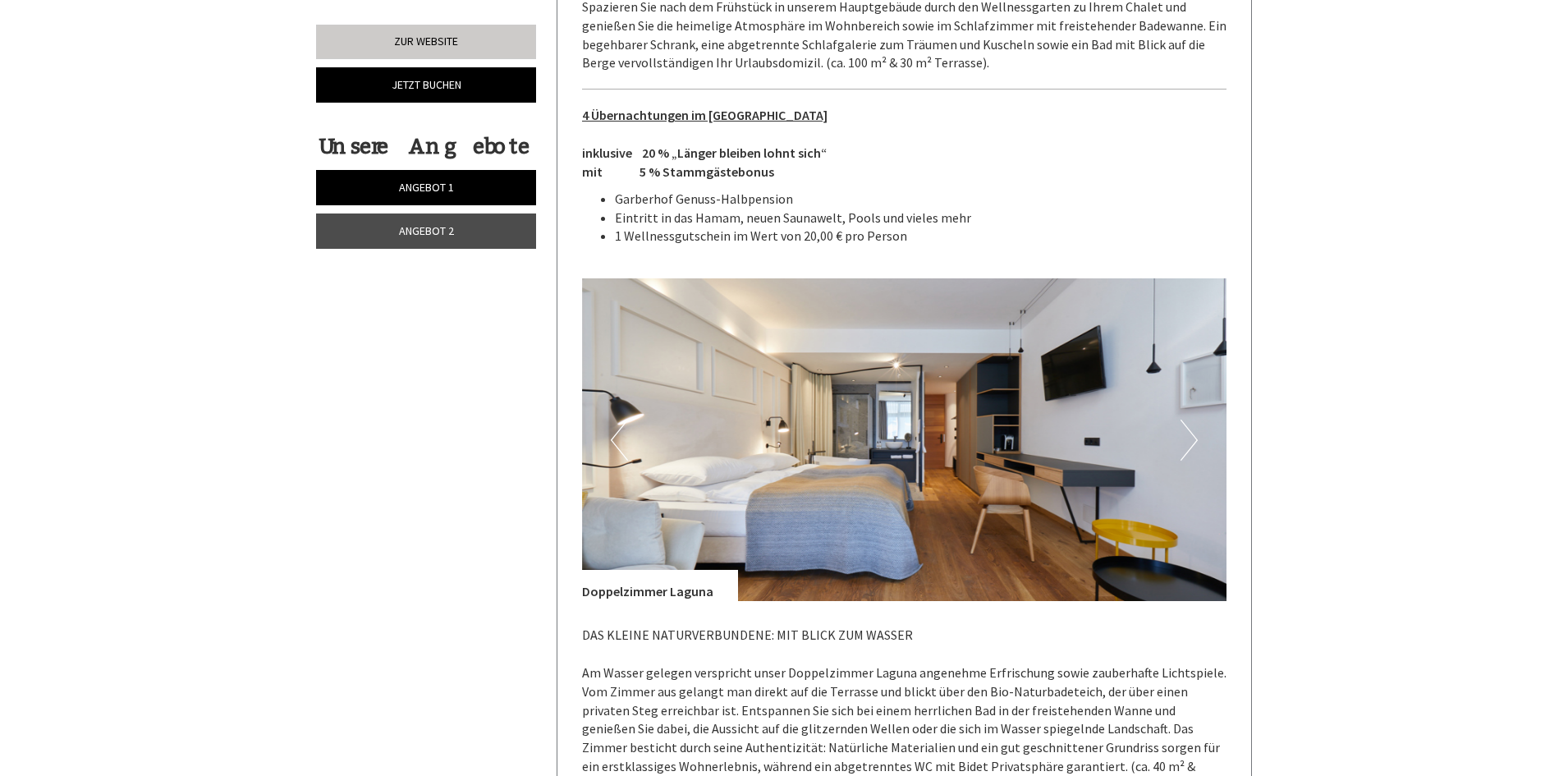
drag, startPoint x: 1194, startPoint y: 431, endPoint x: 1176, endPoint y: 425, distance: 19.0
click at [1176, 425] on div "Previous Next" at bounding box center [904, 439] width 645 height 323
click at [1188, 419] on button "Next" at bounding box center [1188, 439] width 18 height 41
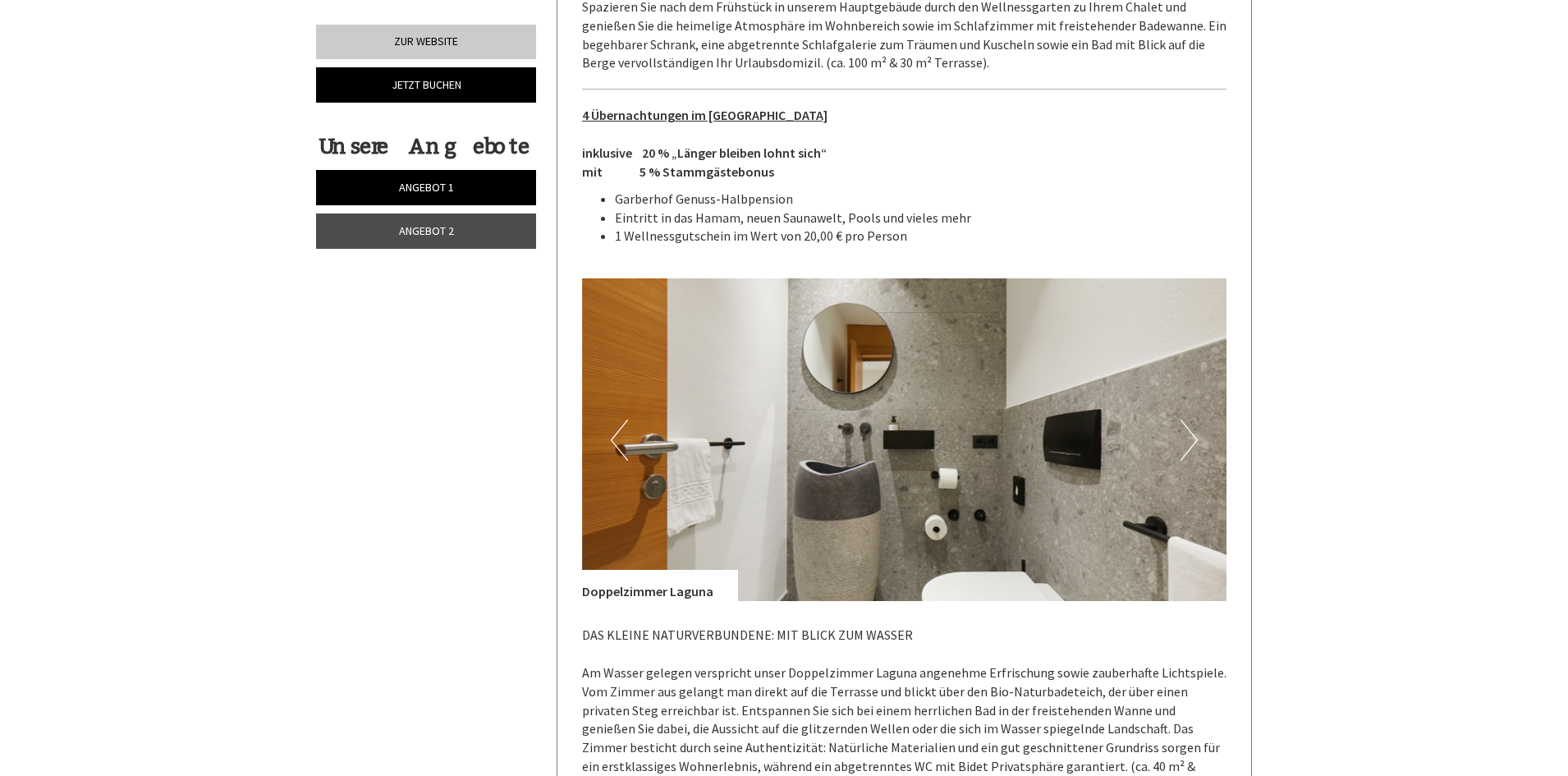
click at [1188, 419] on button "Next" at bounding box center [1188, 439] width 18 height 41
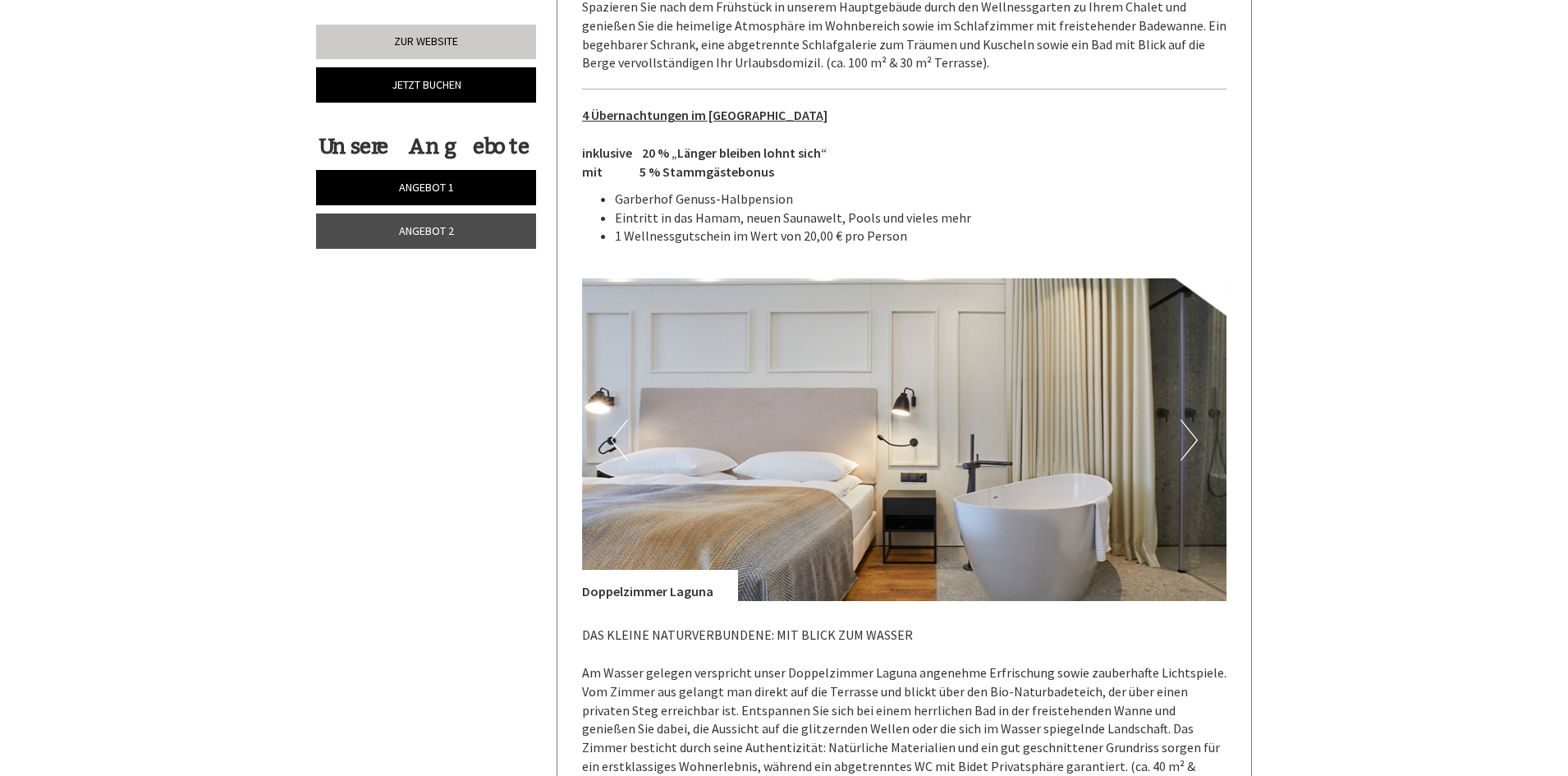
click at [1188, 419] on button "Next" at bounding box center [1188, 439] width 18 height 41
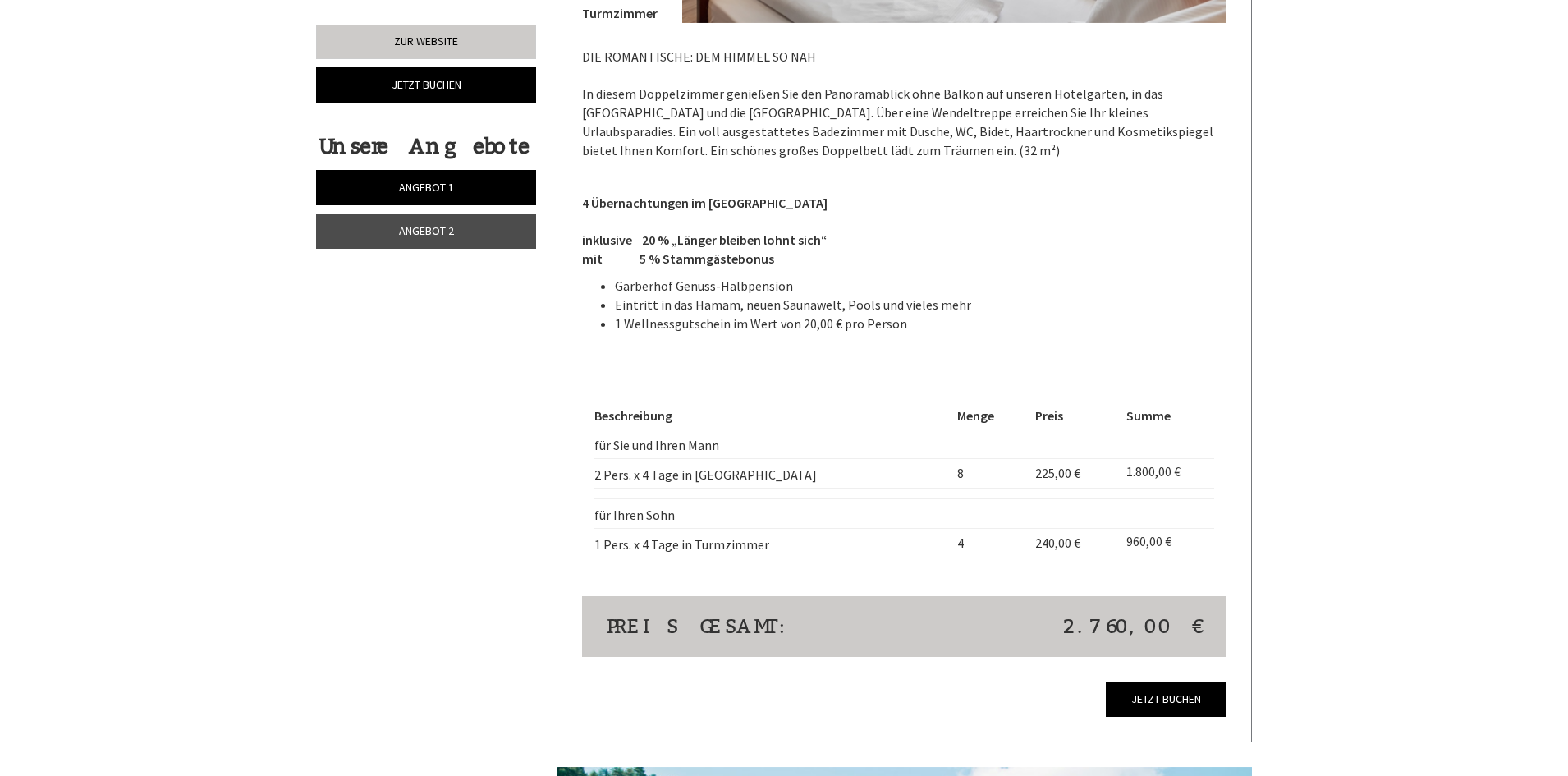
scroll to position [4267, 0]
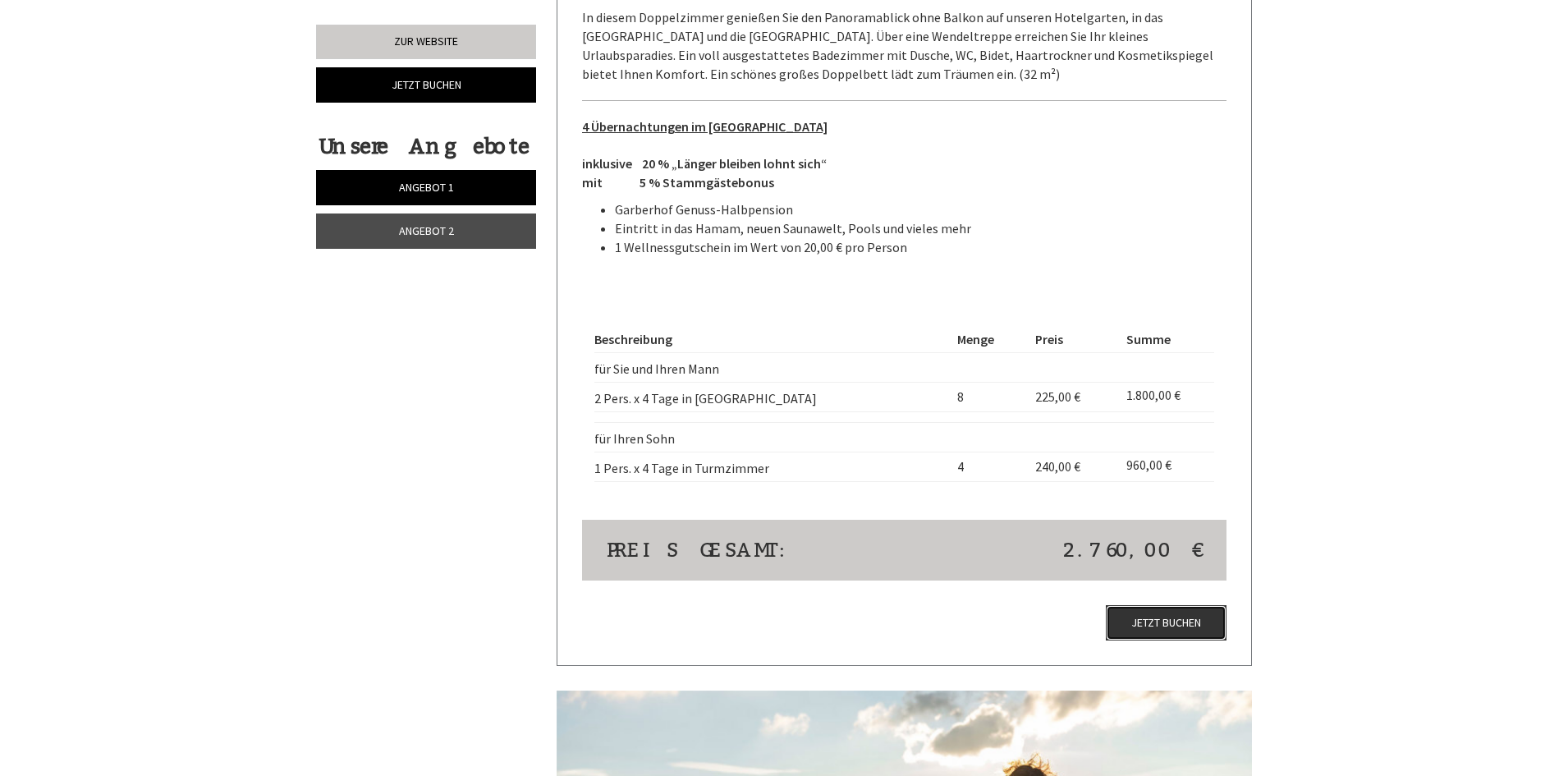
click at [1153, 605] on link "Jetzt buchen" at bounding box center [1166, 623] width 121 height 35
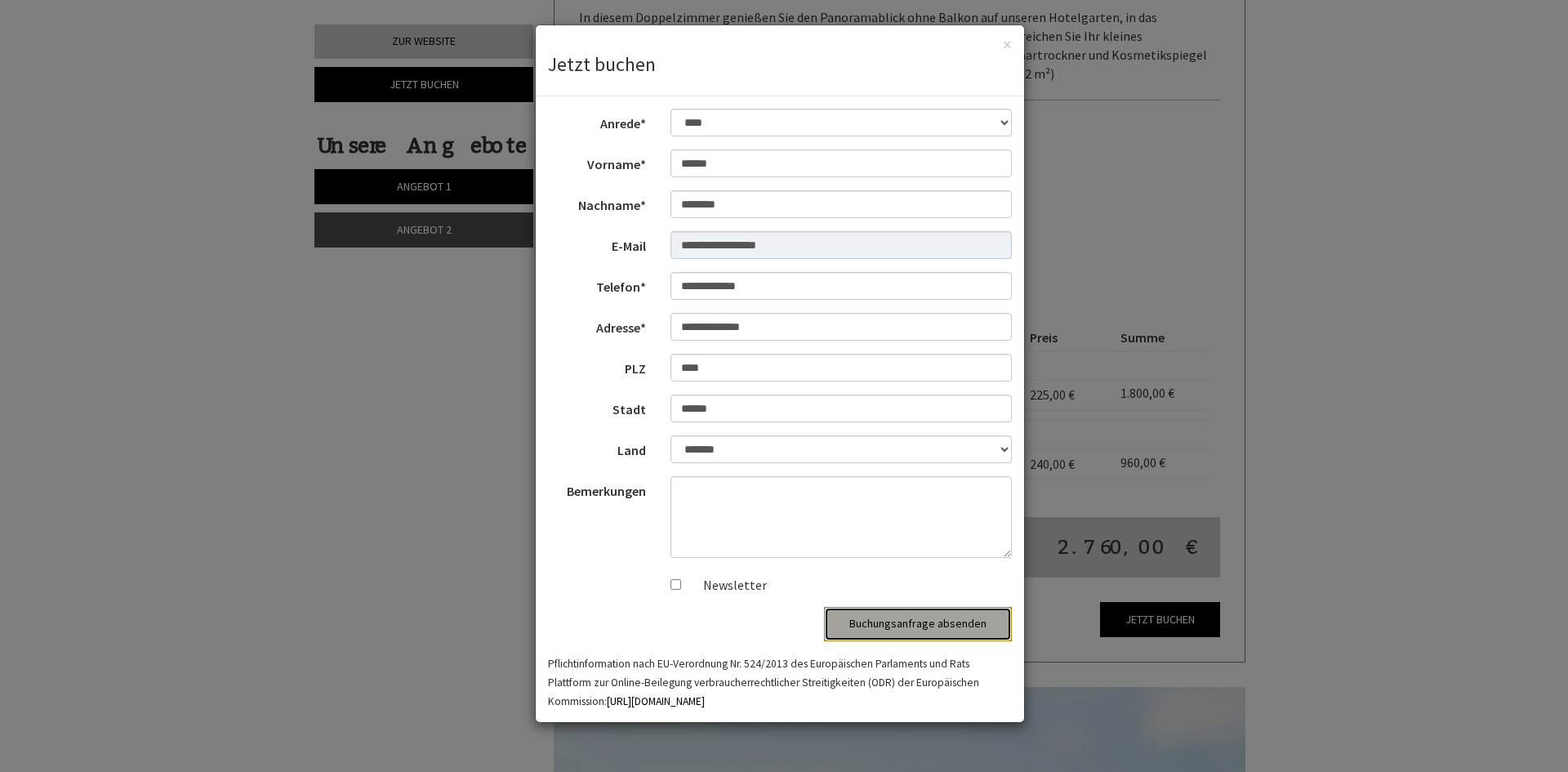
click at [959, 620] on button "Buchungsanfrage absenden" at bounding box center [917, 624] width 188 height 34
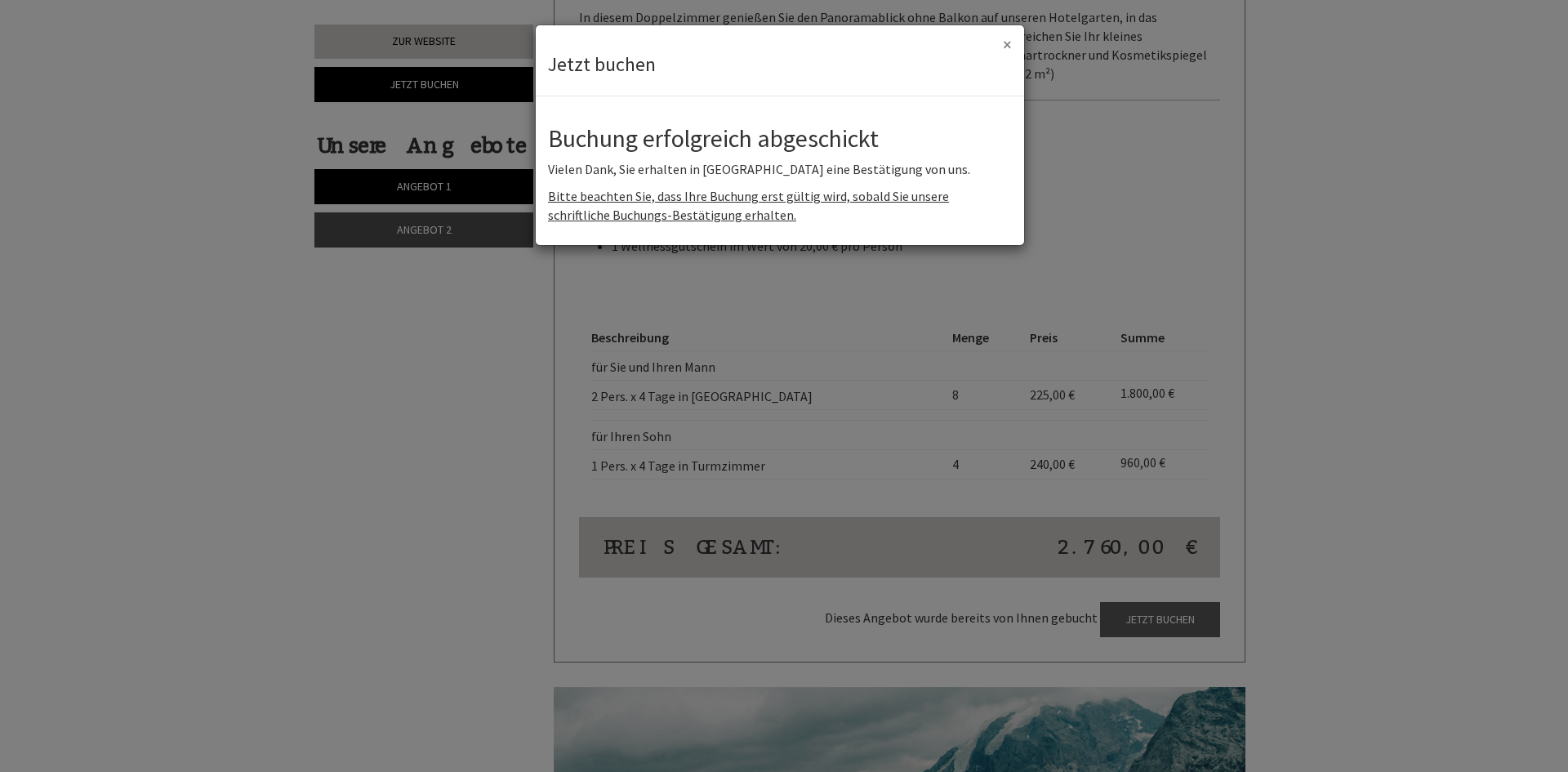
click at [1009, 41] on button "×" at bounding box center [1007, 44] width 9 height 18
